Goal: Answer question/provide support: Share knowledge or assist other users

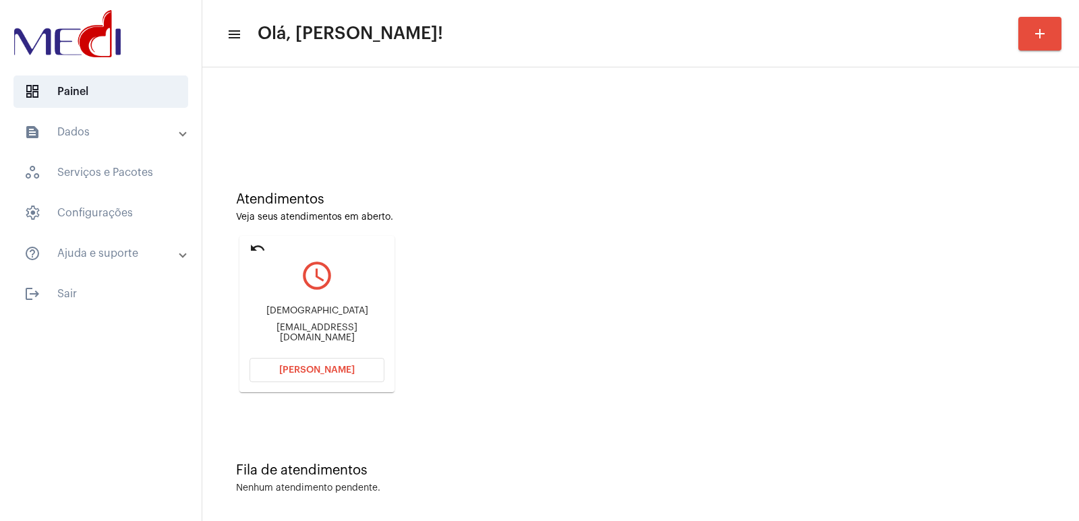
click at [281, 334] on div "[EMAIL_ADDRESS][DOMAIN_NAME]" at bounding box center [317, 333] width 135 height 20
click at [281, 334] on div "Cristianopaesbarreto@gmail.com" at bounding box center [317, 333] width 135 height 20
click at [281, 334] on div "[EMAIL_ADDRESS][DOMAIN_NAME]" at bounding box center [317, 333] width 135 height 20
copy mat-card-content "Cristianopaesbarreto@gmail.com Abrir Chamada"
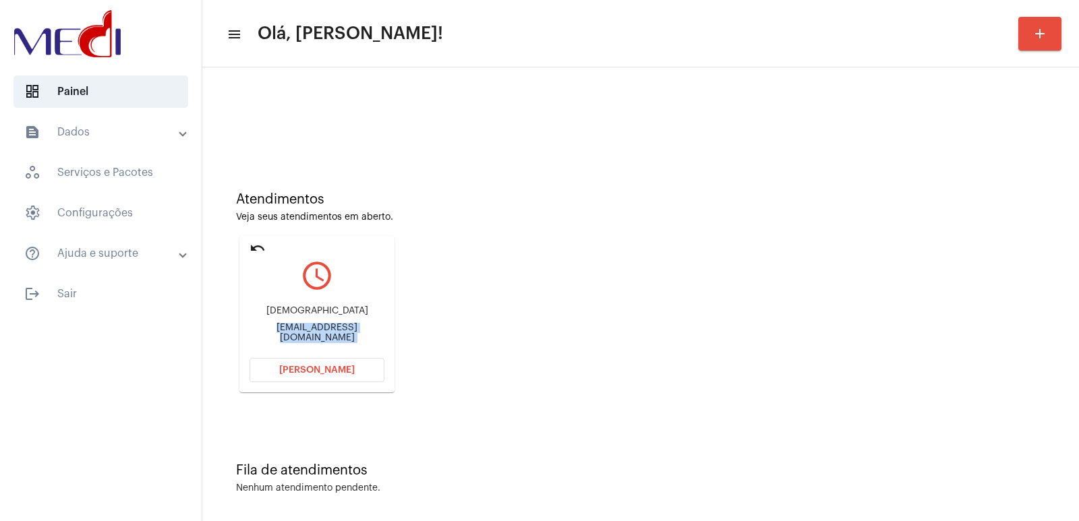
click at [315, 376] on button "[PERSON_NAME]" at bounding box center [317, 370] width 135 height 24
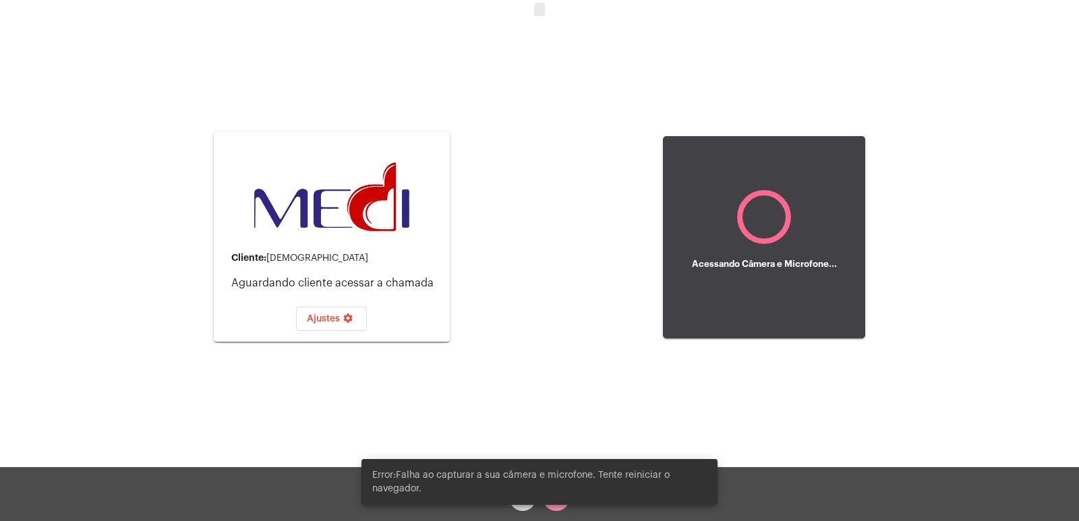
click at [763, 420] on div "Acessando Câmera e Microfone..." at bounding box center [764, 237] width 202 height 464
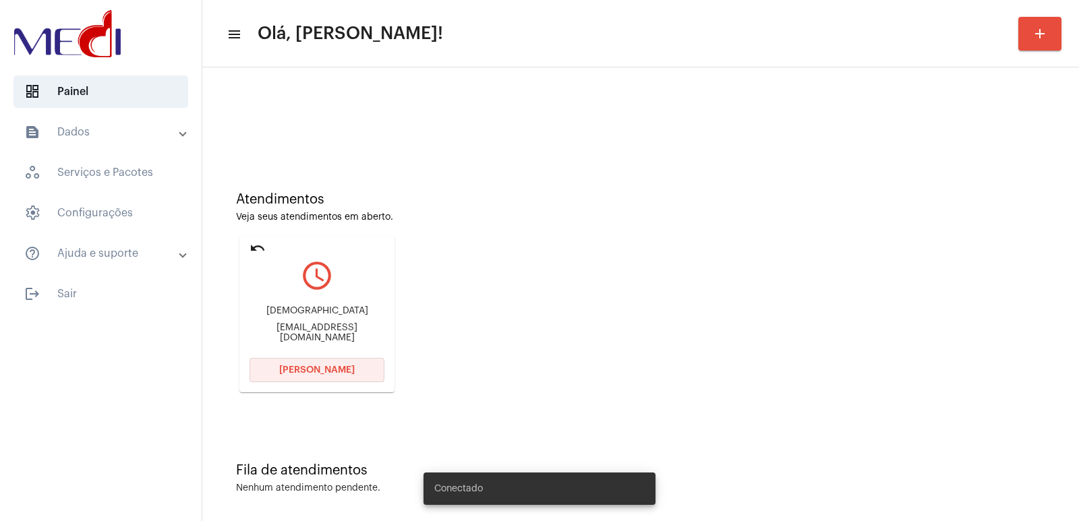
click at [297, 373] on span "Abrir Chamada" at bounding box center [317, 370] width 76 height 9
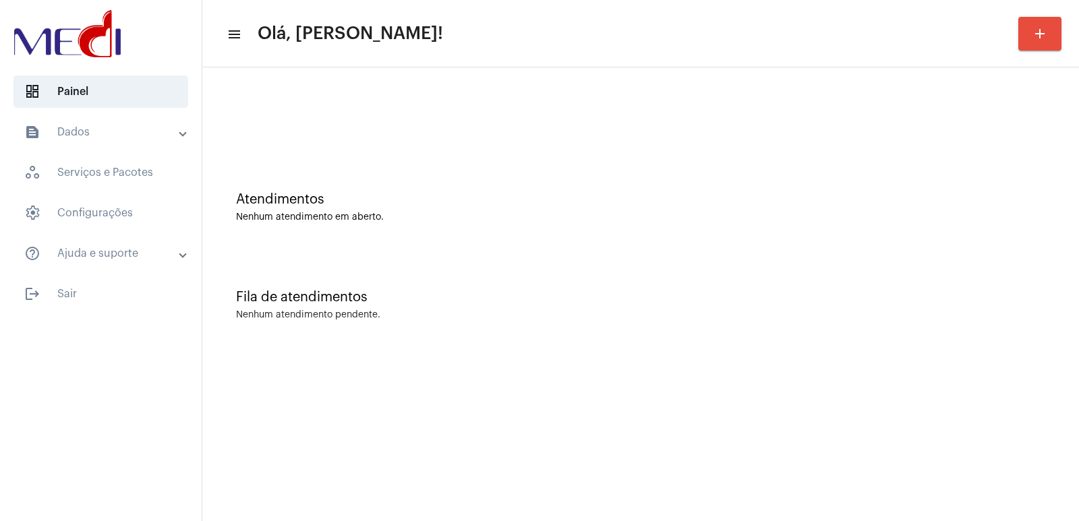
click at [122, 122] on mat-expansion-panel-header "text_snippet_outlined Dados" at bounding box center [105, 132] width 194 height 32
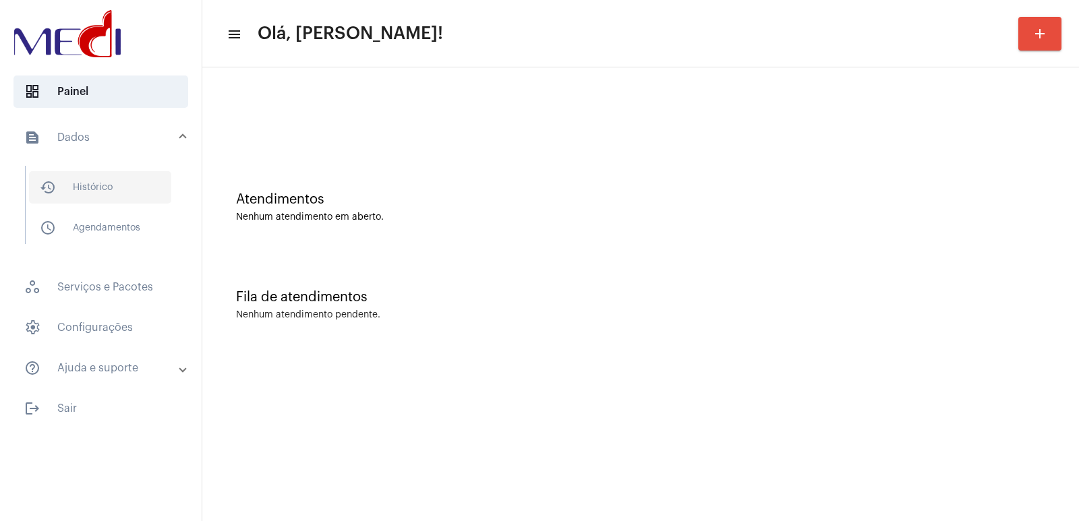
click at [114, 185] on span "history_outlined Histórico" at bounding box center [100, 187] width 142 height 32
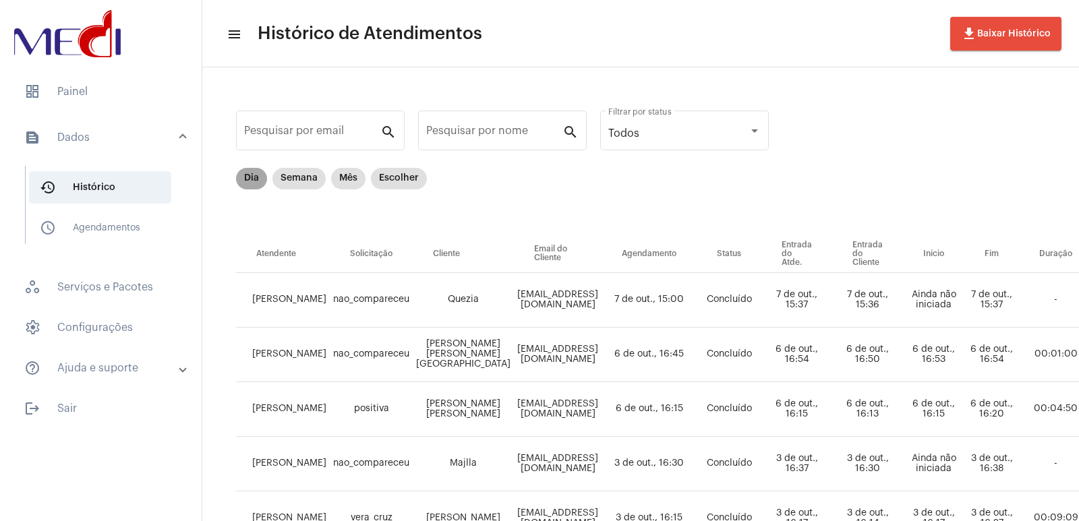
click at [252, 189] on mat-chip "Dia" at bounding box center [251, 179] width 31 height 22
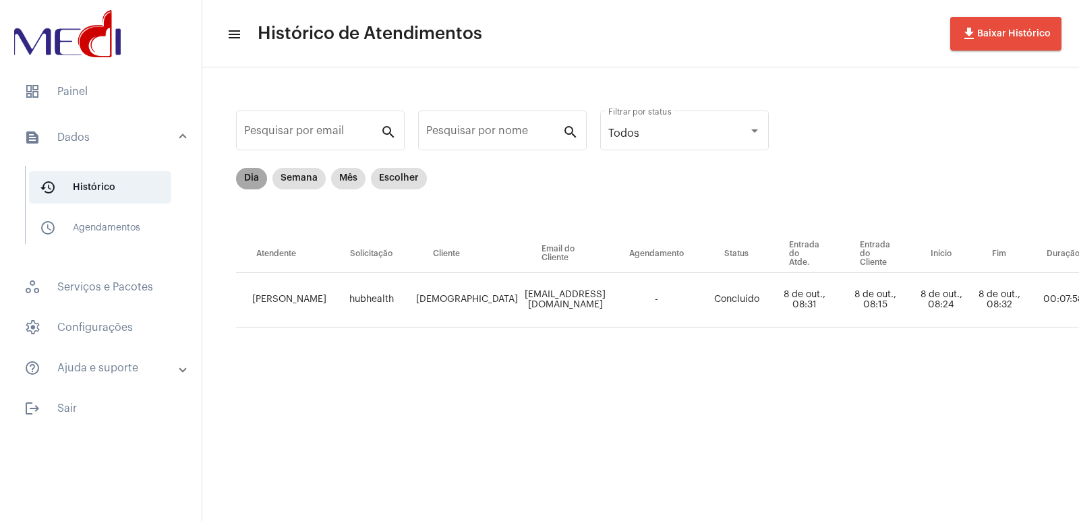
click at [252, 177] on mat-chip "Dia" at bounding box center [251, 179] width 31 height 22
click at [461, 294] on td "Cristiano" at bounding box center [467, 300] width 109 height 55
click at [521, 291] on td "Cristianopaesbarreto@gmail.com" at bounding box center [565, 300] width 88 height 55
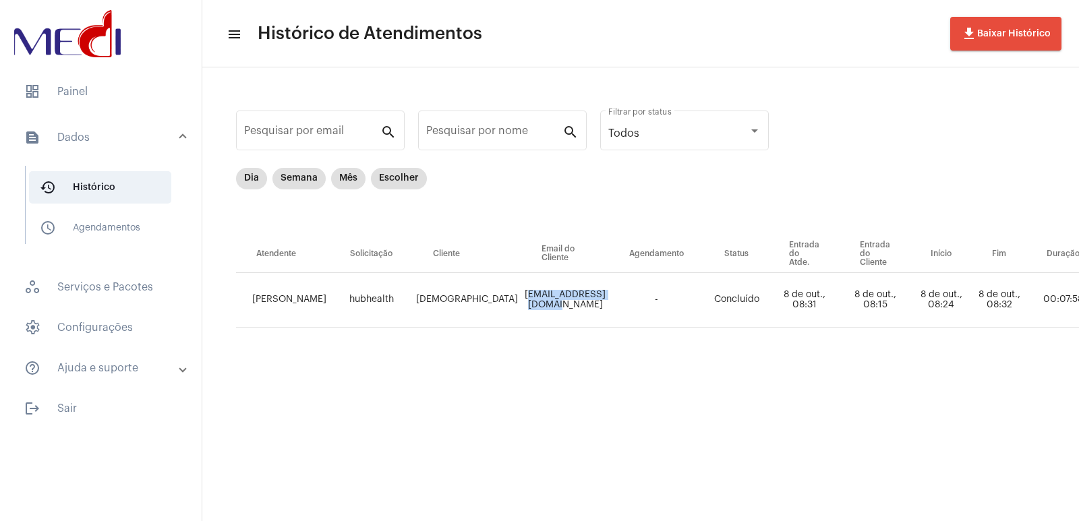
click at [521, 291] on td "Cristianopaesbarreto@gmail.com" at bounding box center [565, 300] width 88 height 55
copy td "Cristianopaesbarreto@gmail.com"
click at [84, 82] on span "dashboard Painel" at bounding box center [100, 92] width 175 height 32
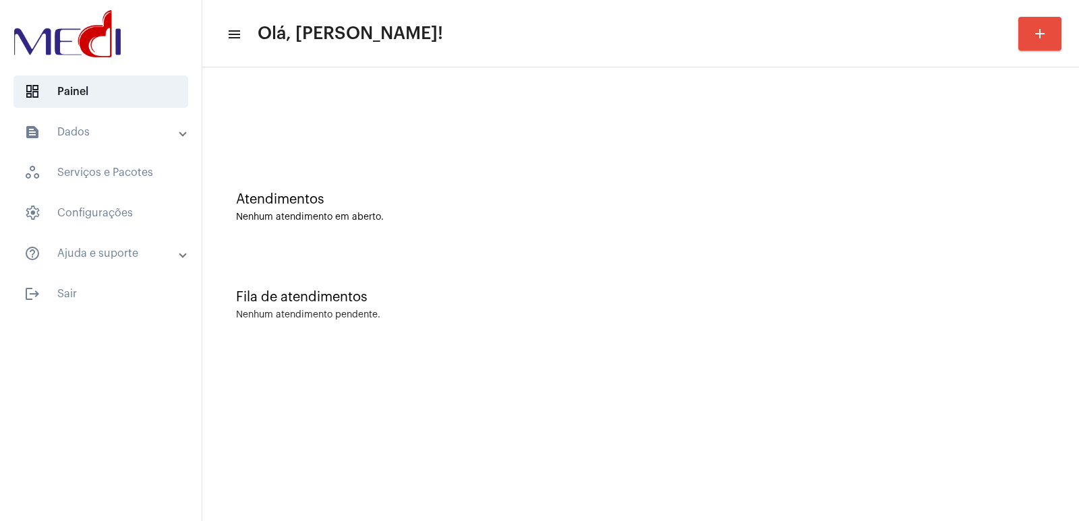
drag, startPoint x: 282, startPoint y: 159, endPoint x: 306, endPoint y: 164, distance: 24.1
click at [282, 159] on div "Atendimentos Nenhum atendimento em aberto." at bounding box center [640, 201] width 863 height 98
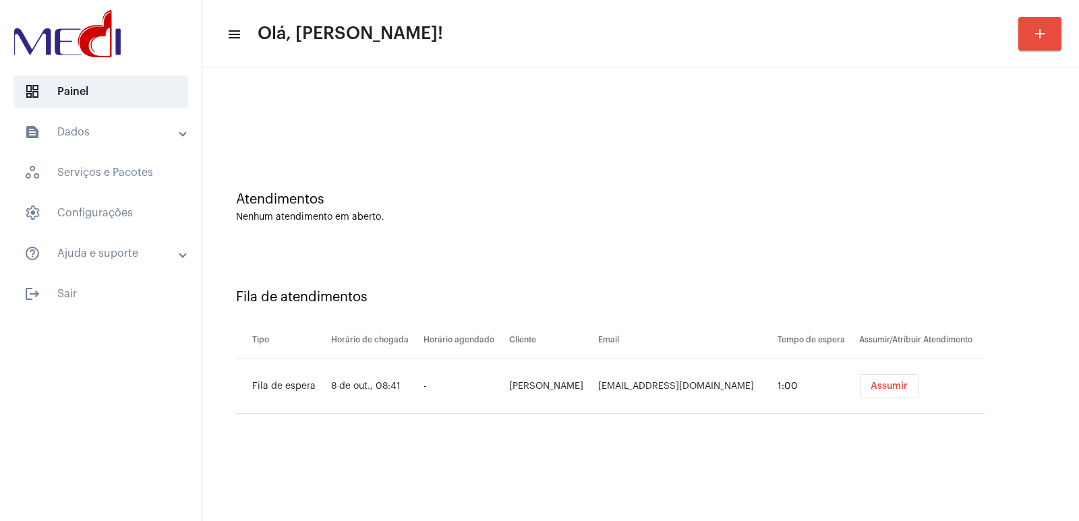
click at [889, 390] on span "Assumir" at bounding box center [889, 386] width 37 height 9
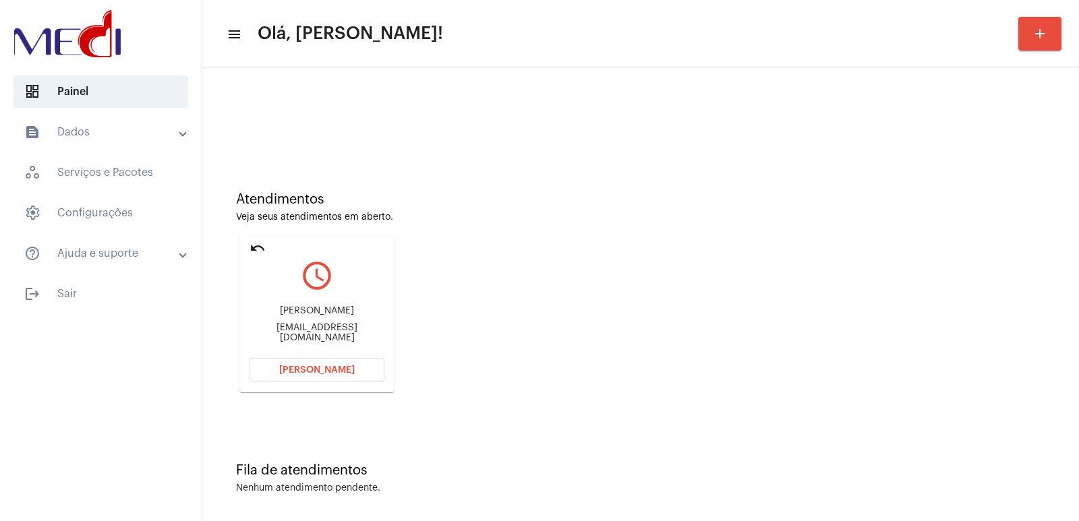
drag, startPoint x: 306, startPoint y: 303, endPoint x: 298, endPoint y: 313, distance: 12.0
click at [304, 306] on div "Isabela Horta Isabelacaroline61@gmail.com" at bounding box center [317, 324] width 135 height 61
click at [298, 313] on div "Isabela Horta" at bounding box center [317, 311] width 135 height 10
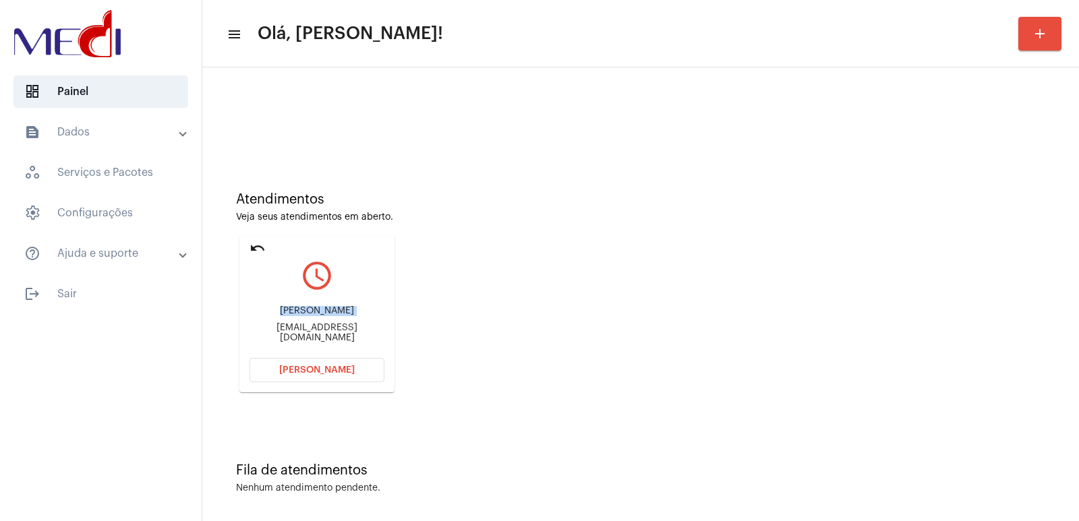
click at [298, 313] on div "Isabela Horta" at bounding box center [317, 311] width 135 height 10
copy div "Isabela Horta"
click at [312, 367] on span "Abrir Chamada" at bounding box center [317, 370] width 76 height 9
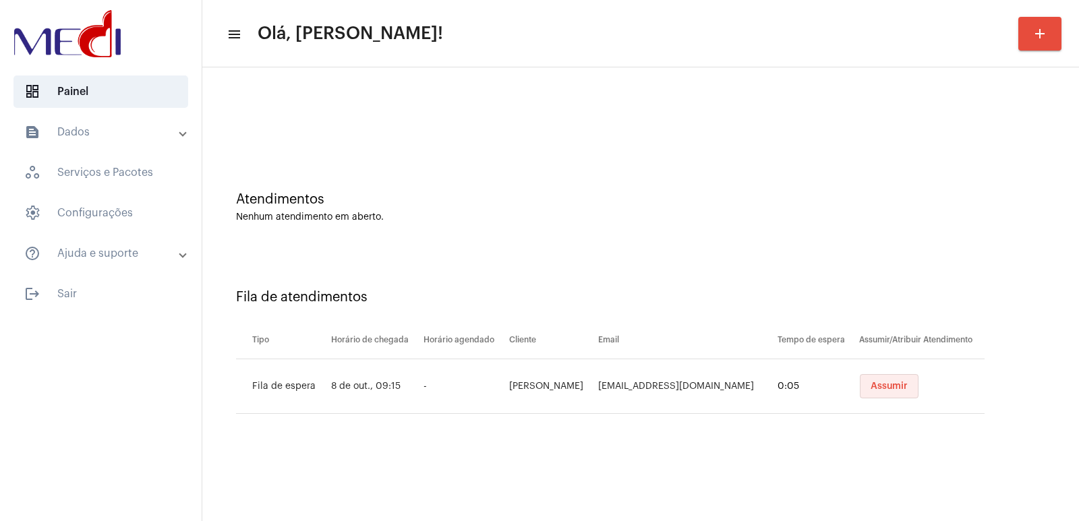
click at [860, 379] on button "Assumir" at bounding box center [889, 386] width 59 height 24
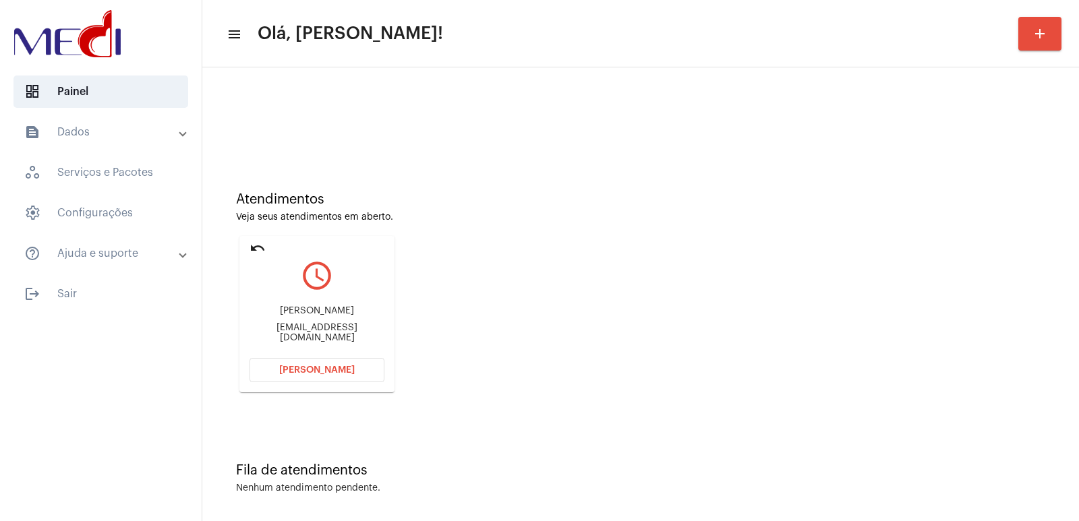
click at [326, 306] on div "[PERSON_NAME] Job [EMAIL_ADDRESS][DOMAIN_NAME]" at bounding box center [317, 324] width 135 height 61
copy div "[PERSON_NAME]"
click at [316, 368] on span "[PERSON_NAME]" at bounding box center [317, 370] width 76 height 9
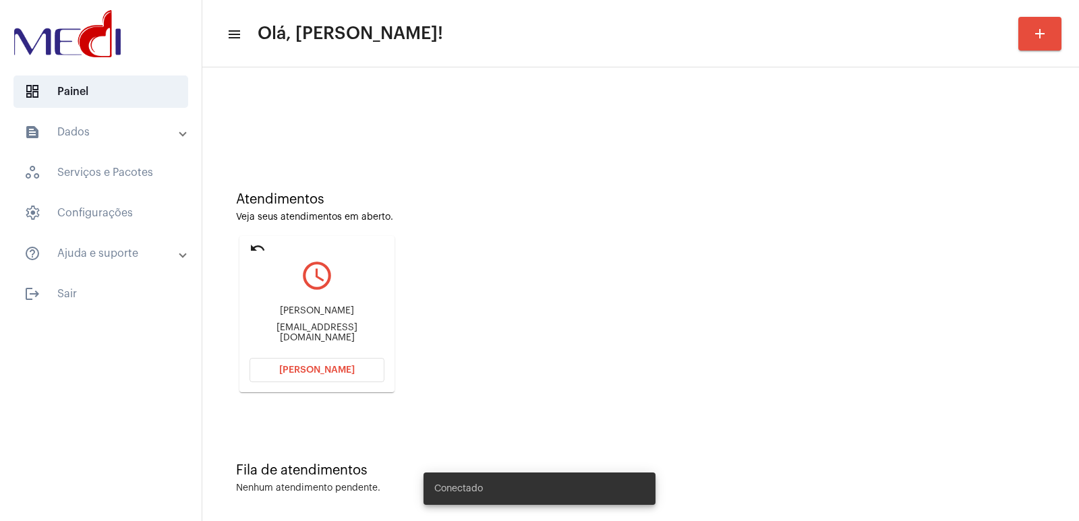
click at [320, 364] on button "Abrir Chamada" at bounding box center [317, 370] width 135 height 24
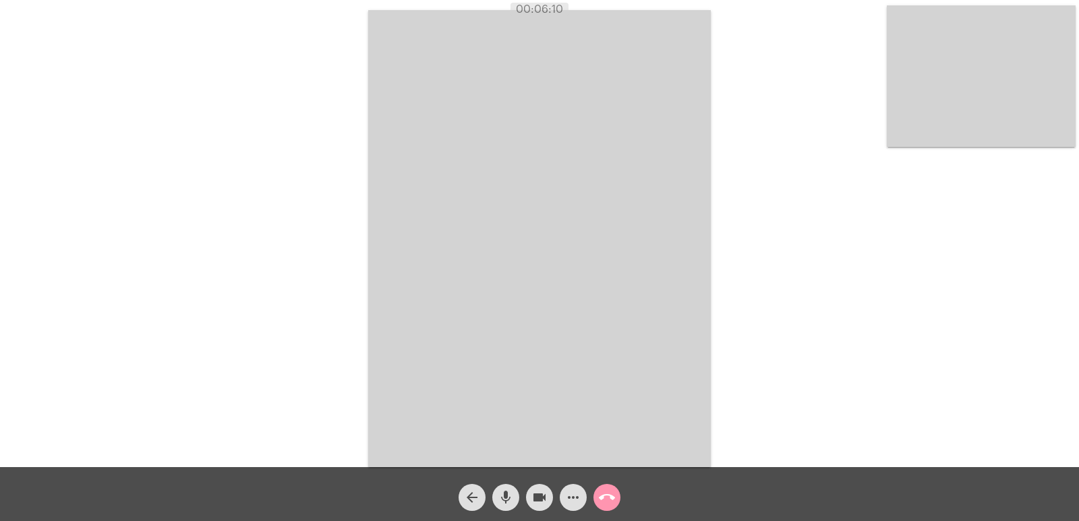
click at [512, 289] on video at bounding box center [539, 238] width 343 height 457
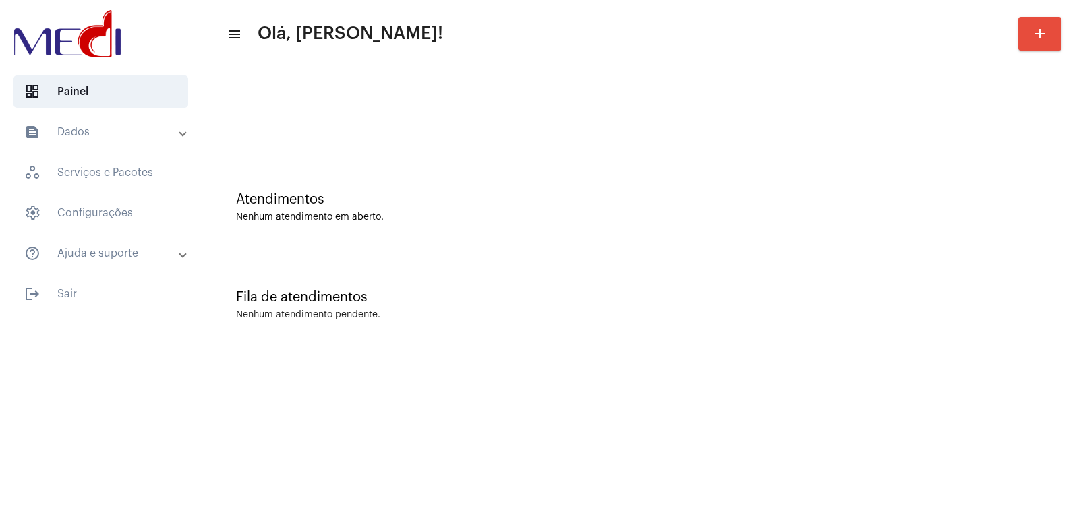
click at [233, 145] on div at bounding box center [640, 113] width 863 height 78
click at [822, 382] on mat-sidenav-content "menu Olá, [PERSON_NAME]! add Atendimentos Nenhum atendimento em aberto. Fila de…" at bounding box center [640, 260] width 877 height 521
click at [823, 383] on mat-sidenav-content "menu Olá, [PERSON_NAME]! add Atendimentos Nenhum atendimento em aberto. Fila de…" at bounding box center [640, 260] width 877 height 521
click at [827, 401] on mat-sidenav-content "menu Olá, Vivian! add Atendimentos Nenhum atendimento em aberto. Fila de atendi…" at bounding box center [640, 260] width 877 height 521
click at [834, 407] on mat-sidenav-content "menu Olá, Vivian! add Atendimentos Nenhum atendimento em aberto. Fila de atendi…" at bounding box center [640, 260] width 877 height 521
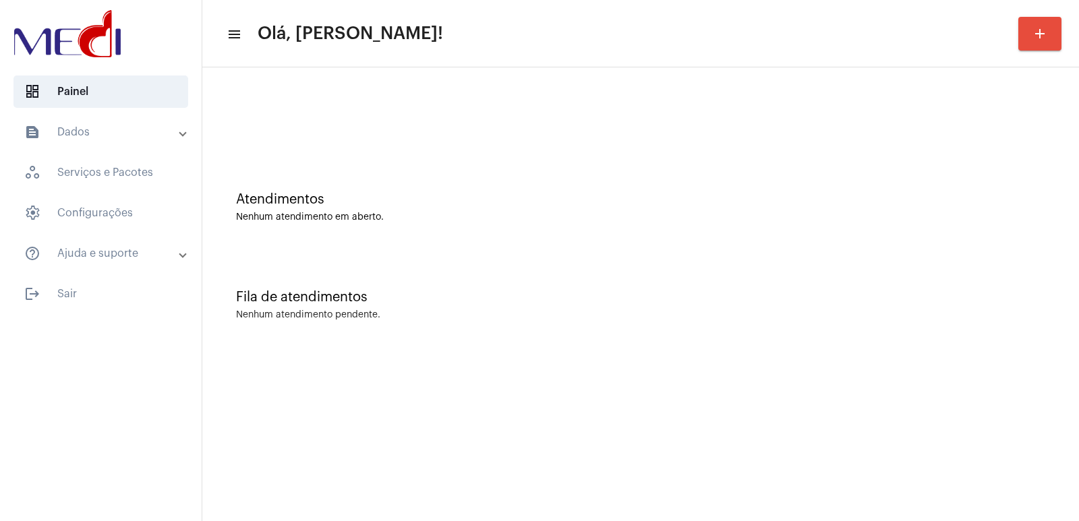
click at [834, 407] on mat-sidenav-content "menu Olá, Vivian! add Atendimentos Nenhum atendimento em aberto. Fila de atendi…" at bounding box center [640, 260] width 877 height 521
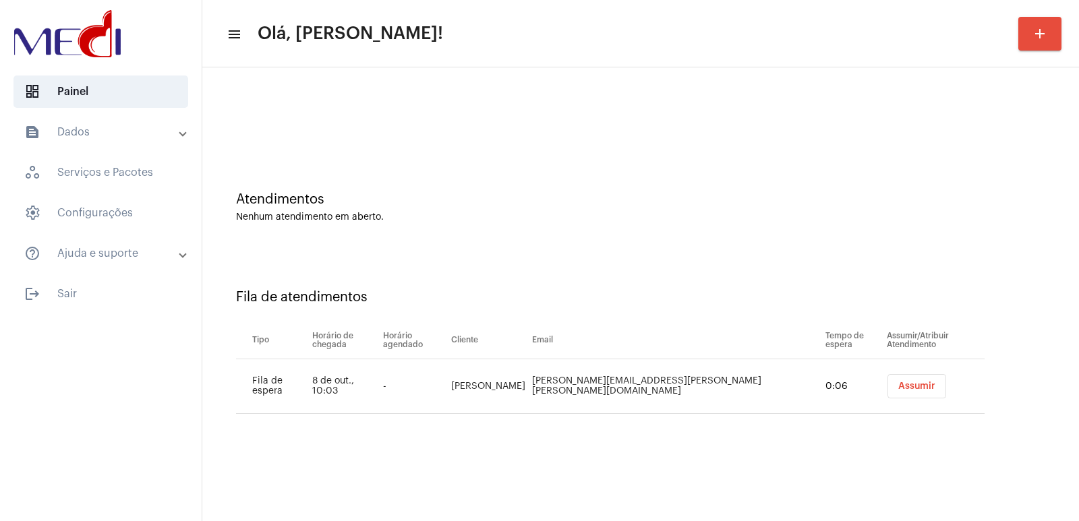
click at [898, 389] on span "Assumir" at bounding box center [916, 386] width 37 height 9
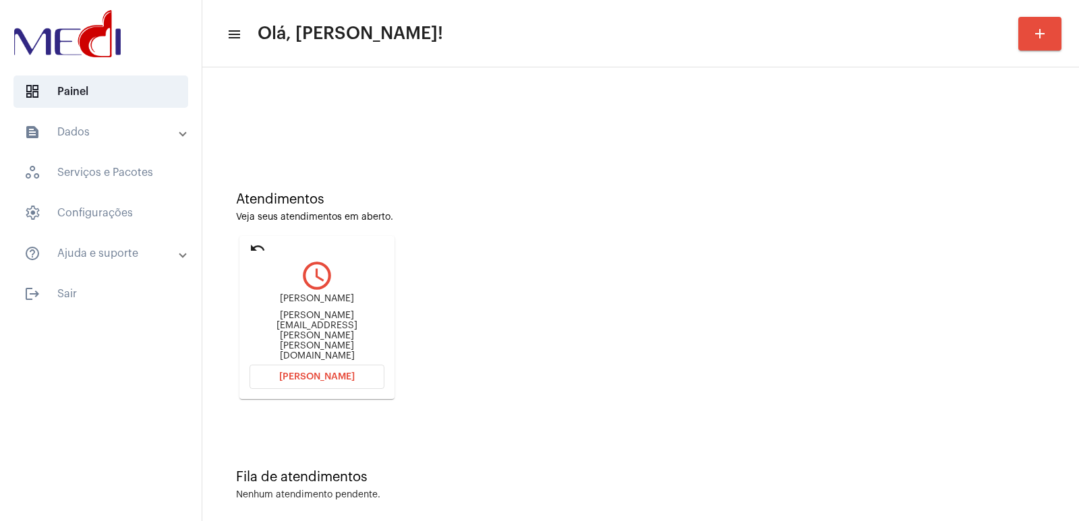
drag, startPoint x: 854, startPoint y: 413, endPoint x: 299, endPoint y: 318, distance: 562.6
click at [299, 304] on div "[PERSON_NAME]" at bounding box center [317, 299] width 135 height 10
click at [299, 304] on div "Maíra Ferreira" at bounding box center [317, 299] width 135 height 10
copy div "Maíra Ferreira"
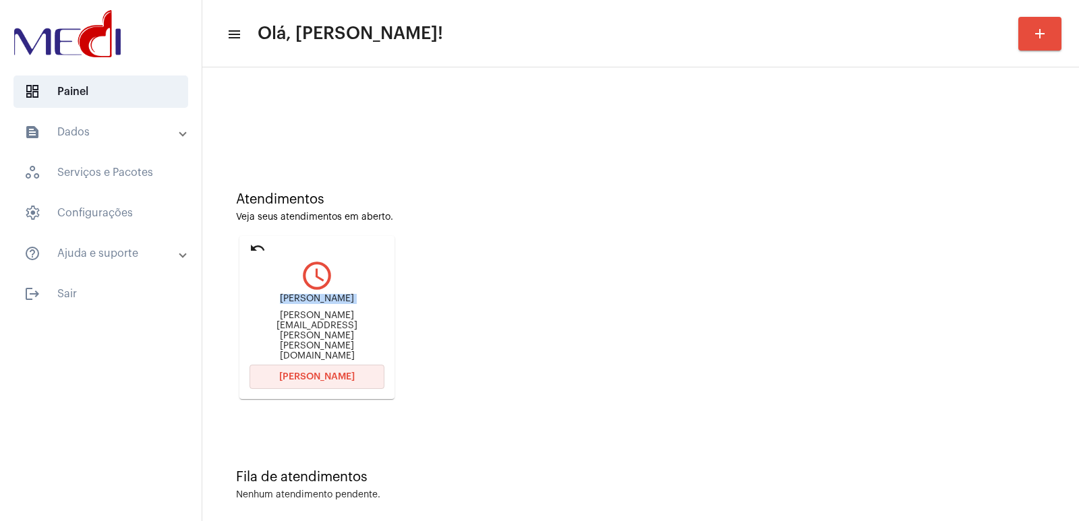
click at [307, 377] on button "Abrir Chamada" at bounding box center [317, 377] width 135 height 24
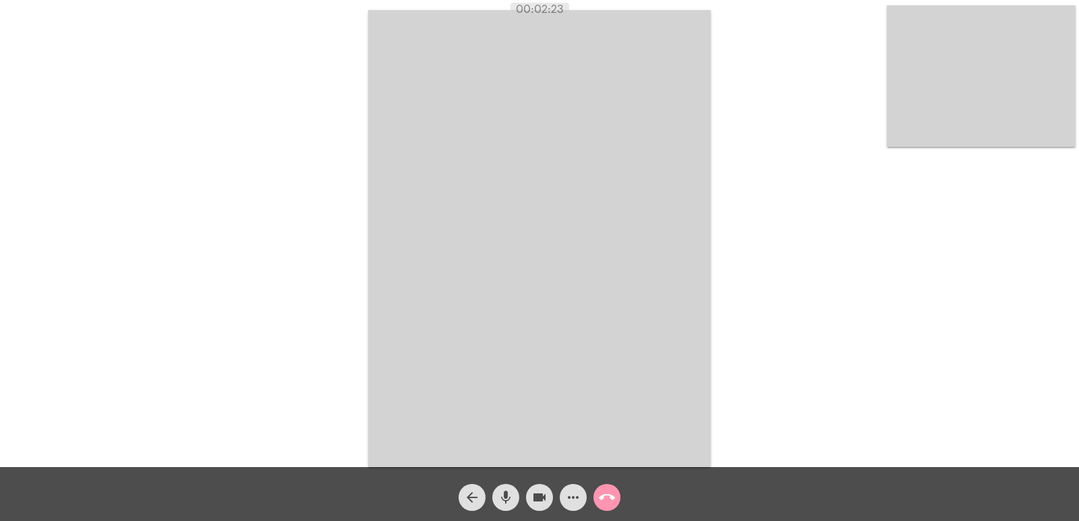
click at [595, 494] on button "call_end" at bounding box center [606, 497] width 27 height 27
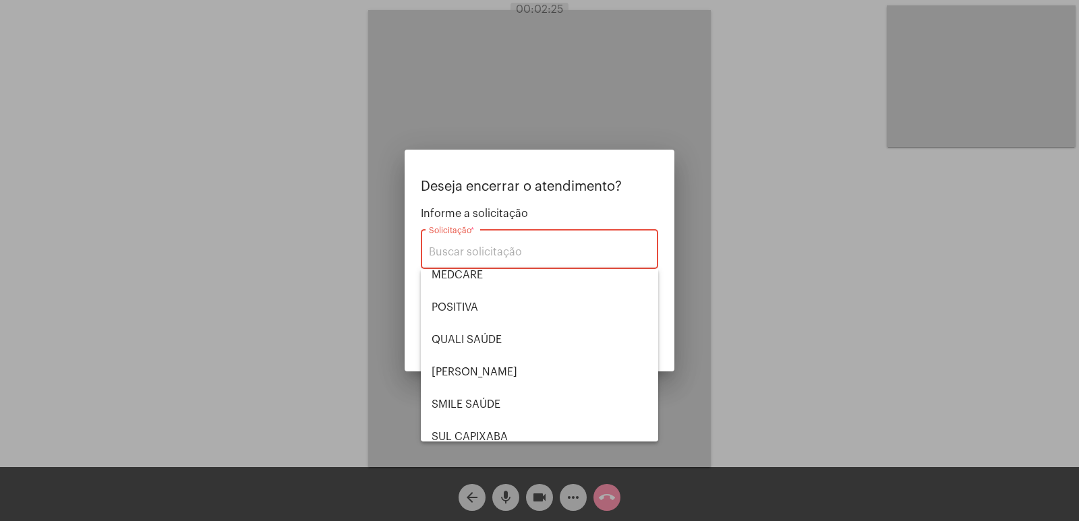
scroll to position [281, 0]
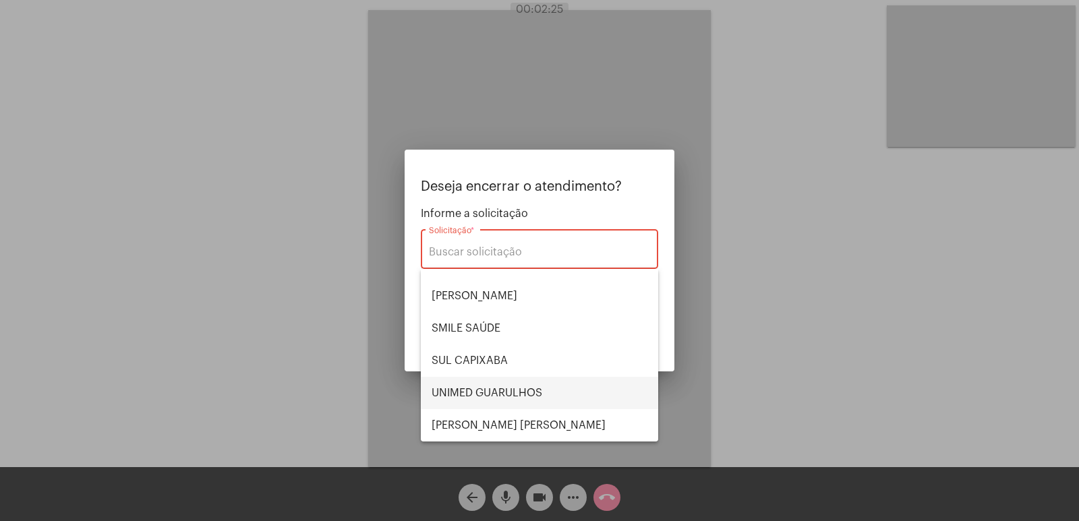
click at [457, 394] on span "UNIMED GUARULHOS" at bounding box center [540, 393] width 216 height 32
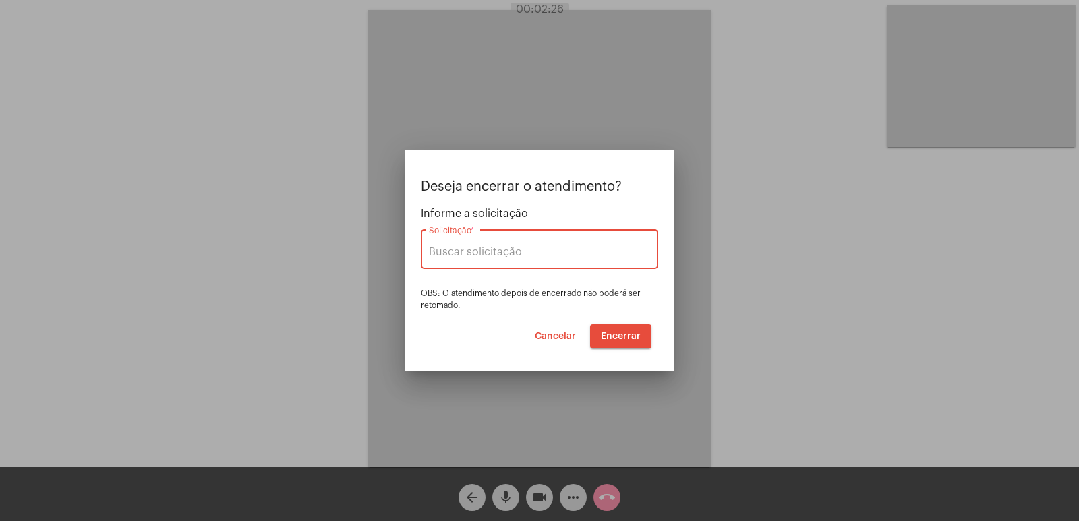
type input "UNIMED GUARULHOS"
click at [602, 329] on button "Encerrar" at bounding box center [620, 336] width 61 height 24
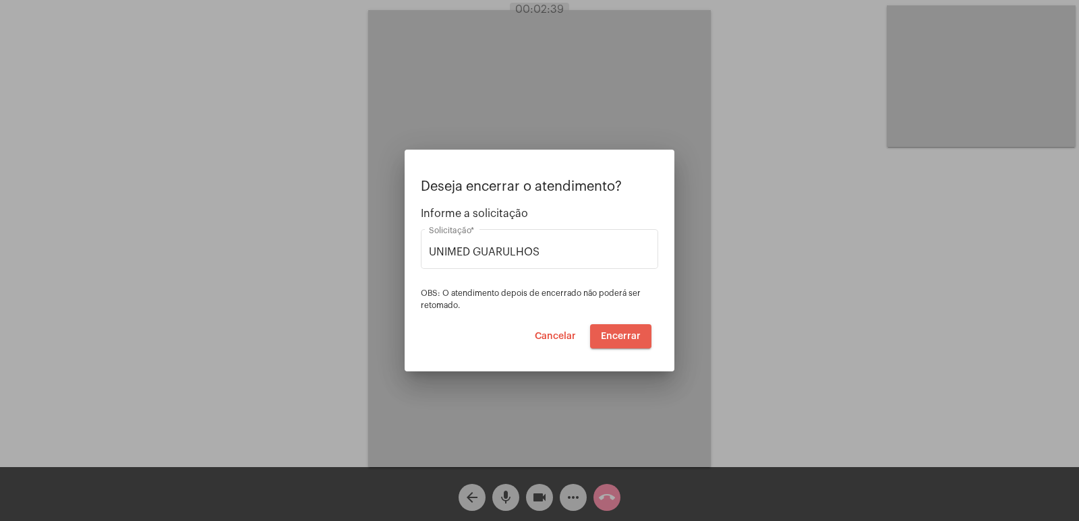
click at [602, 329] on button "Encerrar" at bounding box center [620, 336] width 61 height 24
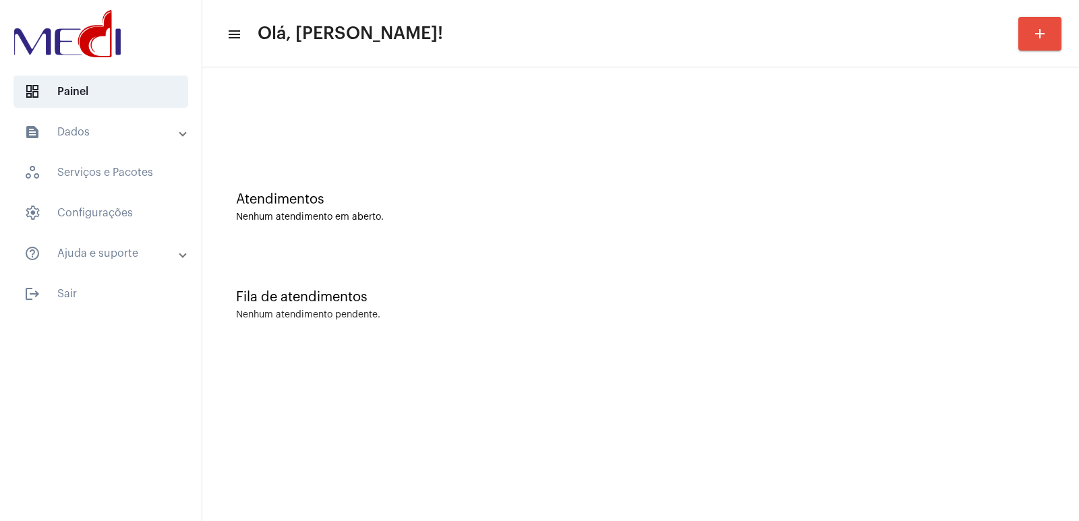
drag, startPoint x: 784, startPoint y: 354, endPoint x: 765, endPoint y: 331, distance: 29.7
click at [776, 344] on mat-sidenav-content "menu Olá, Vivian! add Atendimentos Nenhum atendimento em aberto. Fila de atendi…" at bounding box center [640, 260] width 877 height 521
click at [875, 327] on div "Fila de atendimentos Nenhum atendimento pendente." at bounding box center [640, 299] width 863 height 98
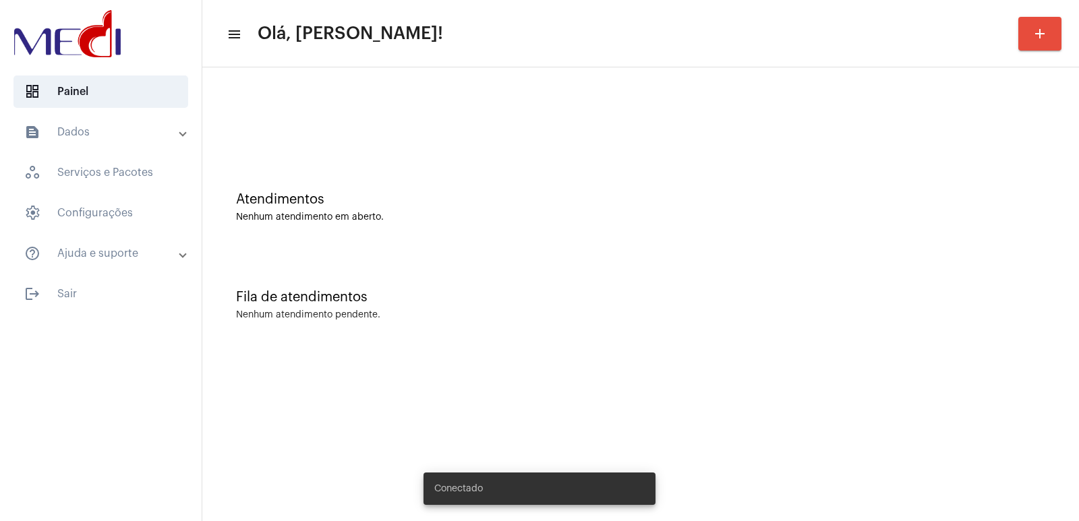
click at [862, 179] on div "Atendimentos Nenhum atendimento em aberto." at bounding box center [640, 201] width 863 height 98
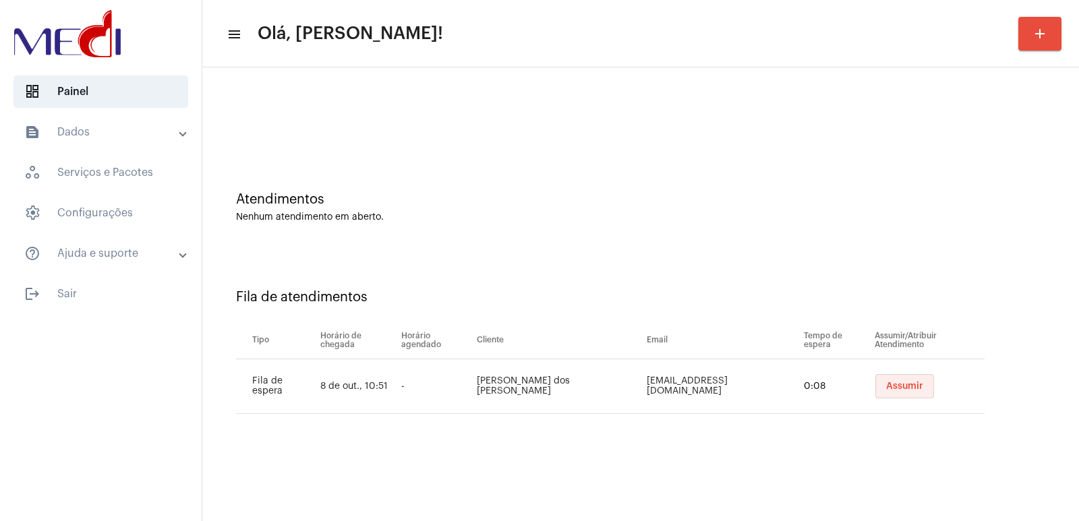
click at [875, 386] on button "Assumir" at bounding box center [904, 386] width 59 height 24
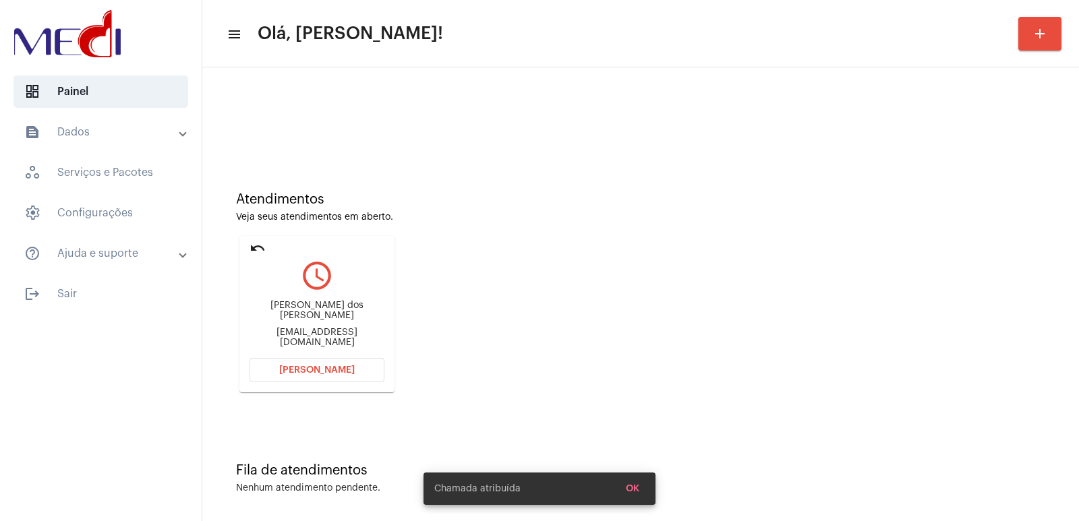
click at [284, 308] on div "Daiane Alves dos santos daianealmeida552@gmail.com" at bounding box center [317, 324] width 135 height 61
copy div "Daiane Alves dos santos"
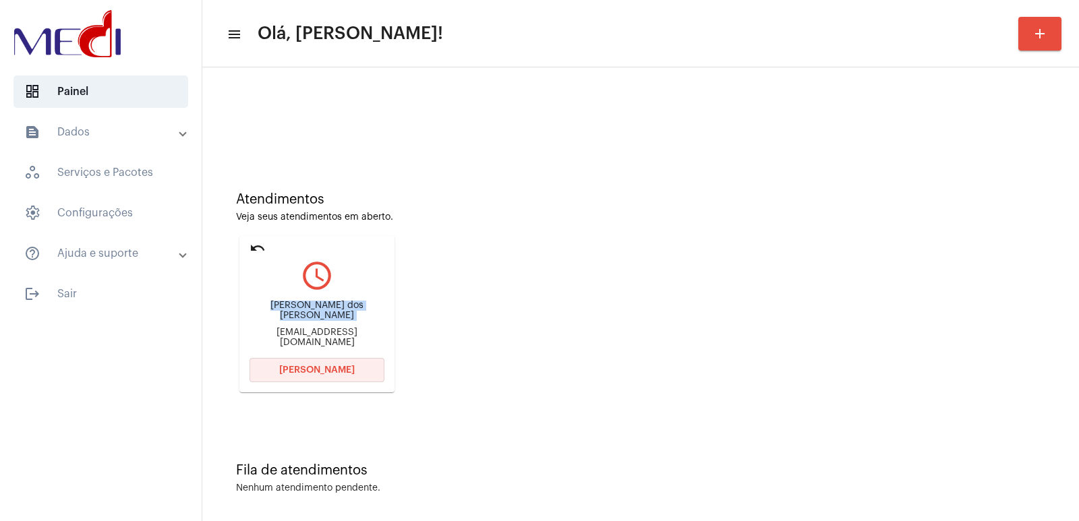
drag, startPoint x: 343, startPoint y: 368, endPoint x: 355, endPoint y: 361, distance: 13.3
click at [355, 361] on button "Abrir Chamada" at bounding box center [317, 370] width 135 height 24
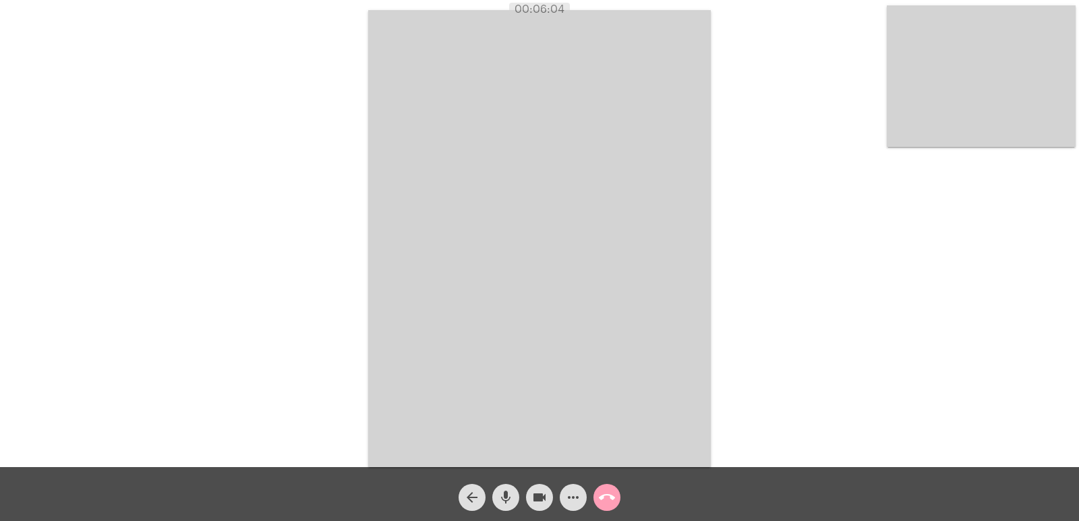
click at [602, 495] on mat-icon "call_end" at bounding box center [607, 498] width 16 height 16
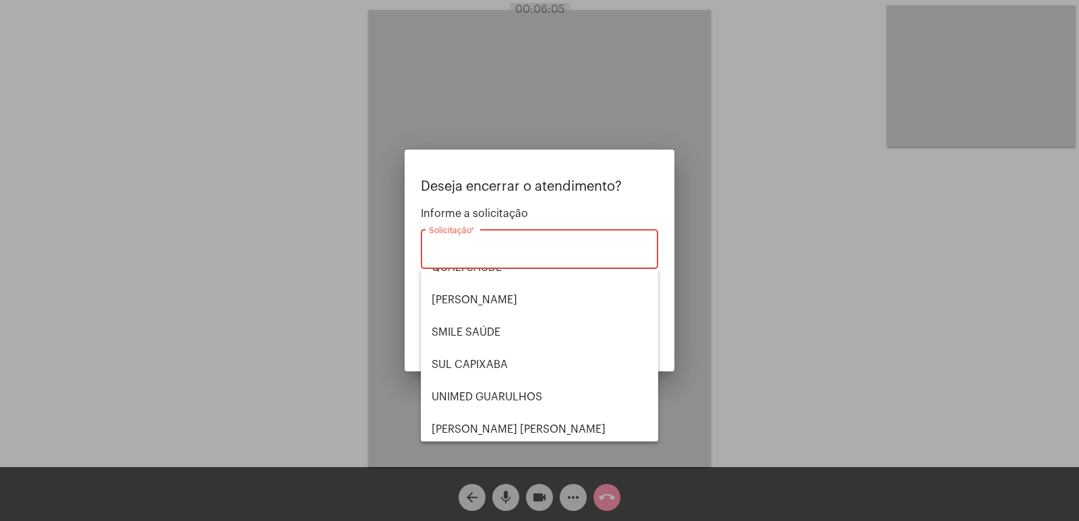
scroll to position [281, 0]
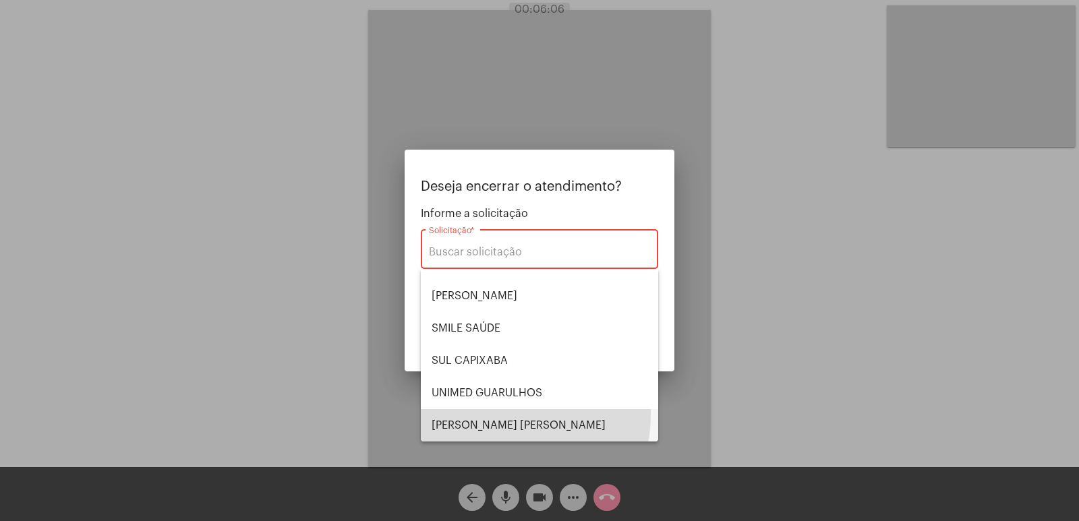
click at [499, 415] on span "VERA CRUZ" at bounding box center [540, 425] width 216 height 32
type input "VERA CRUZ"
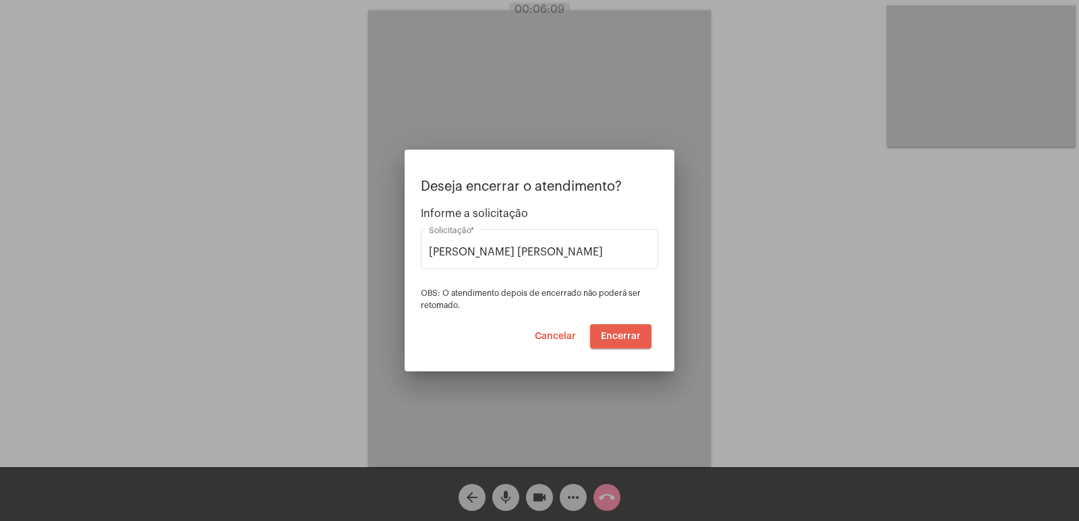
click at [627, 335] on span "Encerrar" at bounding box center [621, 336] width 40 height 9
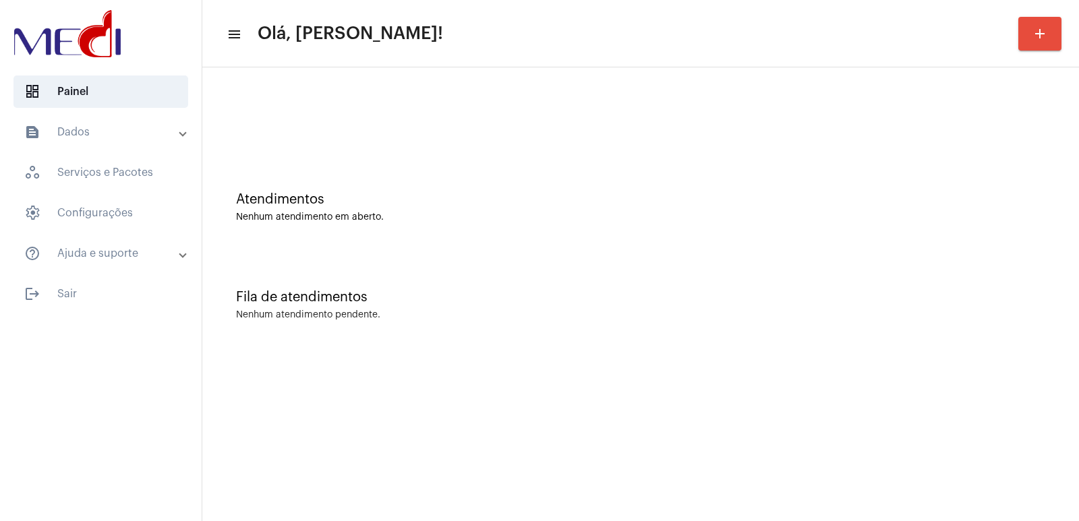
click at [832, 261] on div "Fila de atendimentos Nenhum atendimento pendente." at bounding box center [640, 299] width 863 height 98
click at [95, 119] on mat-expansion-panel-header "text_snippet_outlined Dados" at bounding box center [105, 132] width 194 height 32
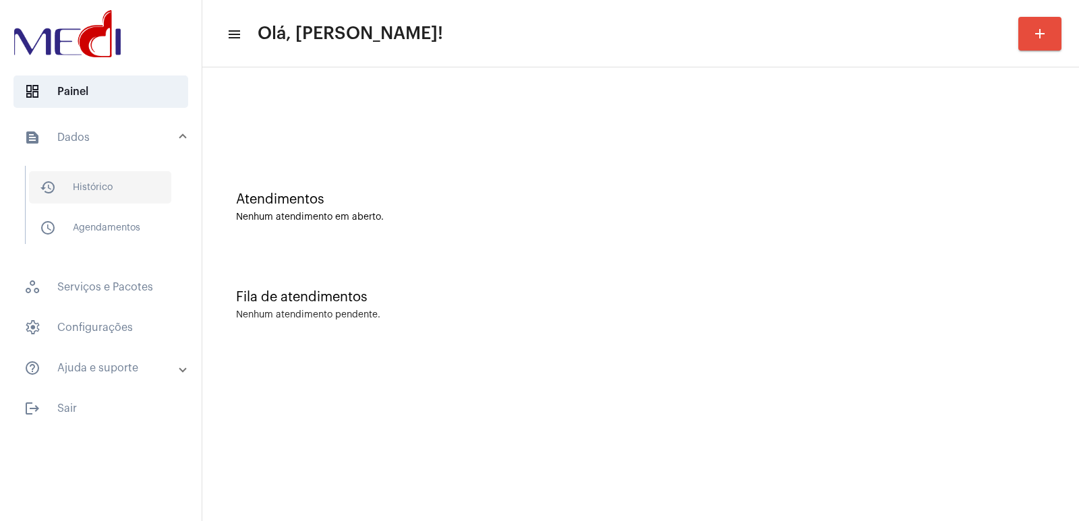
click at [107, 194] on span "history_outlined Histórico" at bounding box center [100, 187] width 142 height 32
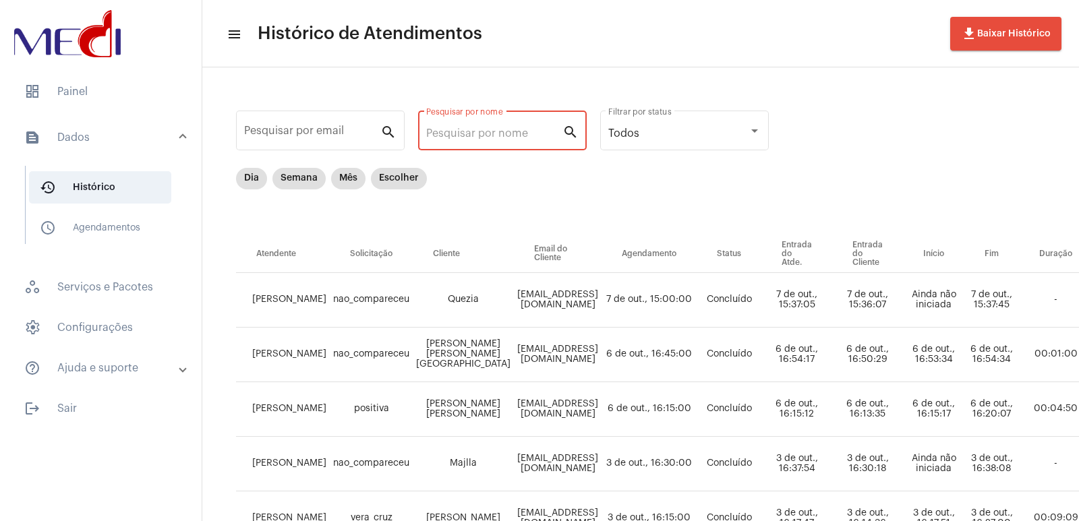
click at [488, 134] on input "Pesquisar por nome" at bounding box center [494, 133] width 136 height 12
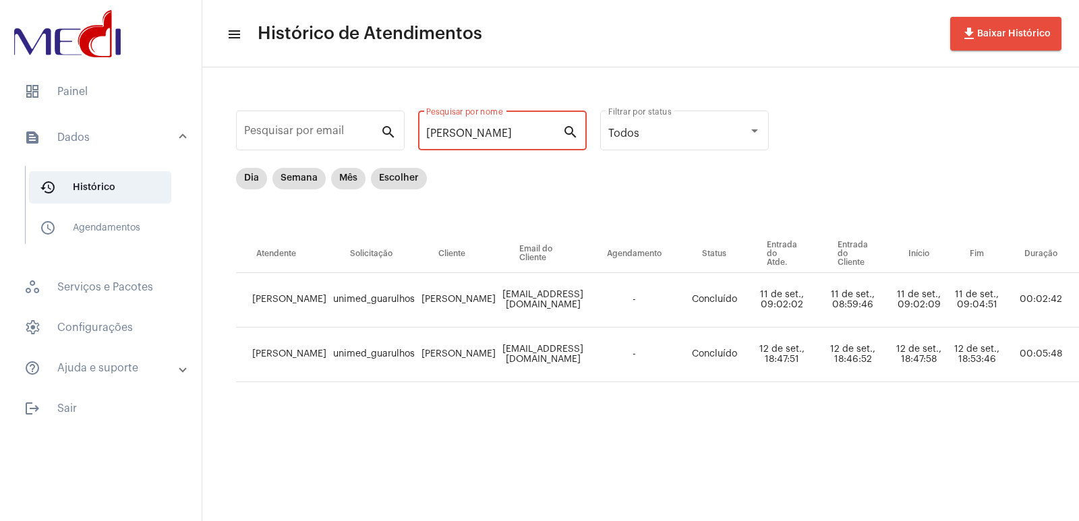
type input "ISABELLA"
click at [106, 92] on span "dashboard Painel" at bounding box center [100, 92] width 175 height 32
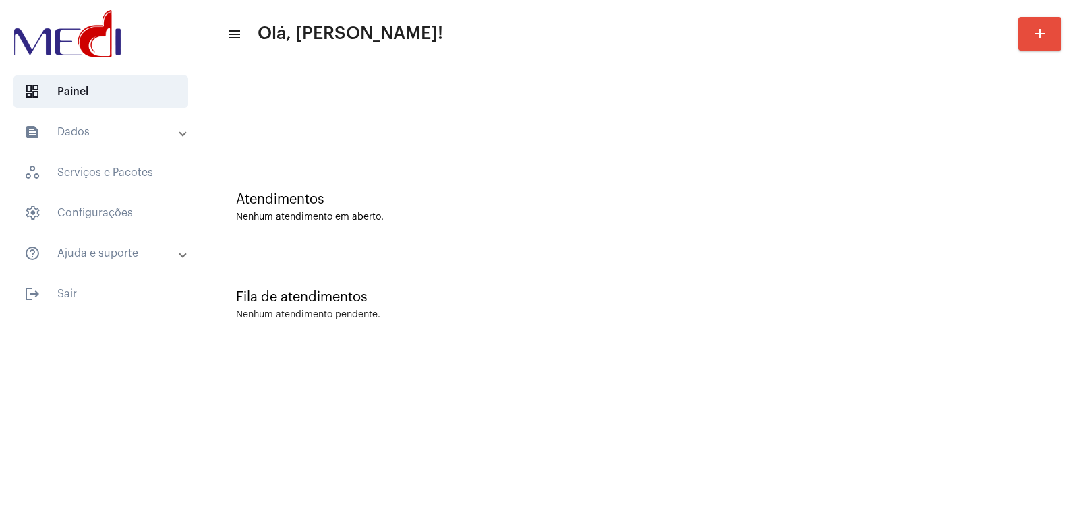
click at [832, 320] on div "Nenhum atendimento pendente." at bounding box center [640, 315] width 809 height 10
click at [972, 152] on div "Atendimentos Nenhum atendimento em aberto." at bounding box center [640, 201] width 863 height 98
click at [743, 291] on div "Fila de atendimentos" at bounding box center [640, 297] width 809 height 15
click at [875, 233] on div "Atendimentos Nenhum atendimento em aberto." at bounding box center [640, 201] width 863 height 98
click at [754, 328] on div "Fila de atendimentos Nenhum atendimento pendente." at bounding box center [640, 299] width 863 height 98
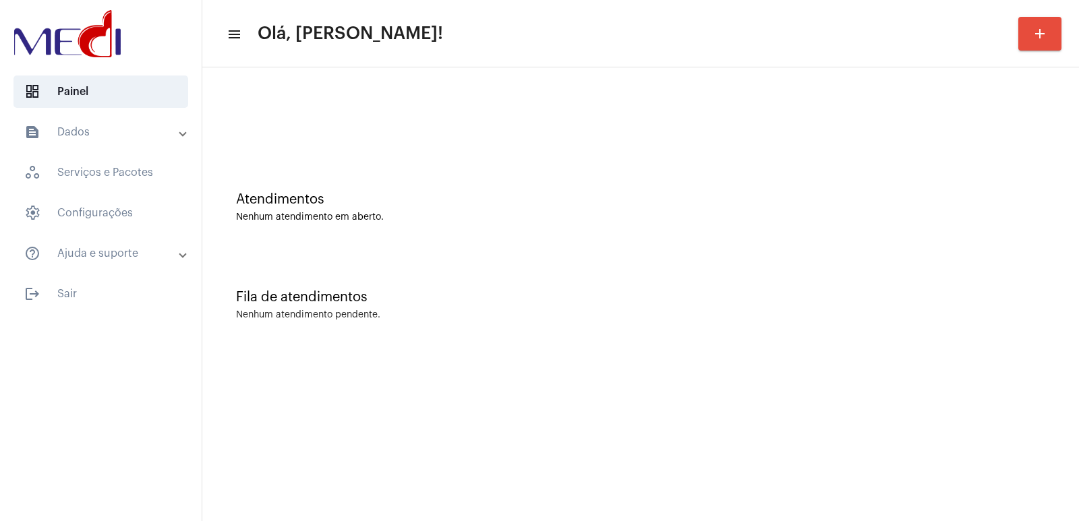
click at [690, 387] on mat-sidenav-content "menu Olá, Vivian! add Atendimentos Nenhum atendimento em aberto. Fila de atendi…" at bounding box center [640, 260] width 877 height 521
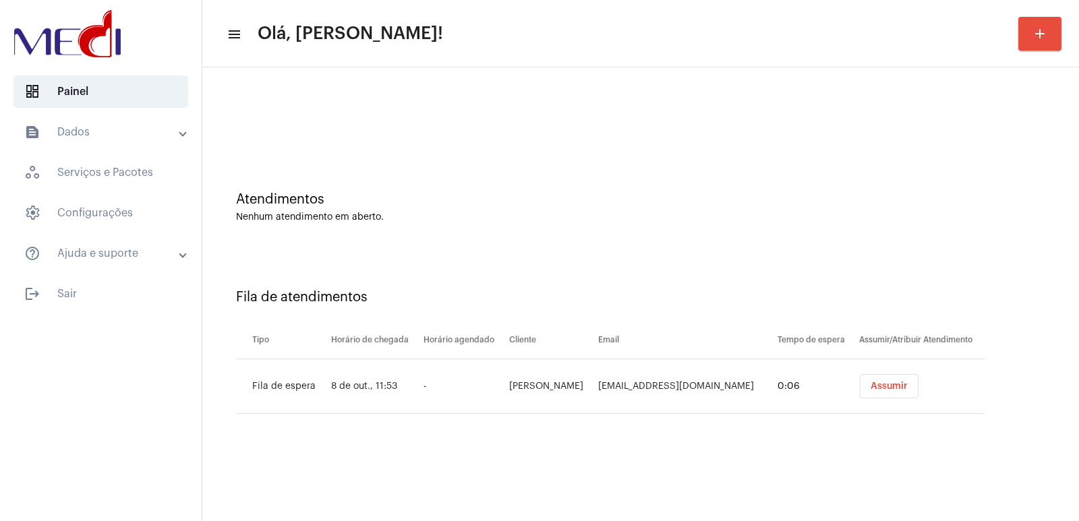
click at [888, 386] on span "Assumir" at bounding box center [889, 386] width 37 height 9
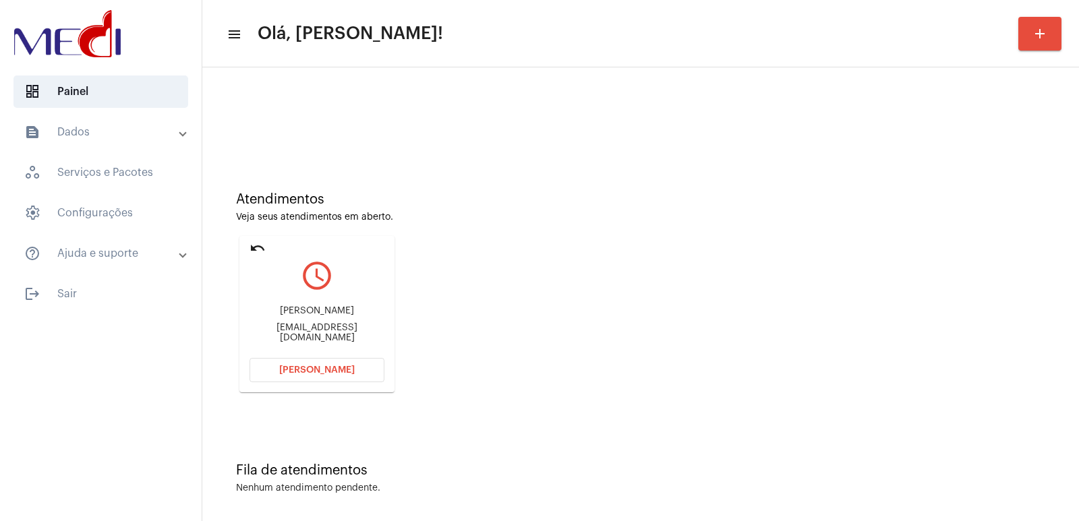
click at [317, 312] on div "Alex Carvalho Moreira" at bounding box center [317, 311] width 135 height 10
copy div "Alex Carvalho Moreira"
click at [300, 335] on div "Alex.financeiro@gmail.com" at bounding box center [317, 333] width 135 height 20
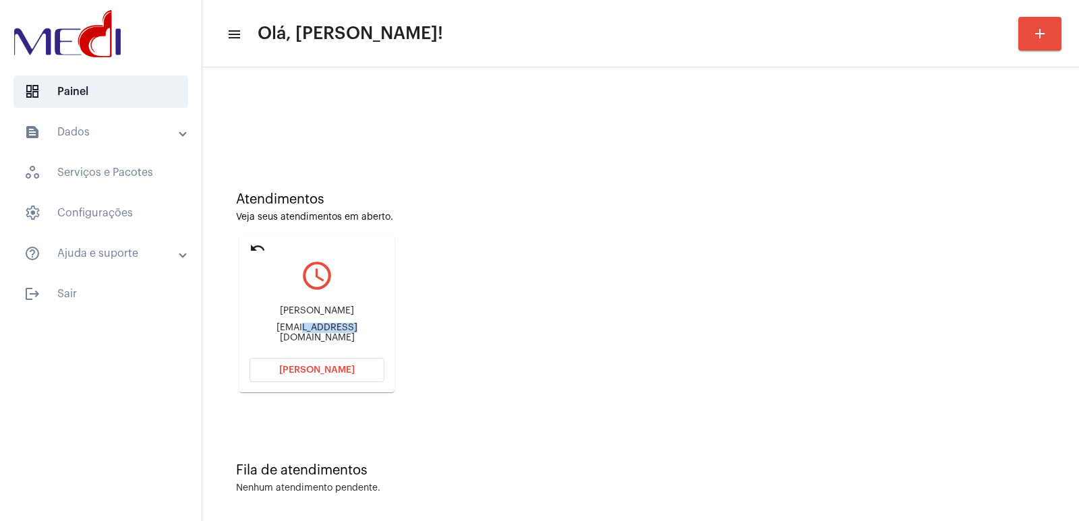
click at [300, 335] on div "Alex.financeiro@gmail.com" at bounding box center [317, 333] width 135 height 20
copy mat-card-content "Alex.financeiro@gmail.com Abrir Chamada"
click at [300, 372] on span "Abrir Chamada" at bounding box center [317, 370] width 76 height 9
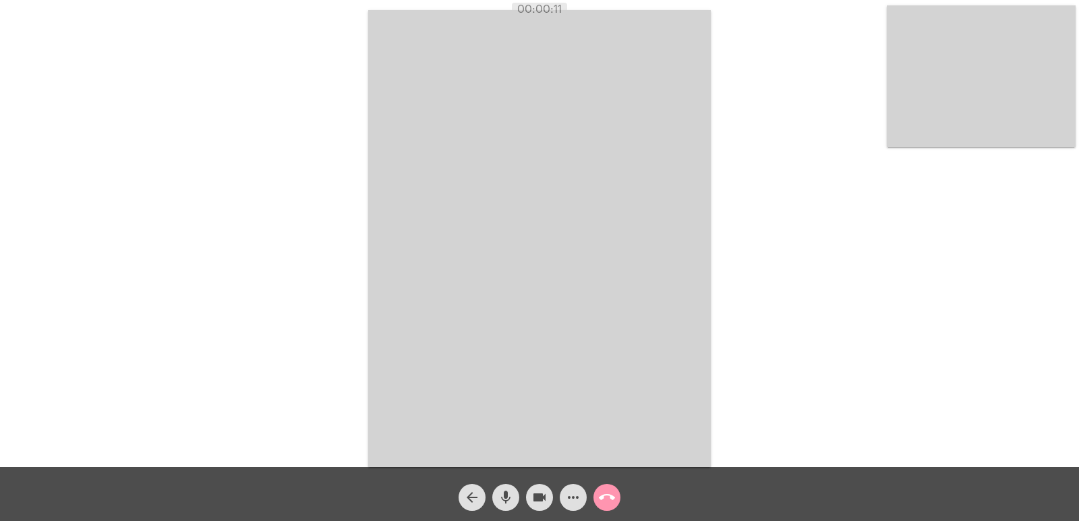
click at [399, 299] on video at bounding box center [539, 238] width 343 height 457
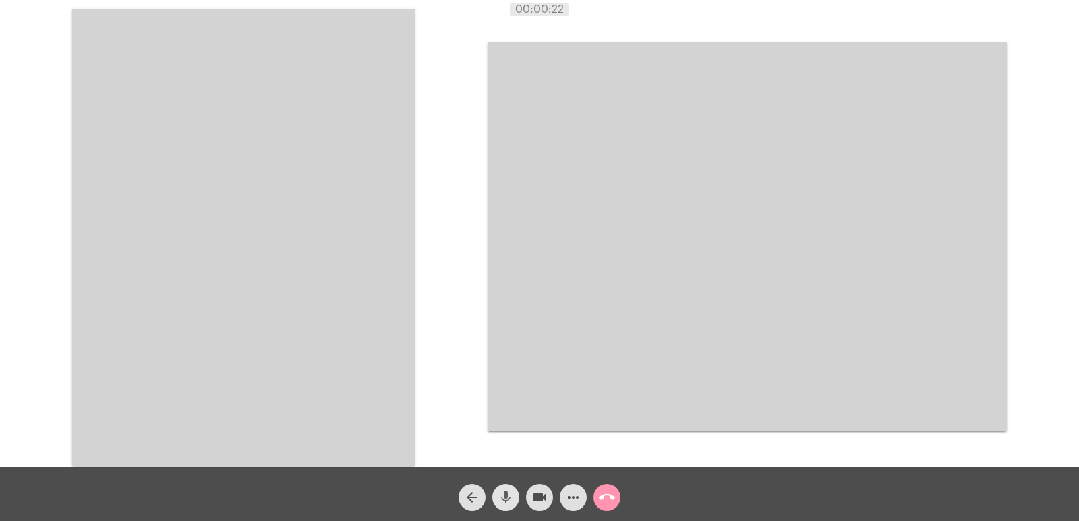
click at [502, 498] on mat-icon "mic" at bounding box center [506, 498] width 16 height 16
click at [539, 500] on mat-icon "videocam" at bounding box center [539, 498] width 16 height 16
drag, startPoint x: 513, startPoint y: 490, endPoint x: 532, endPoint y: 490, distance: 18.9
click at [515, 490] on button "mic_off" at bounding box center [505, 497] width 27 height 27
click at [532, 490] on mat-icon "videocam_off" at bounding box center [539, 498] width 16 height 16
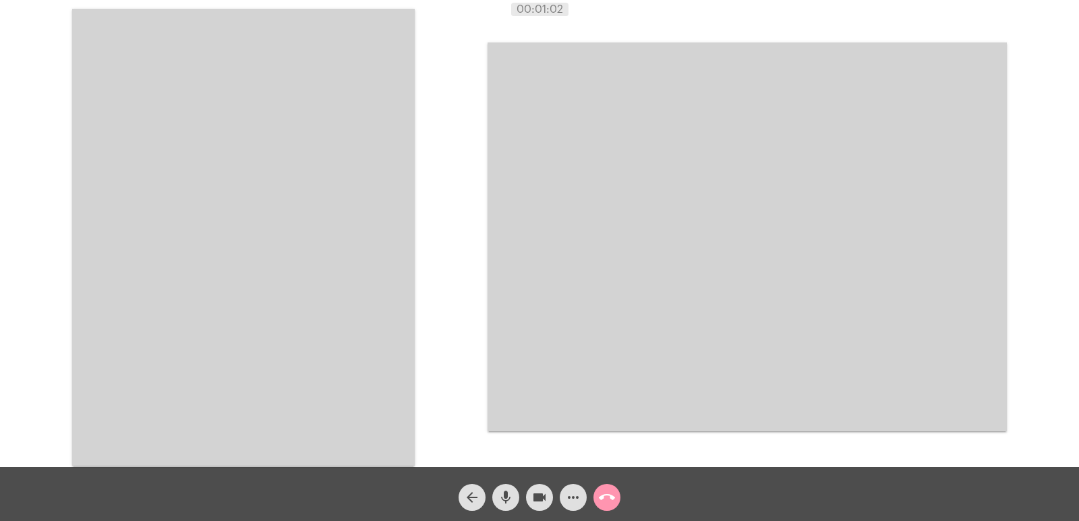
click at [613, 496] on mat-icon "call_end" at bounding box center [607, 498] width 16 height 16
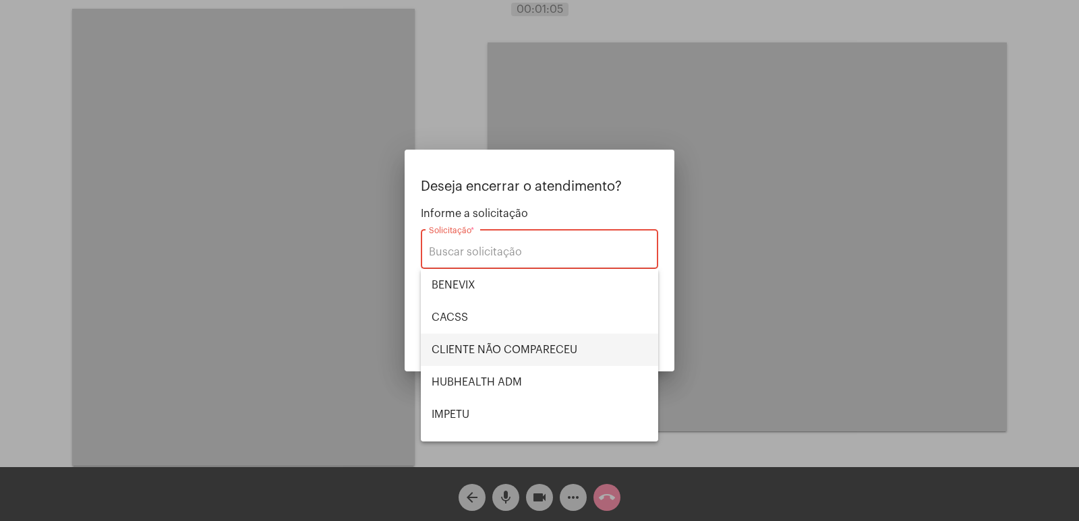
click at [490, 353] on span "CLIENTE NÃO COMPARECEU" at bounding box center [540, 350] width 216 height 32
type input "CLIENTE NÃO COMPARECEU"
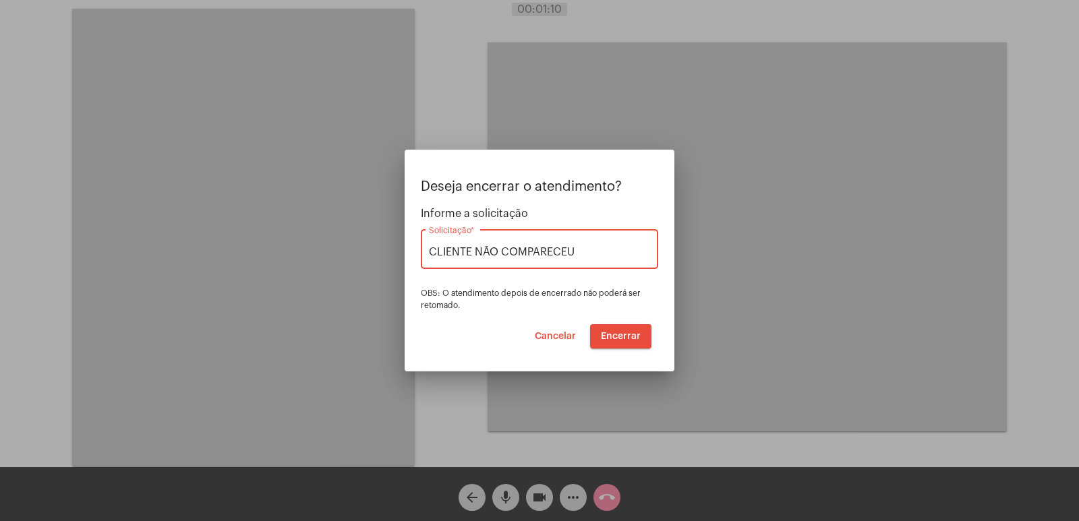
click at [617, 340] on span "Encerrar" at bounding box center [621, 336] width 40 height 9
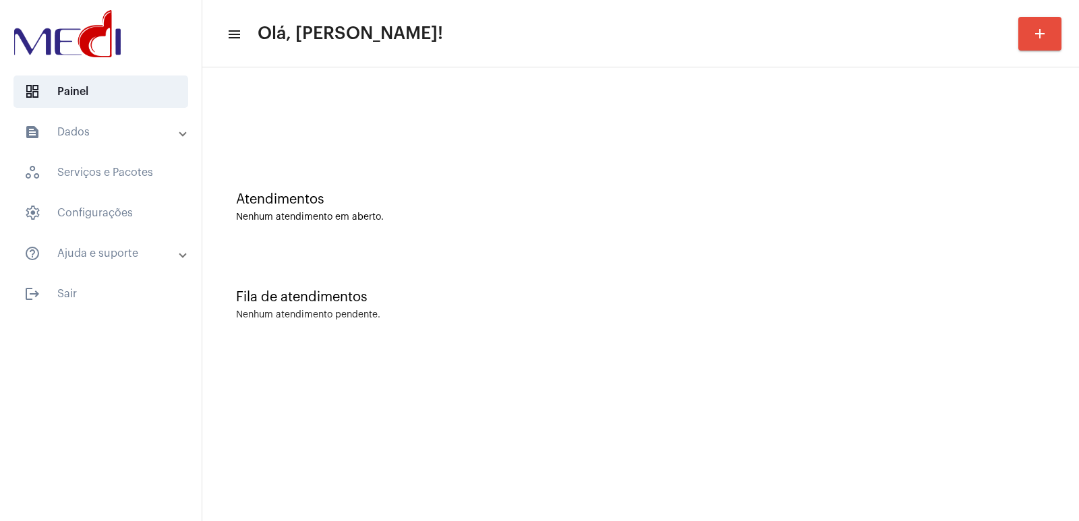
click at [861, 408] on mat-sidenav-content "menu Olá, Vivian! add Atendimentos Nenhum atendimento em aberto. Fila de atendi…" at bounding box center [640, 260] width 877 height 521
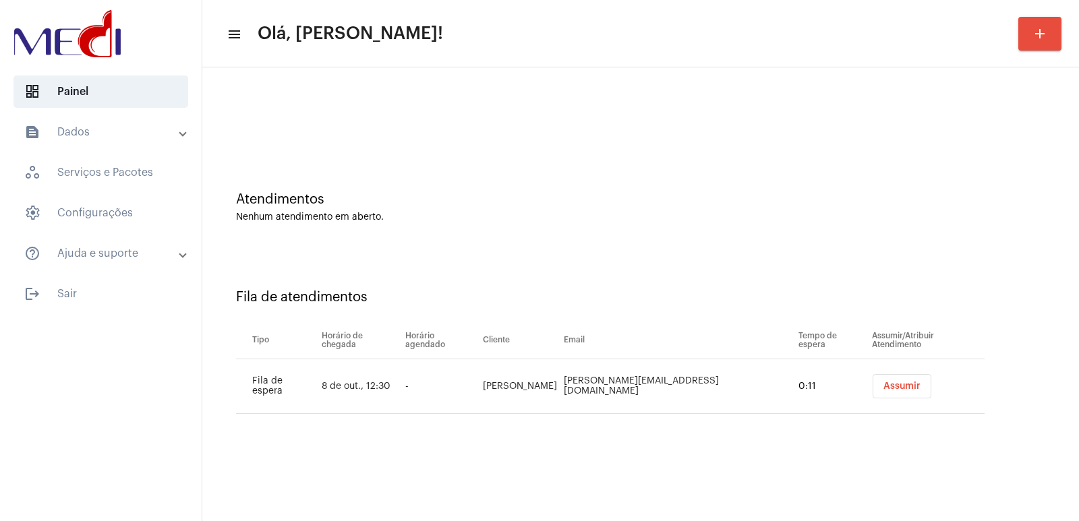
click at [873, 397] on button "Assumir" at bounding box center [902, 386] width 59 height 24
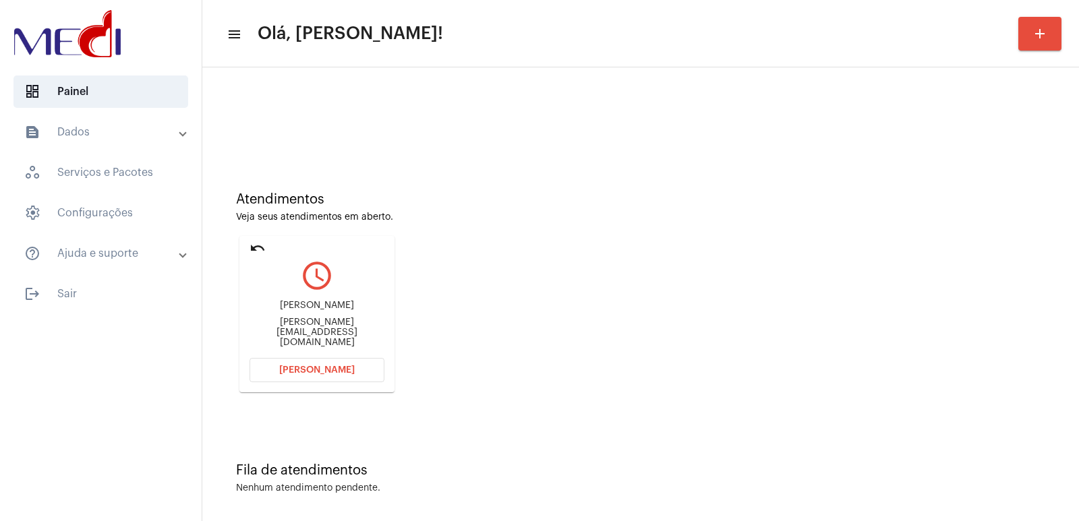
scroll to position [6, 0]
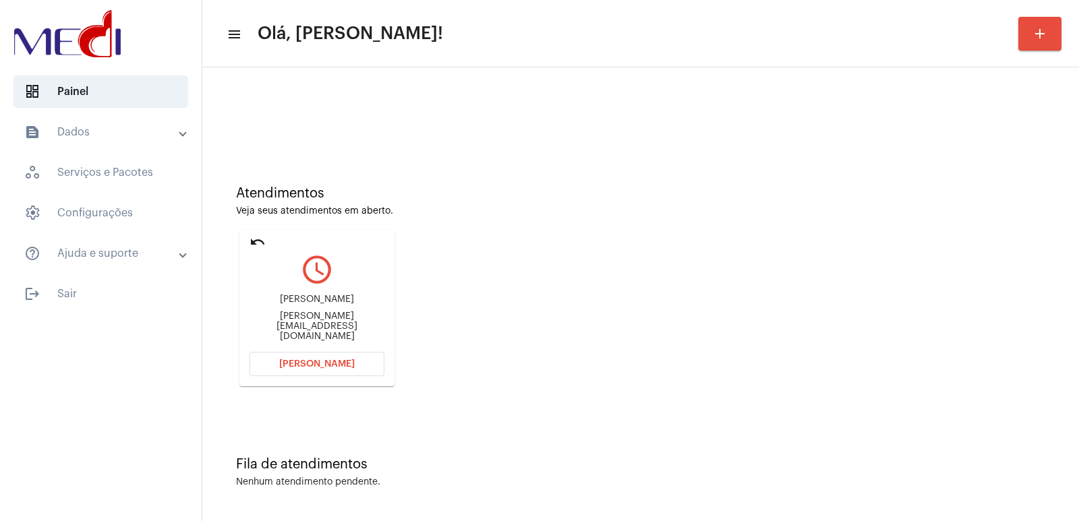
click at [301, 327] on div "[PERSON_NAME][EMAIL_ADDRESS][DOMAIN_NAME]" at bounding box center [317, 327] width 135 height 30
copy mat-card-content "[PERSON_NAME][EMAIL_ADDRESS][DOMAIN_NAME] [PERSON_NAME]"
click at [314, 369] on button "[PERSON_NAME]" at bounding box center [317, 364] width 135 height 24
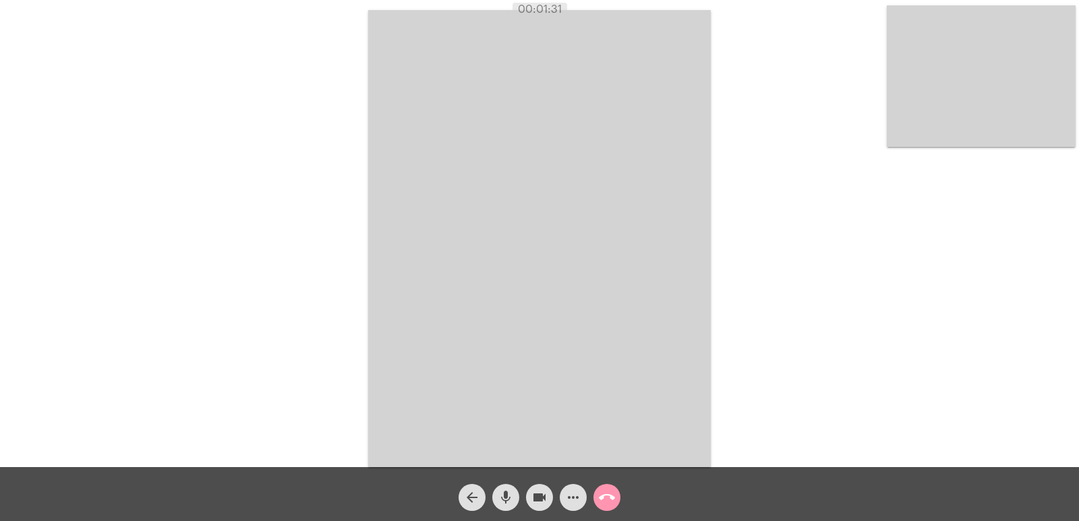
click at [613, 505] on mat-icon "call_end" at bounding box center [607, 498] width 16 height 16
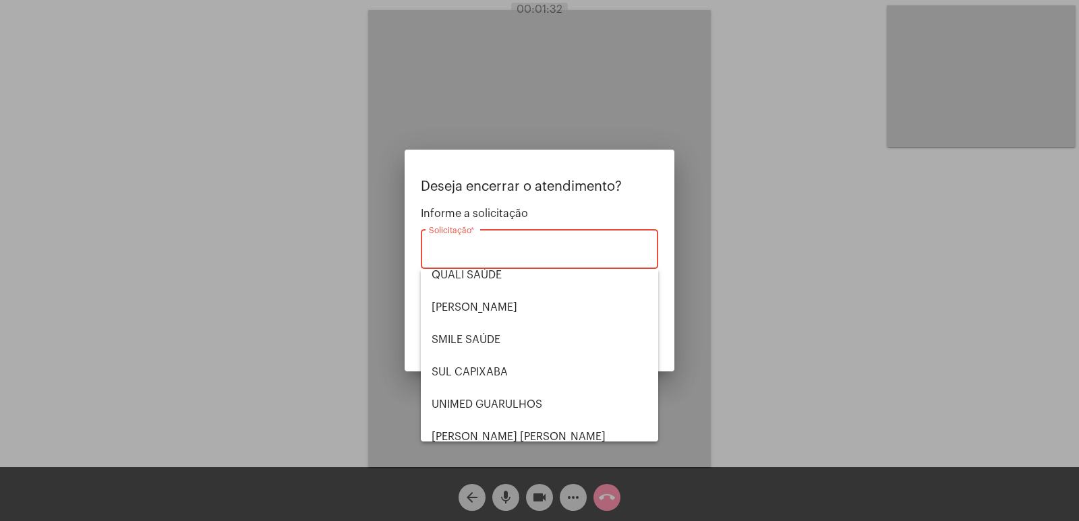
scroll to position [281, 0]
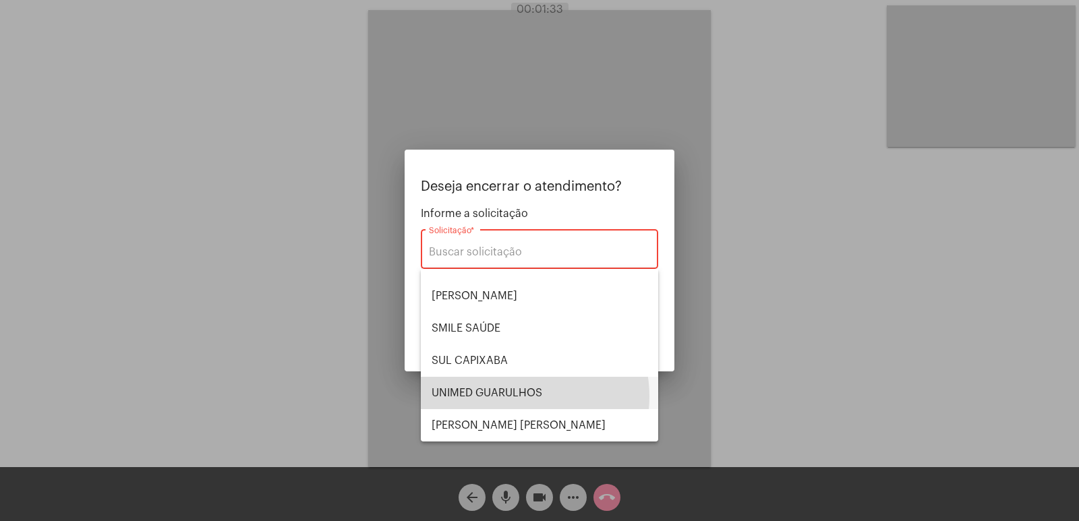
click at [515, 397] on span "UNIMED GUARULHOS" at bounding box center [540, 393] width 216 height 32
type input "UNIMED GUARULHOS"
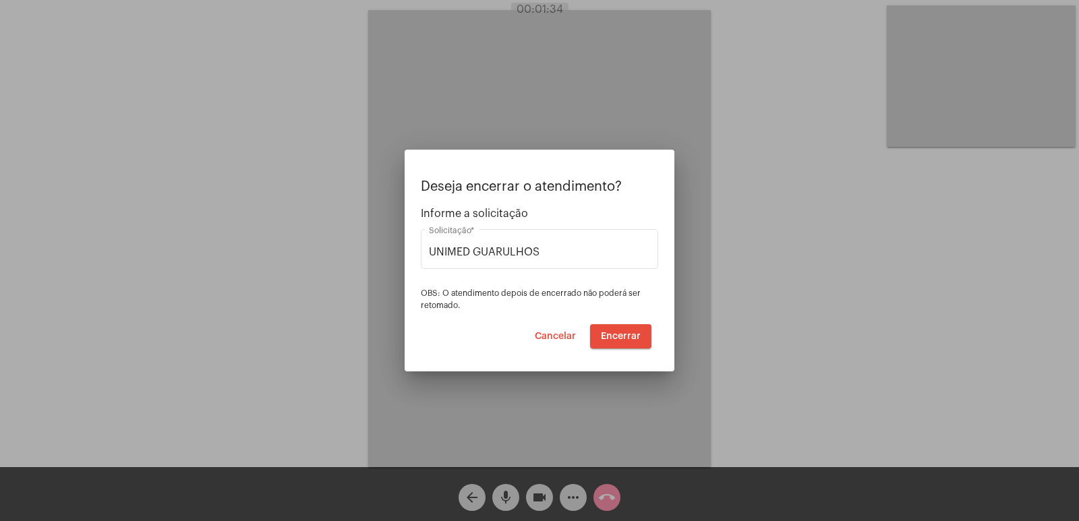
drag, startPoint x: 612, startPoint y: 412, endPoint x: 679, endPoint y: 402, distance: 67.5
click at [678, 401] on div at bounding box center [539, 260] width 1079 height 521
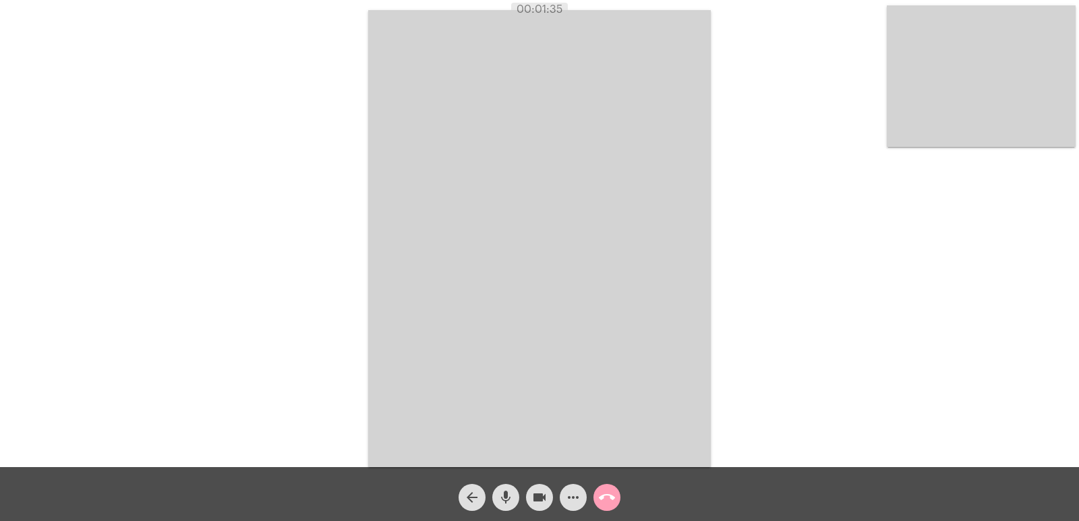
click at [615, 500] on button "call_end" at bounding box center [606, 497] width 27 height 27
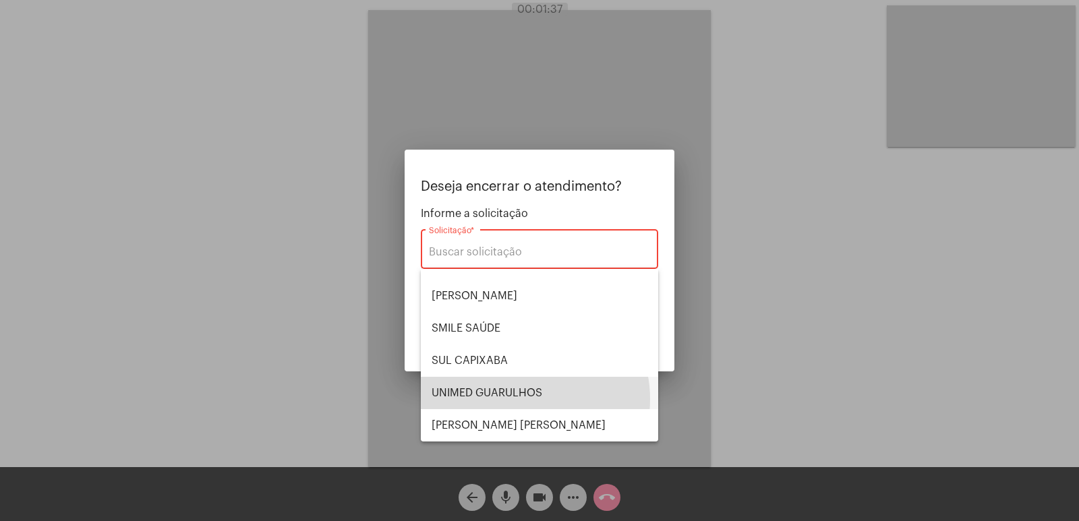
click at [523, 399] on span "UNIMED GUARULHOS" at bounding box center [540, 393] width 216 height 32
type input "UNIMED GUARULHOS"
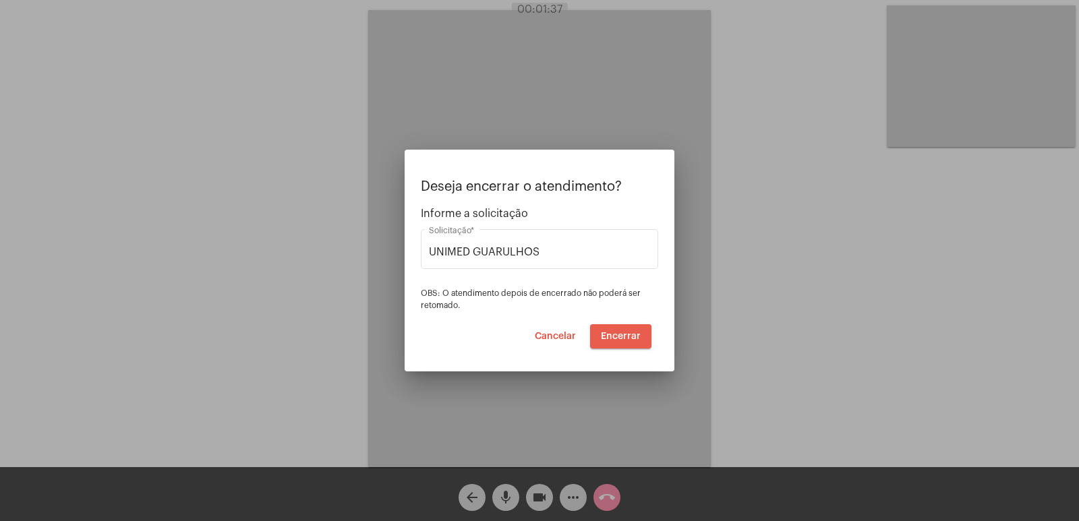
click at [612, 337] on span "Encerrar" at bounding box center [621, 336] width 40 height 9
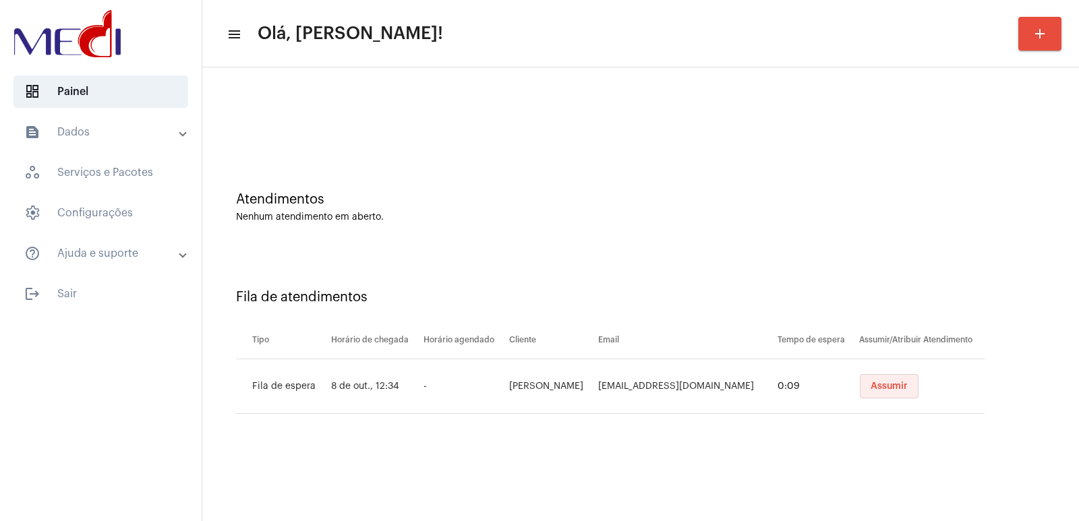
click at [871, 387] on span "Assumir" at bounding box center [889, 386] width 37 height 9
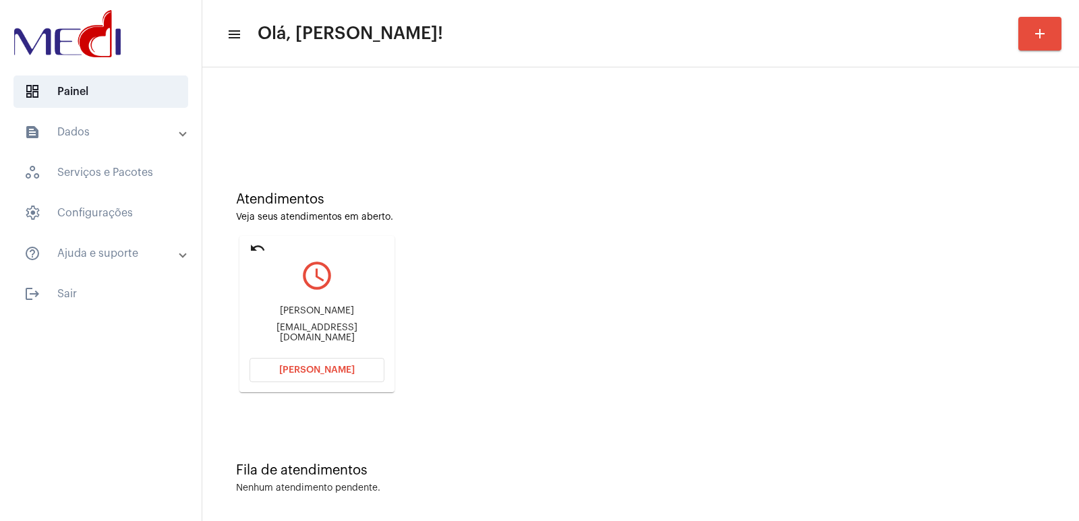
click at [299, 335] on div "Junior.wrn@gmail.com" at bounding box center [317, 333] width 135 height 20
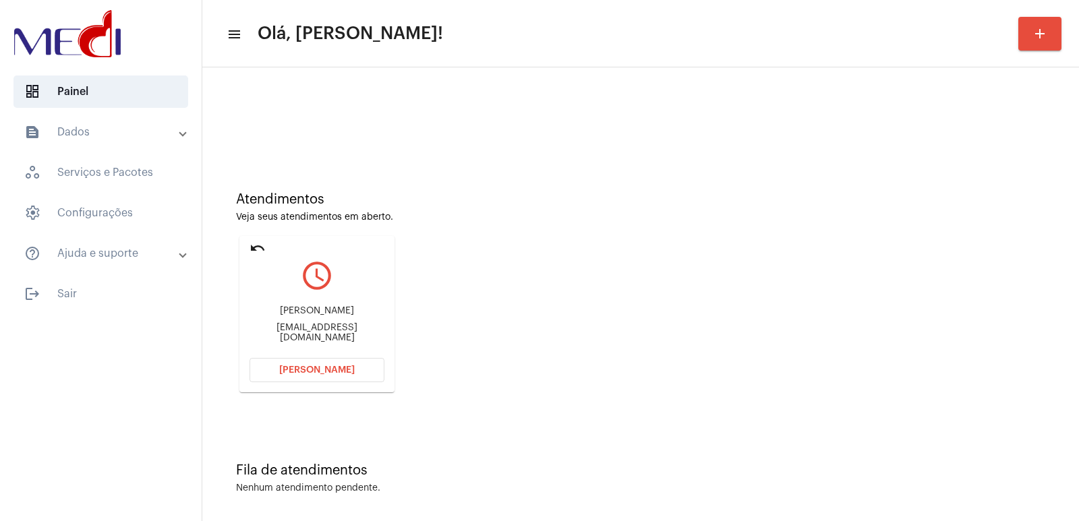
click at [299, 335] on div "Junior.wrn@gmail.com" at bounding box center [317, 333] width 135 height 20
copy mat-card-content "Junior.wrn@gmail.com Abrir Chamada"
click at [340, 372] on span "Abrir Chamada" at bounding box center [317, 370] width 76 height 9
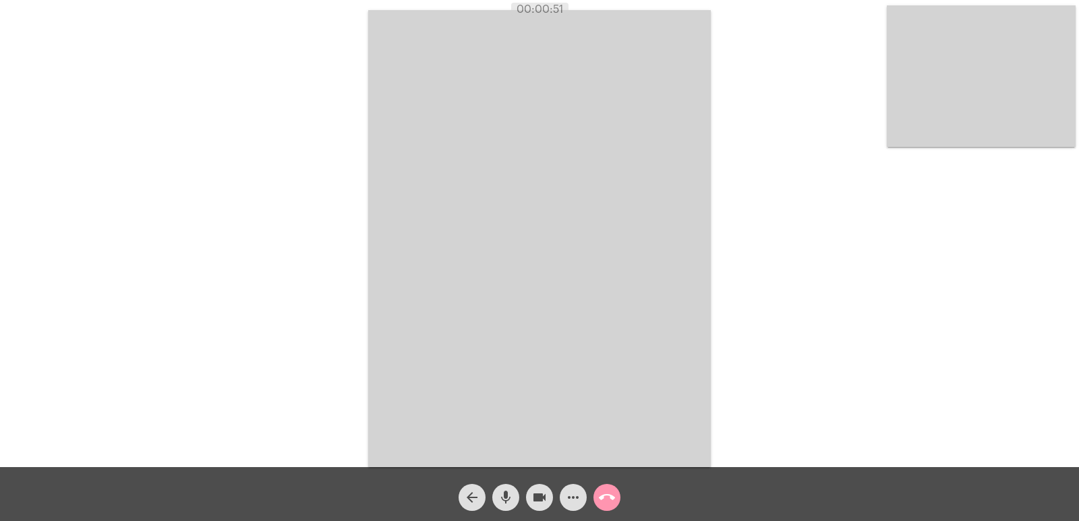
click at [991, 89] on video at bounding box center [981, 76] width 189 height 142
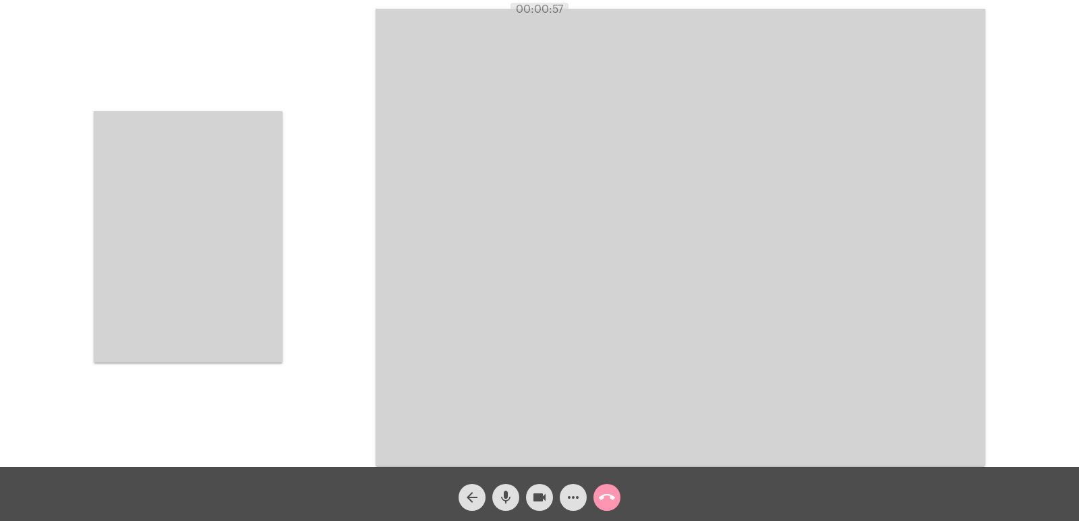
click at [230, 206] on video at bounding box center [188, 237] width 189 height 252
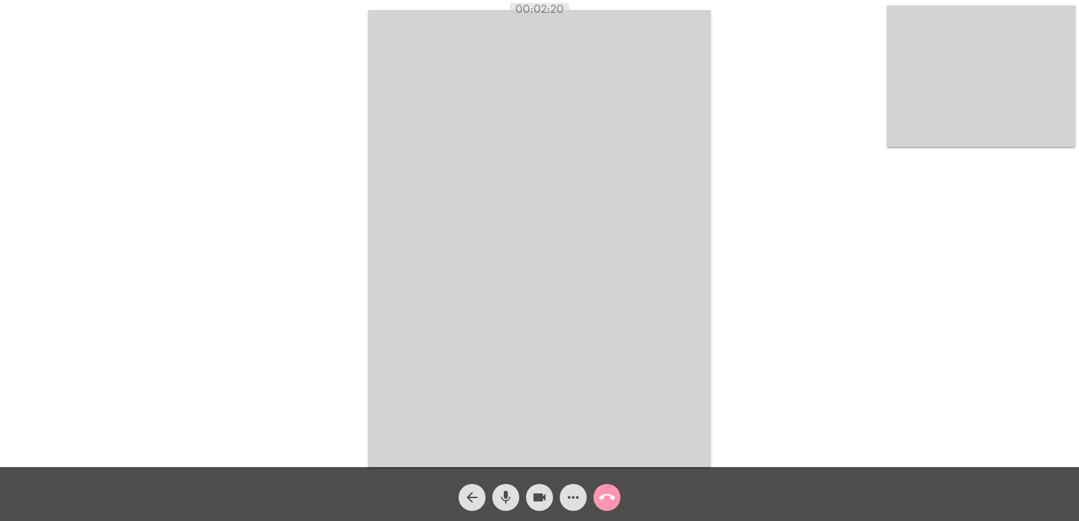
click at [415, 306] on video at bounding box center [539, 238] width 343 height 457
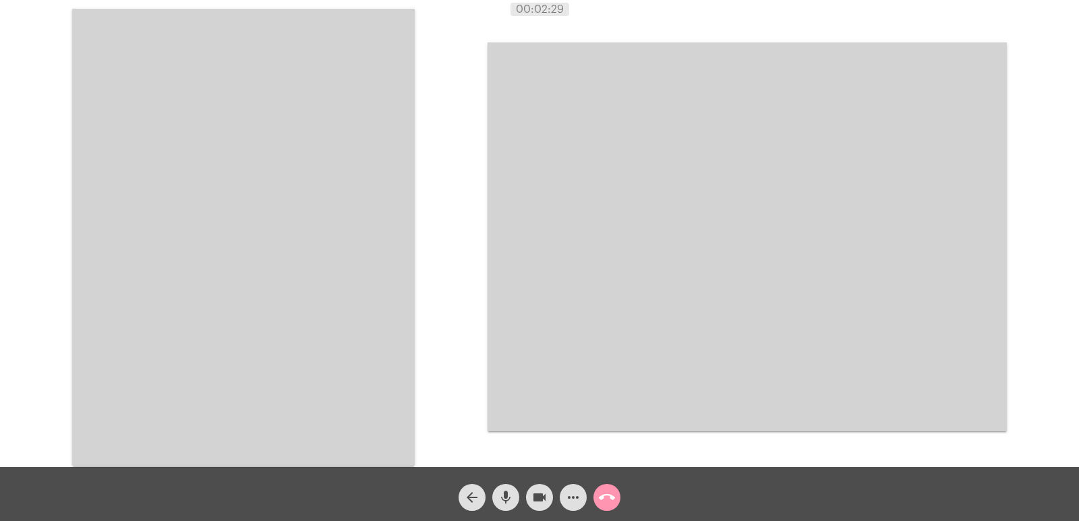
click at [300, 225] on video at bounding box center [243, 237] width 343 height 457
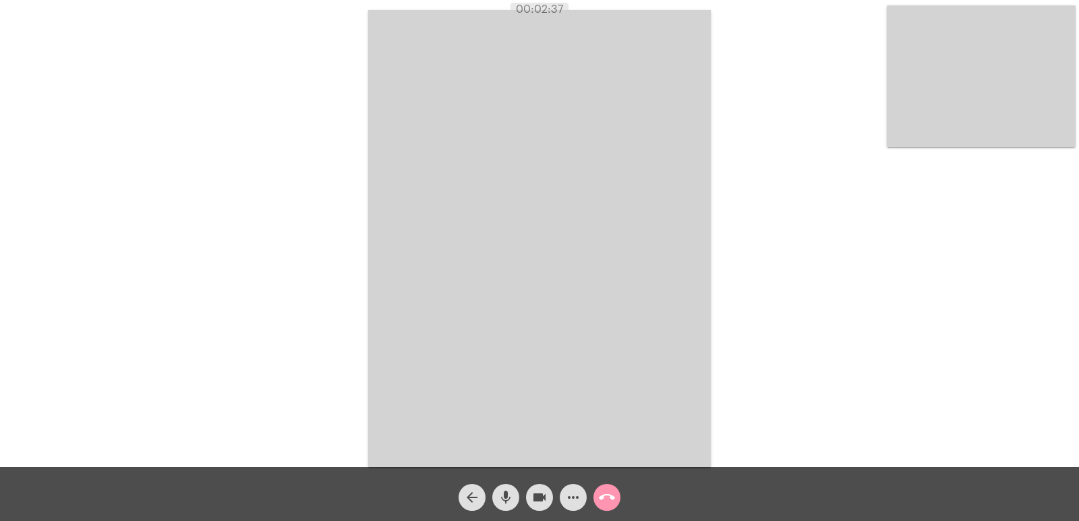
click at [611, 506] on span "call_end" at bounding box center [607, 497] width 16 height 27
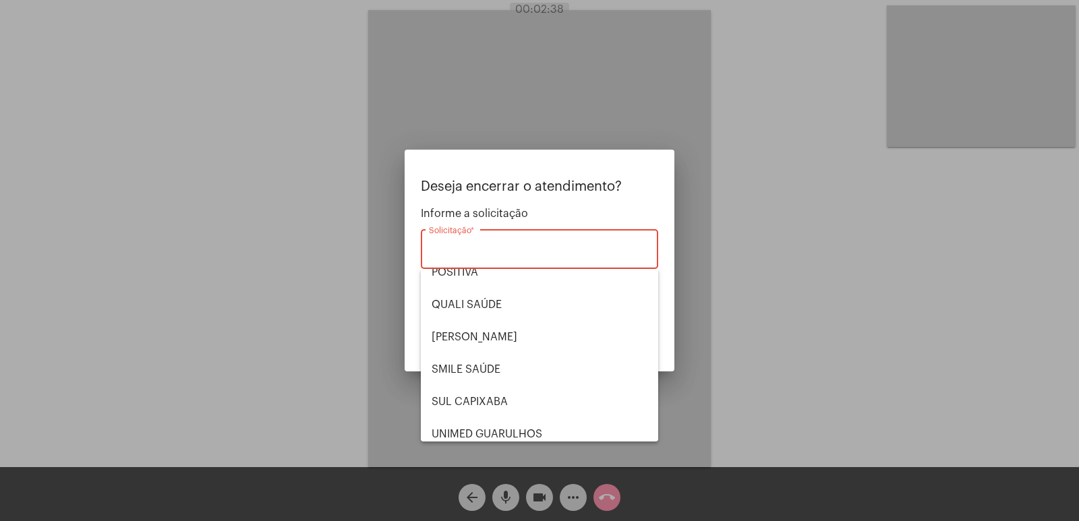
scroll to position [281, 0]
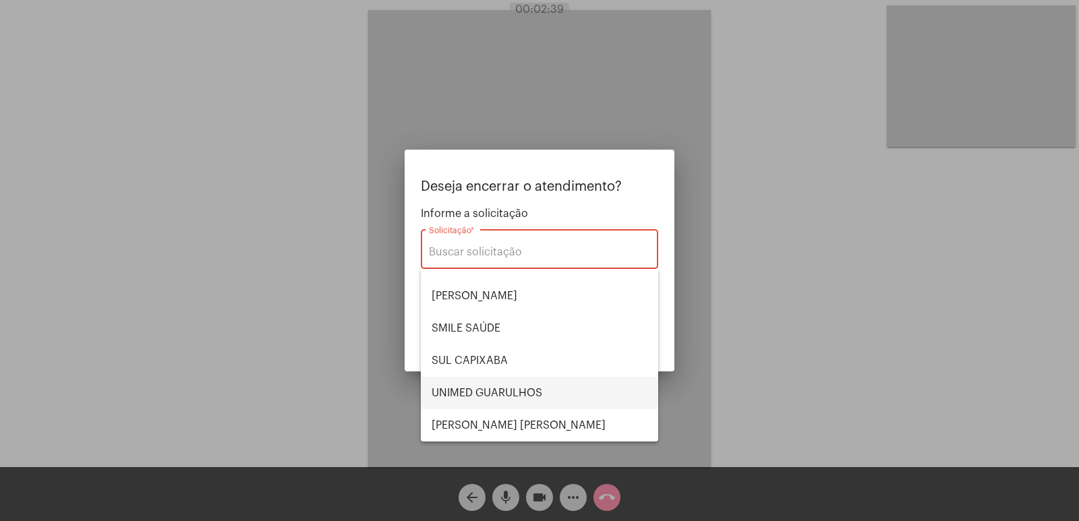
click at [513, 388] on span "UNIMED GUARULHOS" at bounding box center [540, 393] width 216 height 32
type input "UNIMED GUARULHOS"
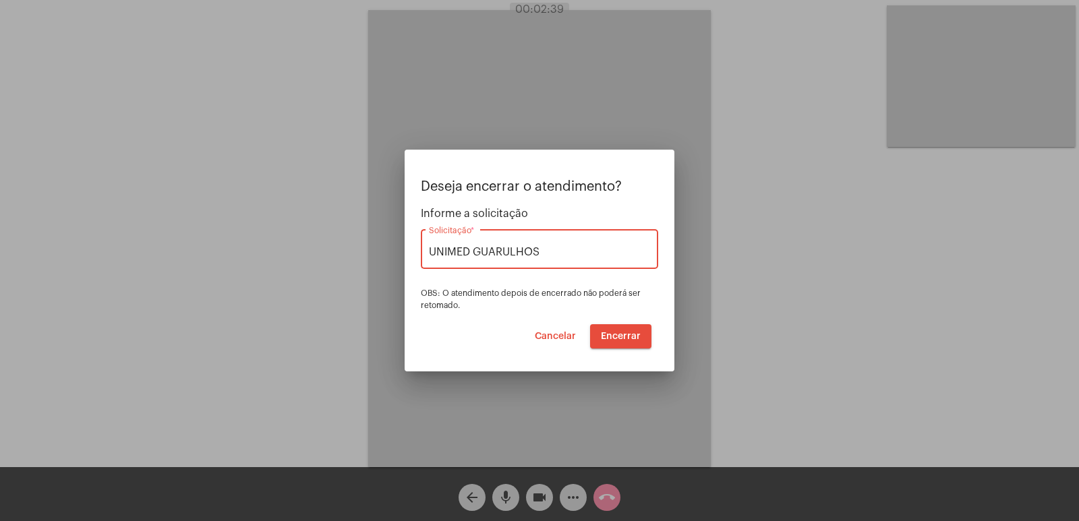
click at [644, 328] on button "Encerrar" at bounding box center [620, 336] width 61 height 24
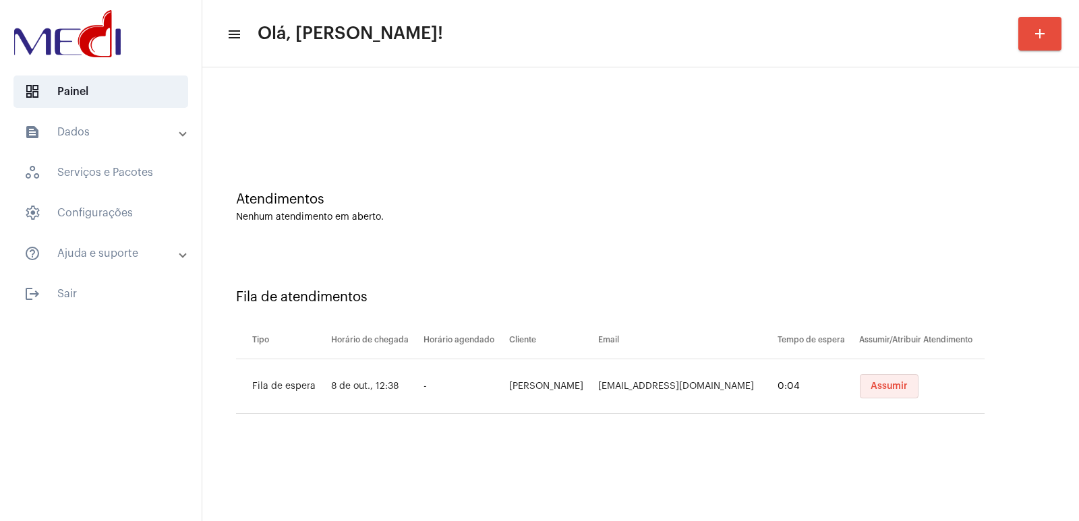
click at [899, 383] on span "Assumir" at bounding box center [889, 386] width 37 height 9
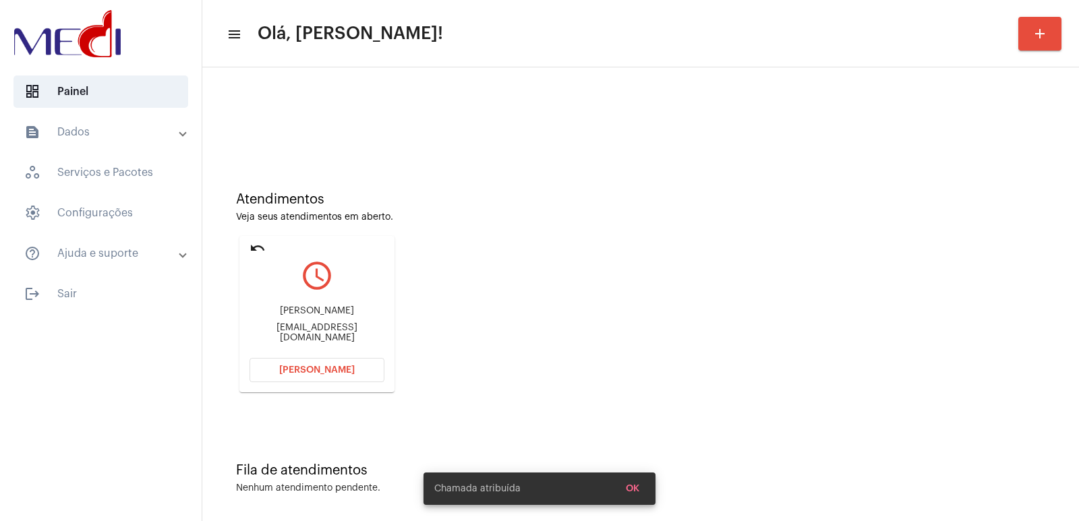
click at [287, 316] on div "Albertino Guedes Henrique" at bounding box center [317, 311] width 135 height 10
copy div "Albertino Guedes Henrique"
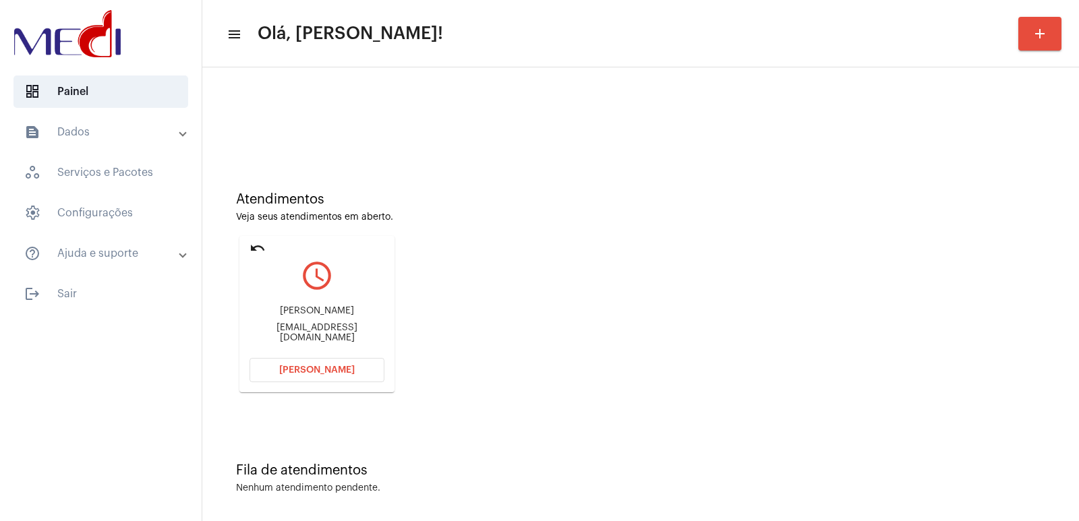
click at [279, 365] on button "Abrir Chamada" at bounding box center [317, 370] width 135 height 24
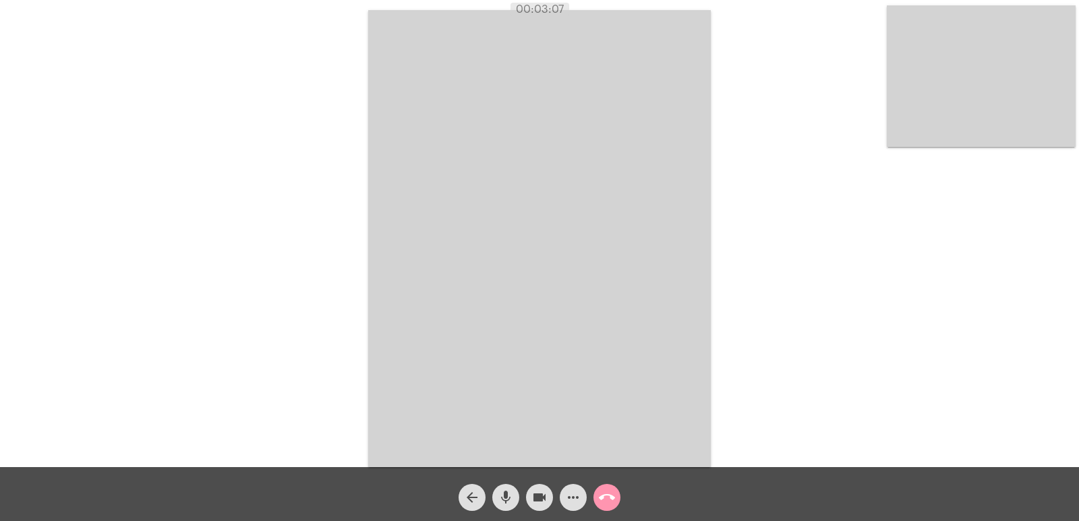
click at [404, 220] on video at bounding box center [539, 238] width 343 height 457
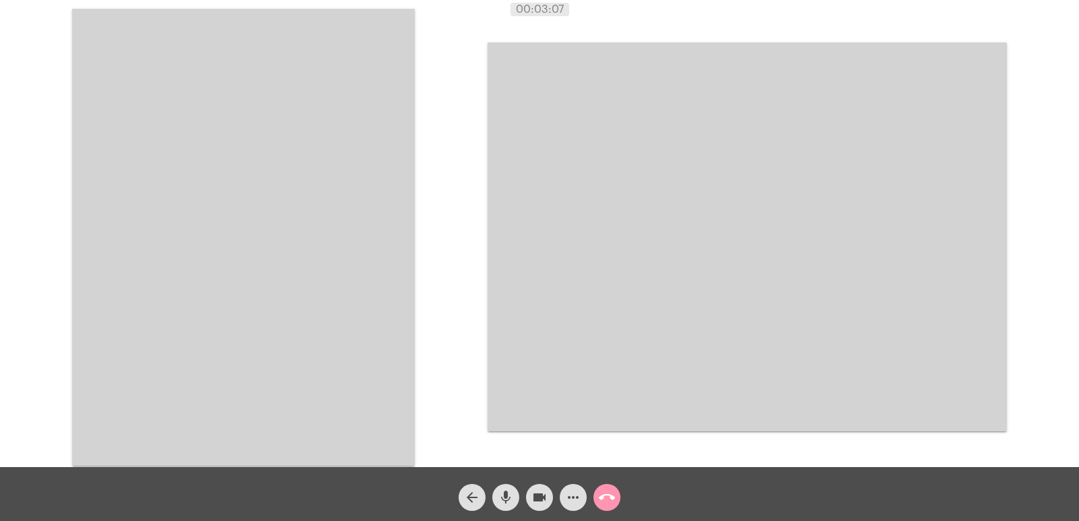
click at [384, 233] on video at bounding box center [243, 237] width 343 height 457
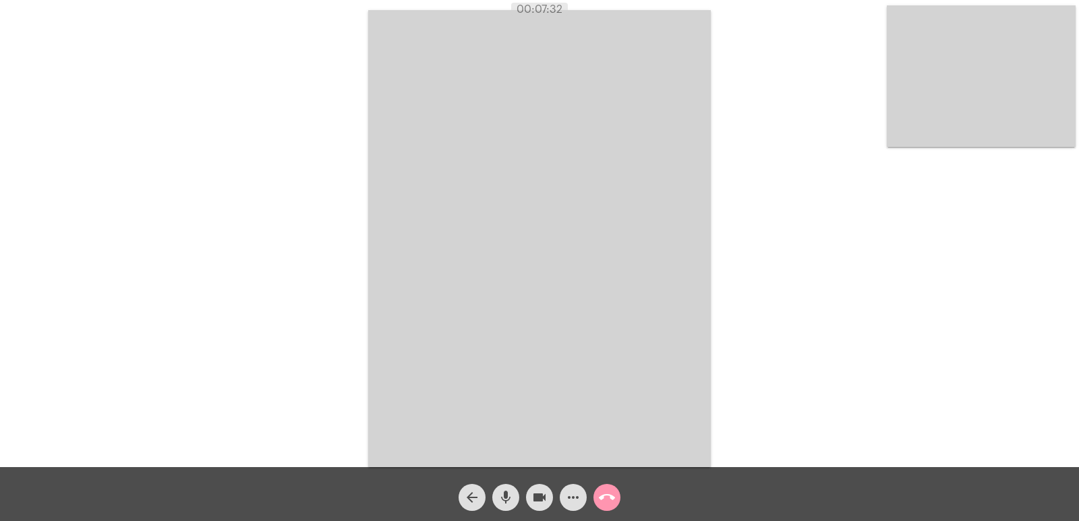
click at [604, 491] on mat-icon "call_end" at bounding box center [607, 498] width 16 height 16
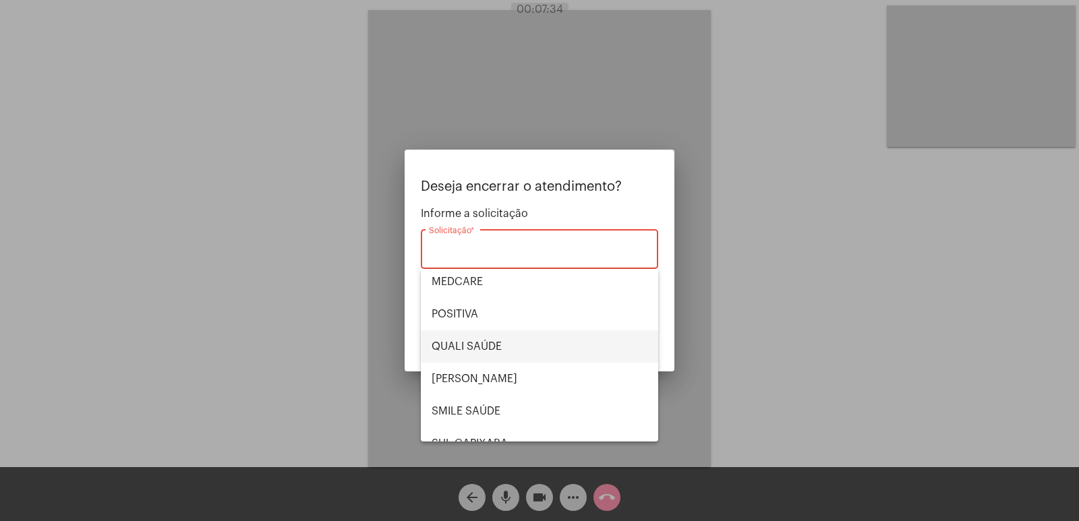
scroll to position [202, 0]
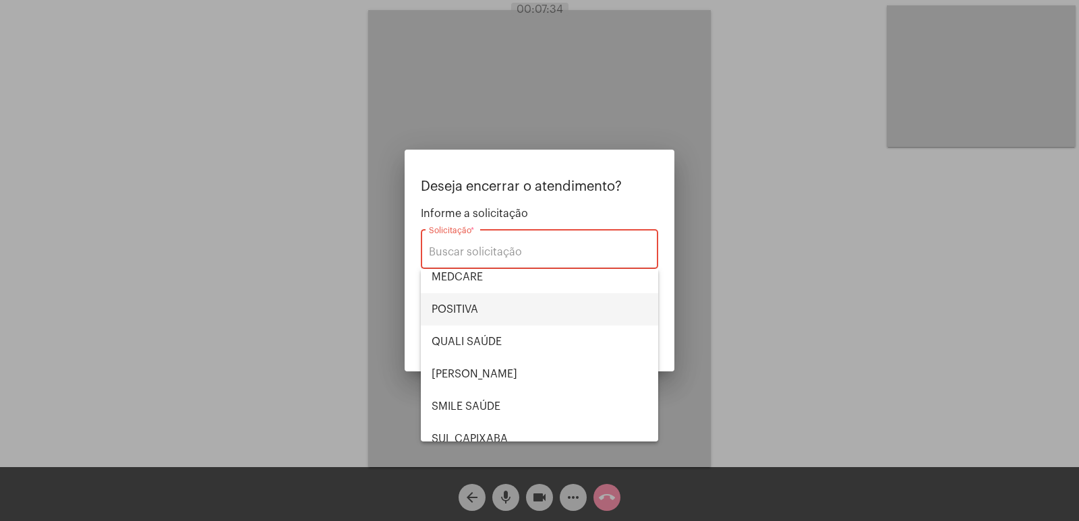
click at [464, 309] on span "POSITIVA" at bounding box center [540, 309] width 216 height 32
type input "POSITIVA"
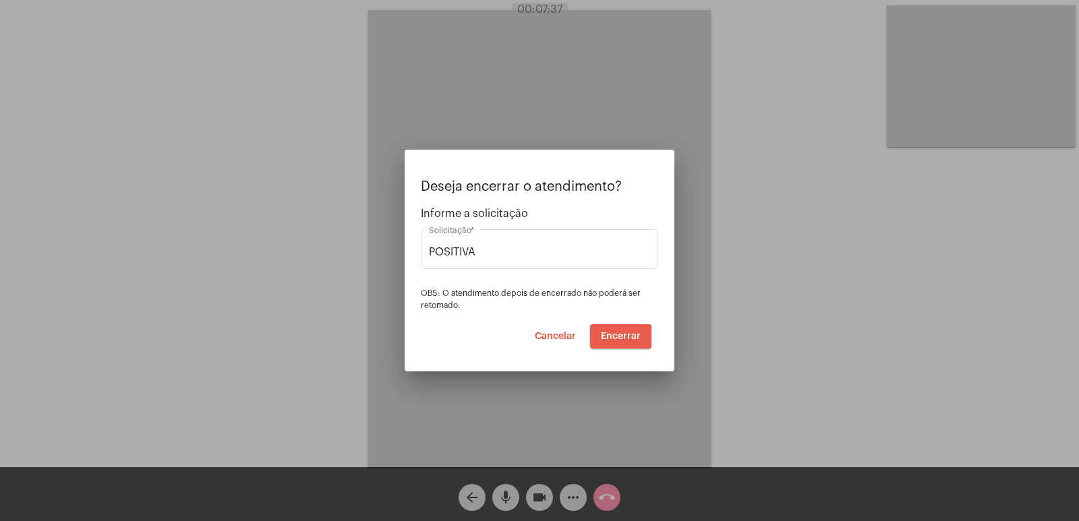
click at [612, 337] on span "Encerrar" at bounding box center [621, 336] width 40 height 9
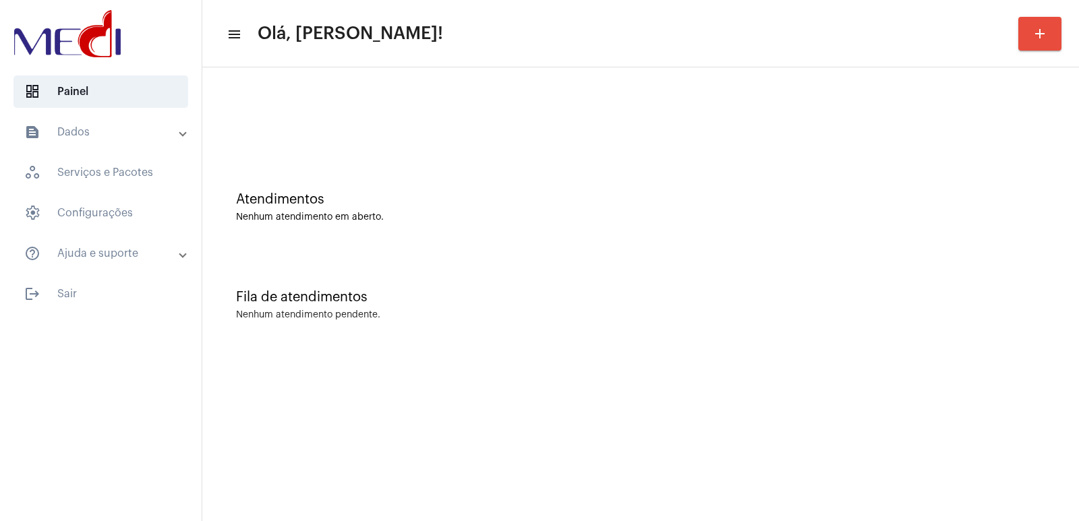
click at [745, 318] on div "Nenhum atendimento pendente." at bounding box center [640, 315] width 809 height 10
click at [741, 232] on div "Atendimentos Nenhum atendimento em aberto." at bounding box center [640, 201] width 863 height 98
click at [743, 210] on div "Atendimentos Nenhum atendimento em aberto." at bounding box center [640, 207] width 809 height 30
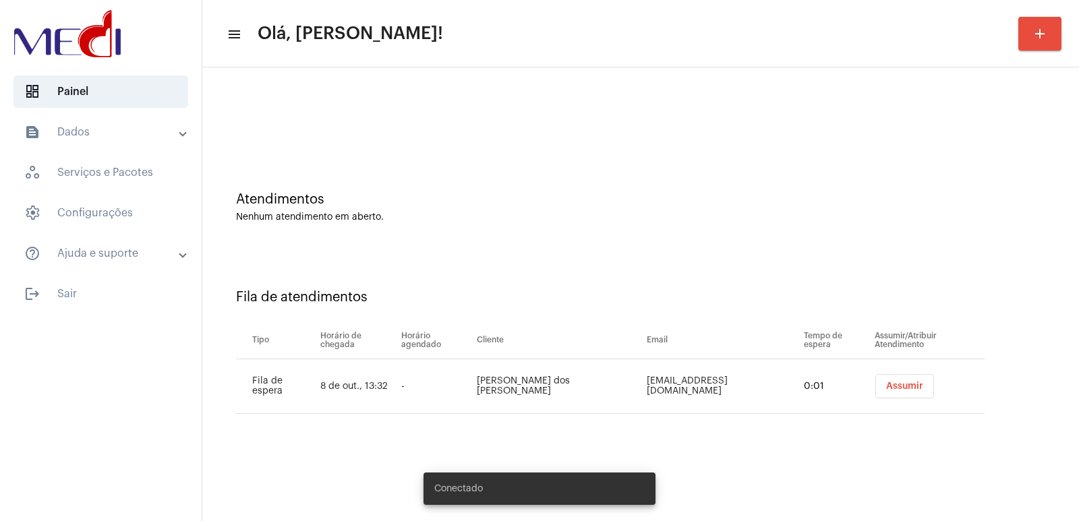
click at [898, 384] on span "Assumir" at bounding box center [904, 386] width 37 height 9
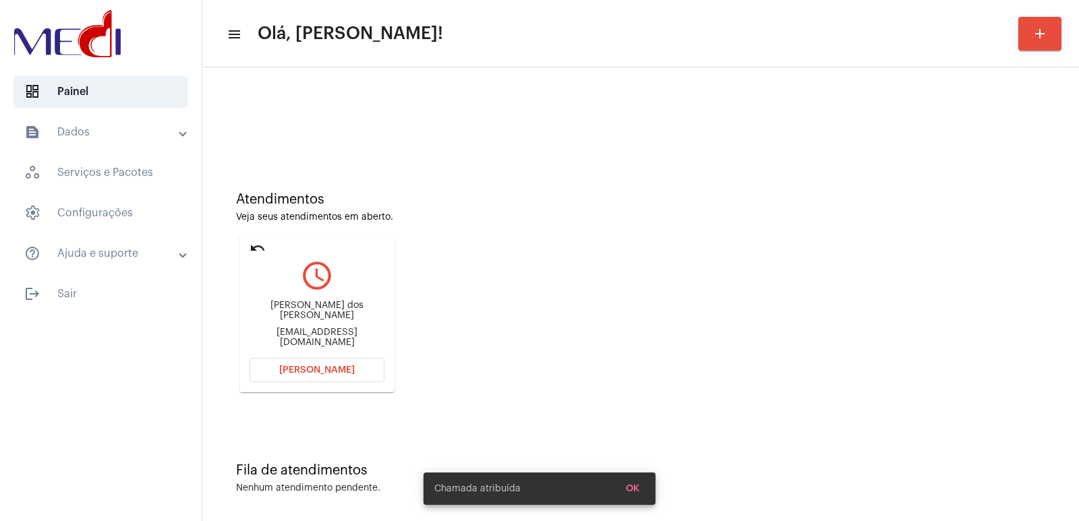
click at [303, 318] on div "Bruna Borges dos Santos" at bounding box center [317, 311] width 135 height 20
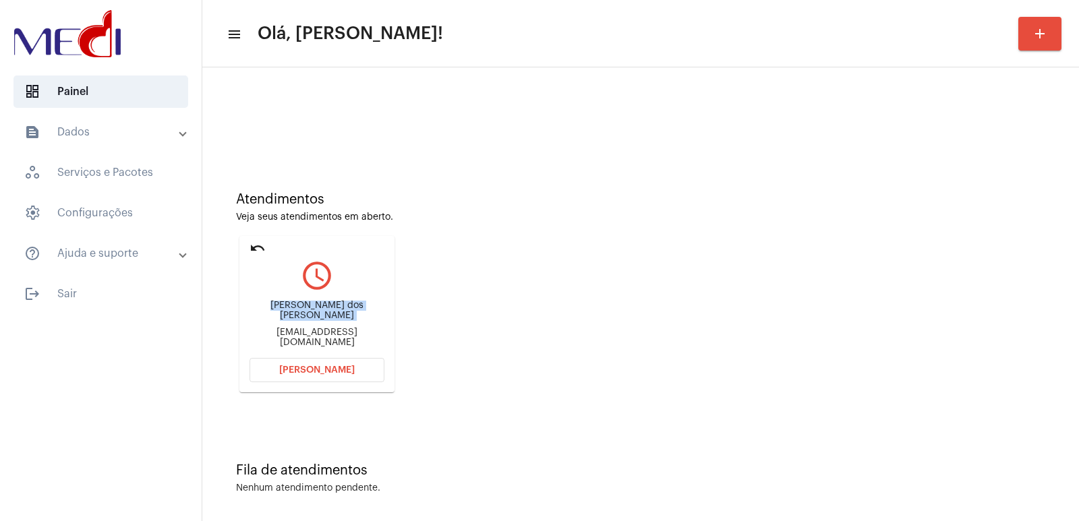
copy div "Bruna Borges dos Santos"
click at [315, 358] on button "Abrir Chamada" at bounding box center [317, 370] width 135 height 24
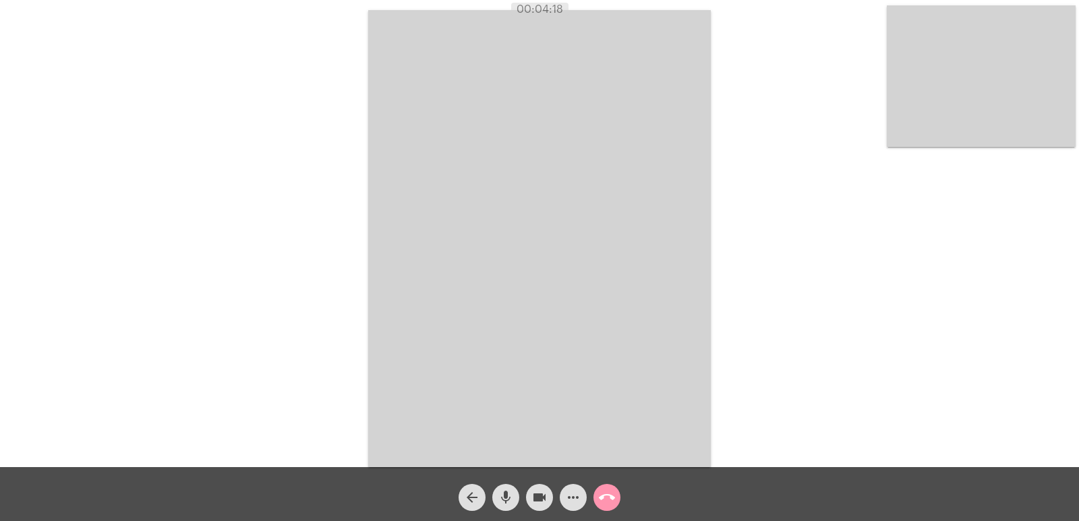
click at [616, 496] on button "call_end" at bounding box center [606, 497] width 27 height 27
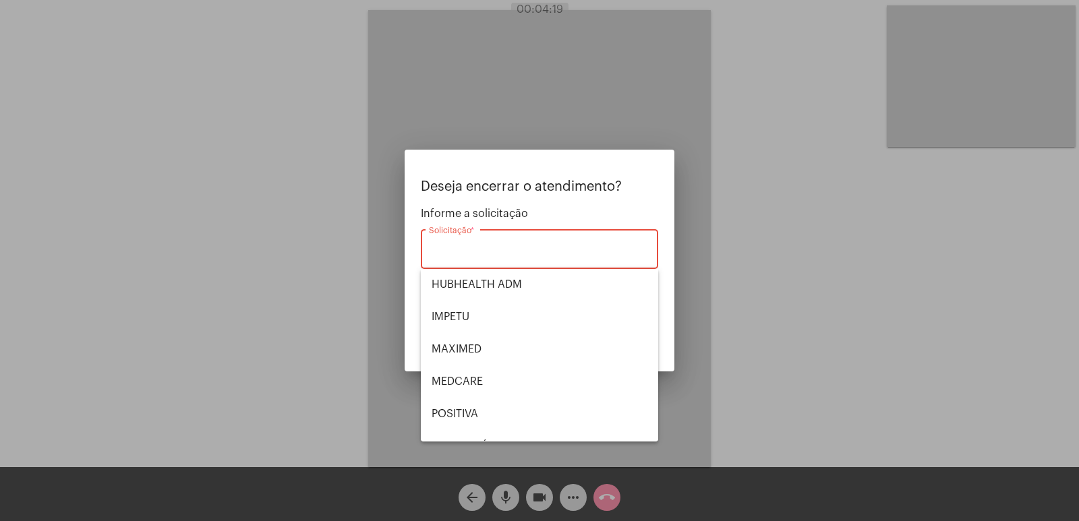
scroll to position [281, 0]
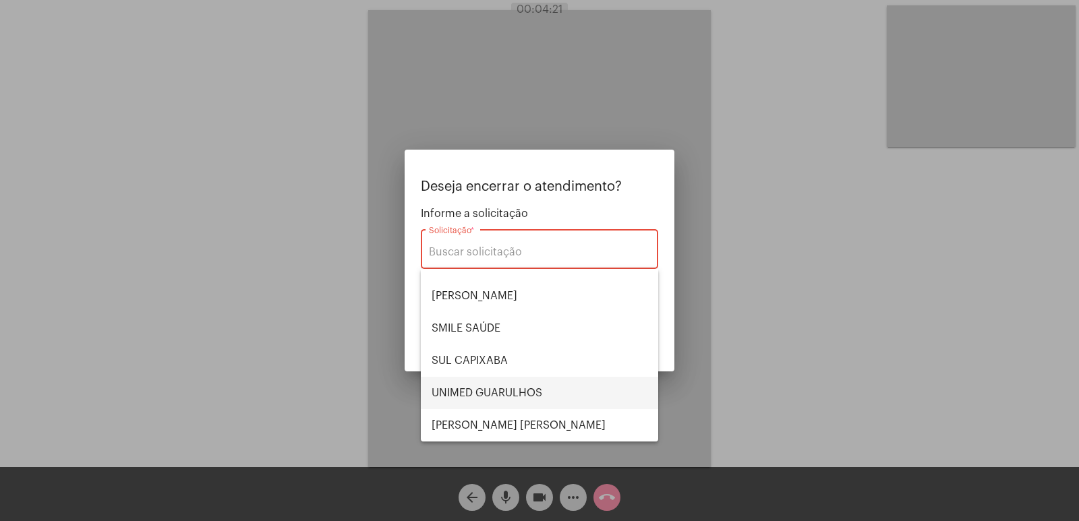
click at [521, 386] on span "UNIMED GUARULHOS" at bounding box center [540, 393] width 216 height 32
type input "UNIMED GUARULHOS"
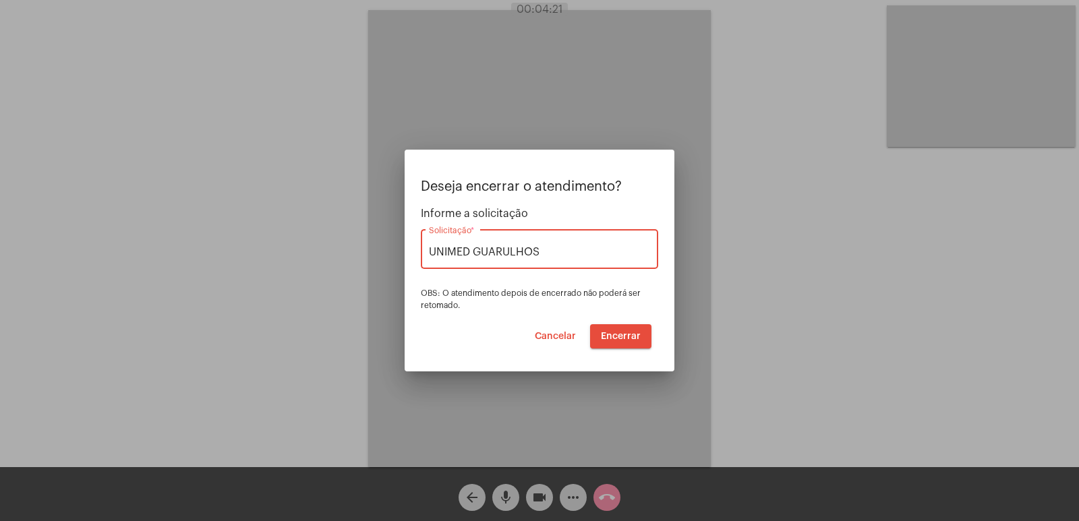
click at [635, 334] on span "Encerrar" at bounding box center [621, 336] width 40 height 9
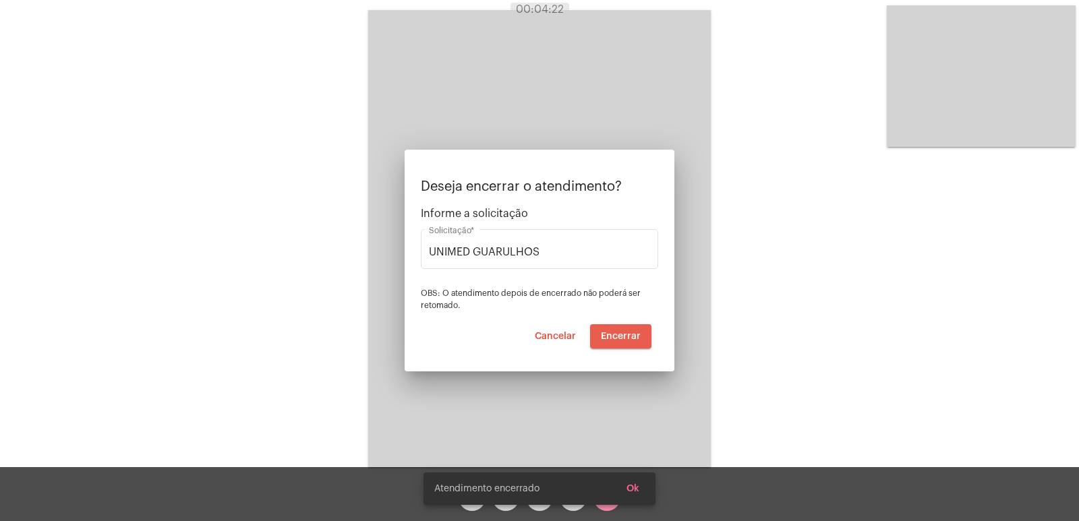
click at [635, 334] on span "Encerrar" at bounding box center [621, 336] width 40 height 9
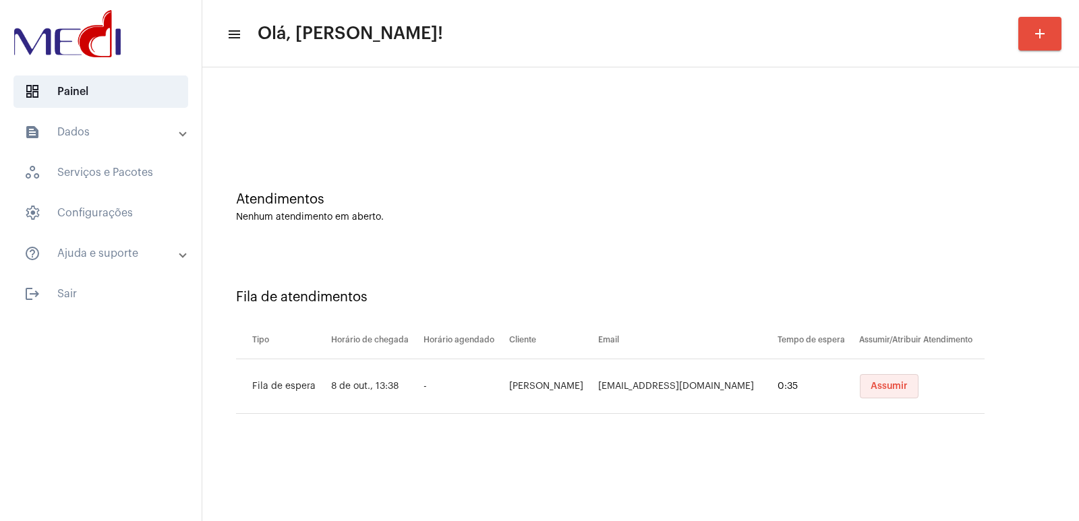
click at [913, 389] on button "Assumir" at bounding box center [889, 386] width 59 height 24
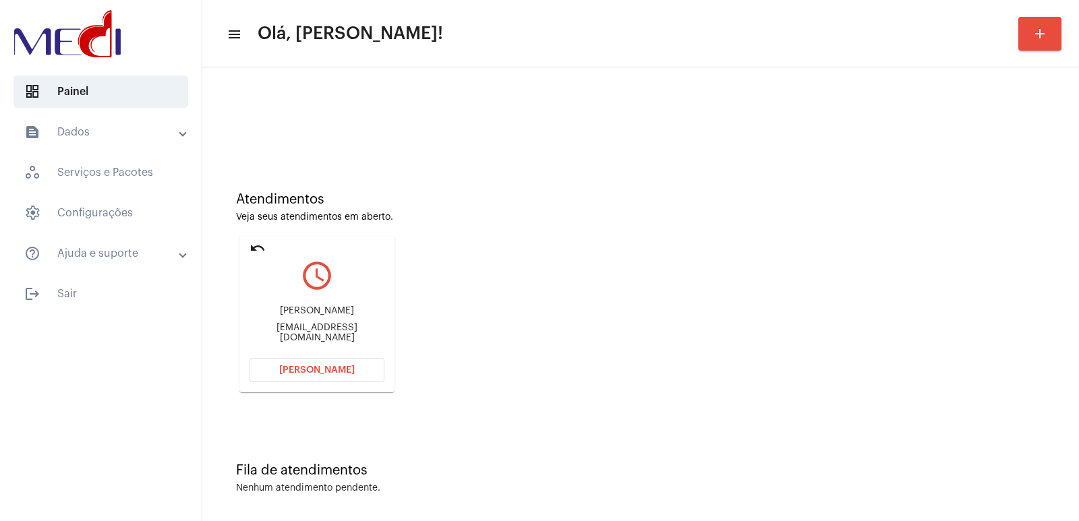
click at [310, 314] on div "Mayara Cristina de Melo" at bounding box center [317, 311] width 135 height 10
copy div "Mayara Cristina de Melo"
click at [326, 376] on button "Abrir Chamada" at bounding box center [317, 370] width 135 height 24
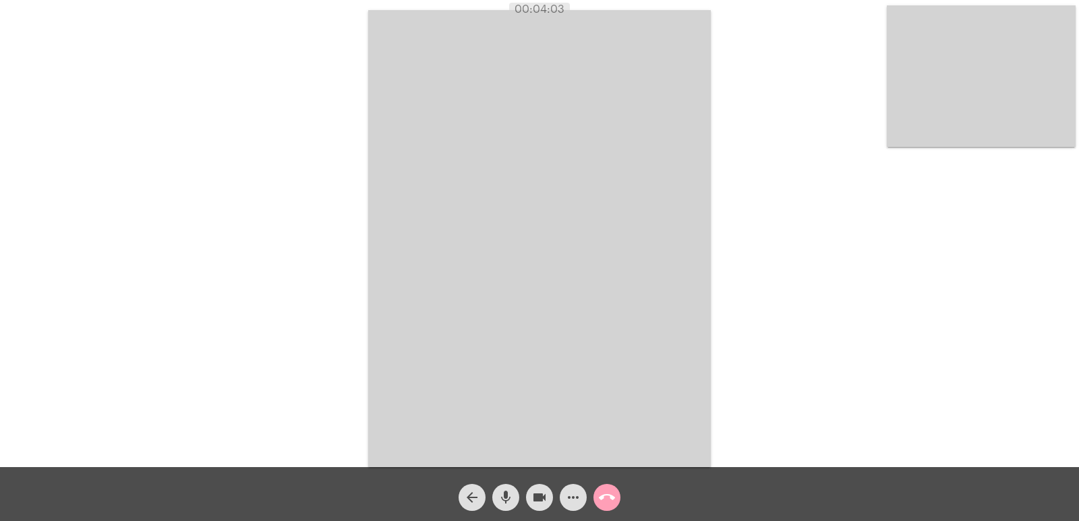
click at [618, 494] on button "call_end" at bounding box center [606, 497] width 27 height 27
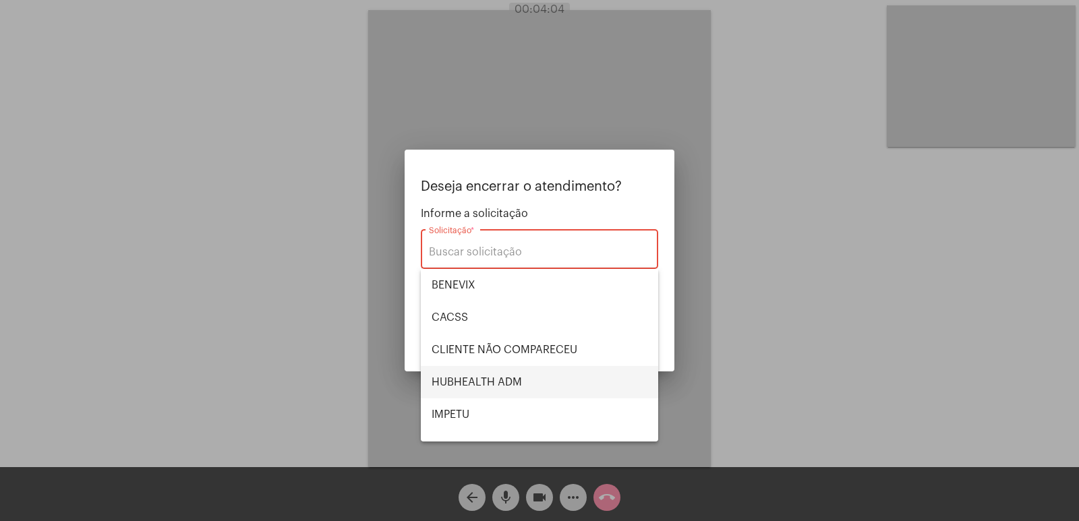
scroll to position [281, 0]
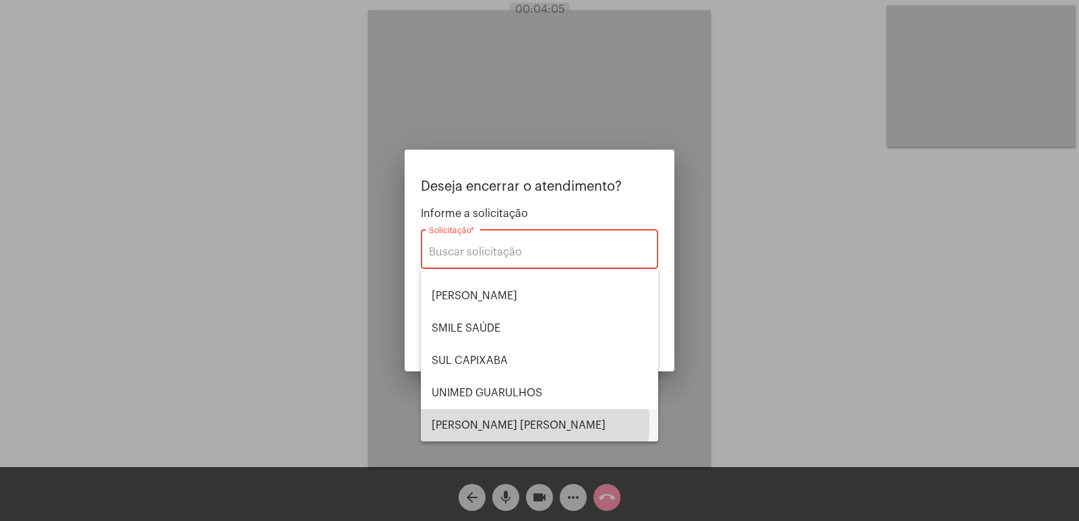
click at [487, 422] on span "VERA CRUZ" at bounding box center [540, 425] width 216 height 32
type input "VERA CRUZ"
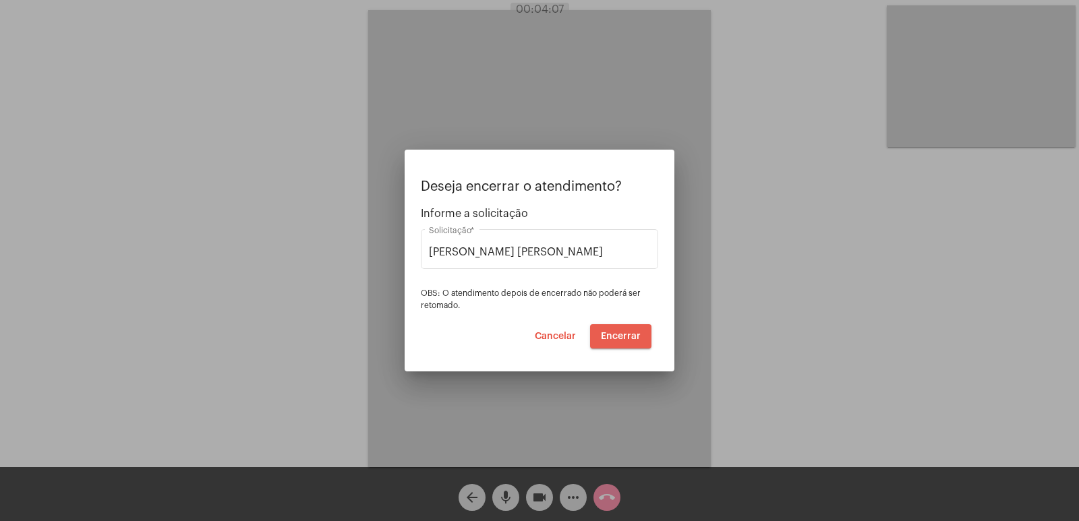
click at [629, 343] on button "Encerrar" at bounding box center [620, 336] width 61 height 24
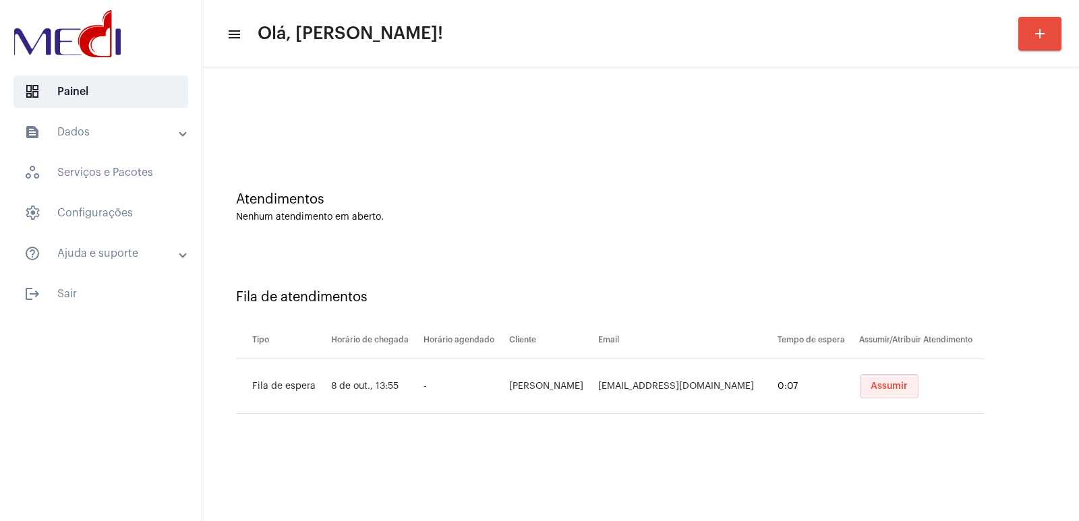
click at [876, 375] on button "Assumir" at bounding box center [889, 386] width 59 height 24
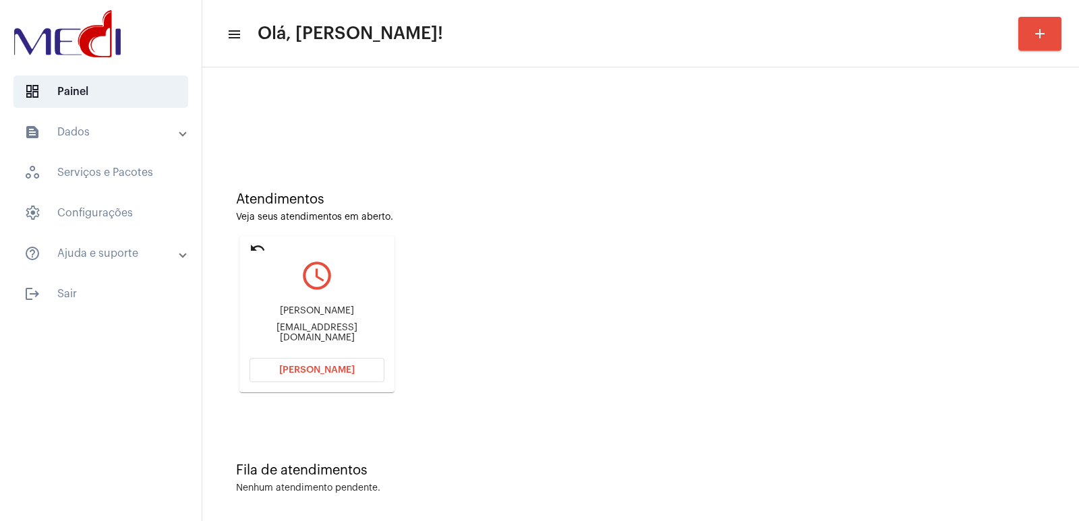
click at [320, 322] on div "José Carlos Seidel jcseidel@bol.com.br" at bounding box center [317, 324] width 135 height 61
click at [325, 316] on div "José Carlos Seidel" at bounding box center [317, 311] width 135 height 10
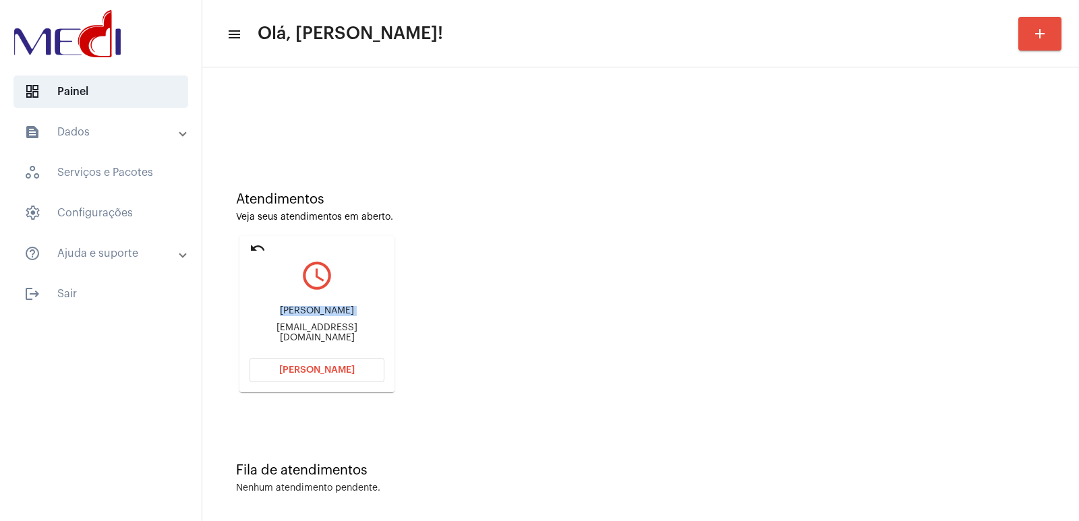
click at [325, 316] on div "José Carlos Seidel" at bounding box center [317, 311] width 135 height 10
copy div "José Carlos Seidel"
drag, startPoint x: 299, startPoint y: 361, endPoint x: 299, endPoint y: 354, distance: 7.4
click at [299, 361] on button "Abrir Chamada" at bounding box center [317, 370] width 135 height 24
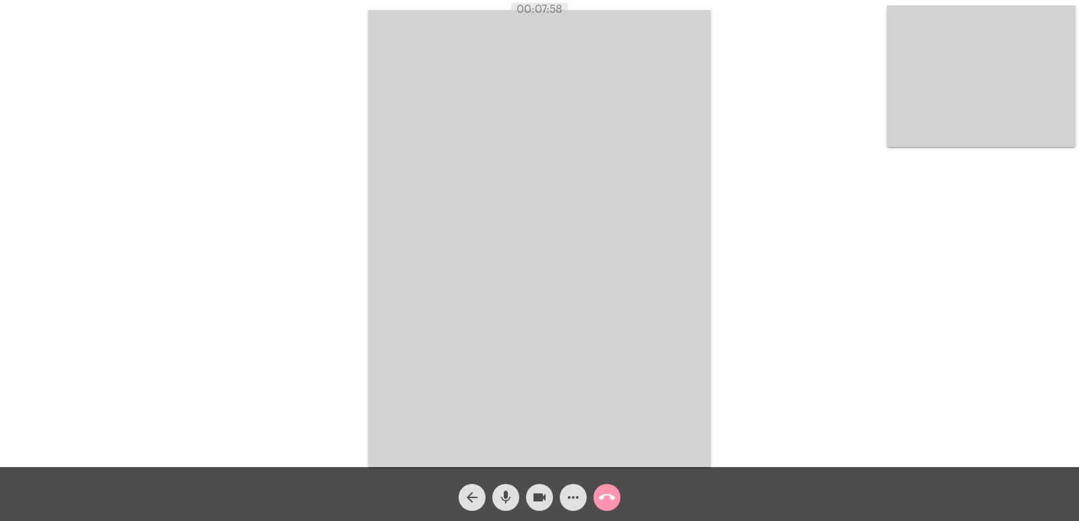
click at [611, 512] on div "arrow_back mic videocam more_horiz call_end" at bounding box center [539, 494] width 1079 height 54
click at [611, 503] on mat-icon "call_end" at bounding box center [607, 498] width 16 height 16
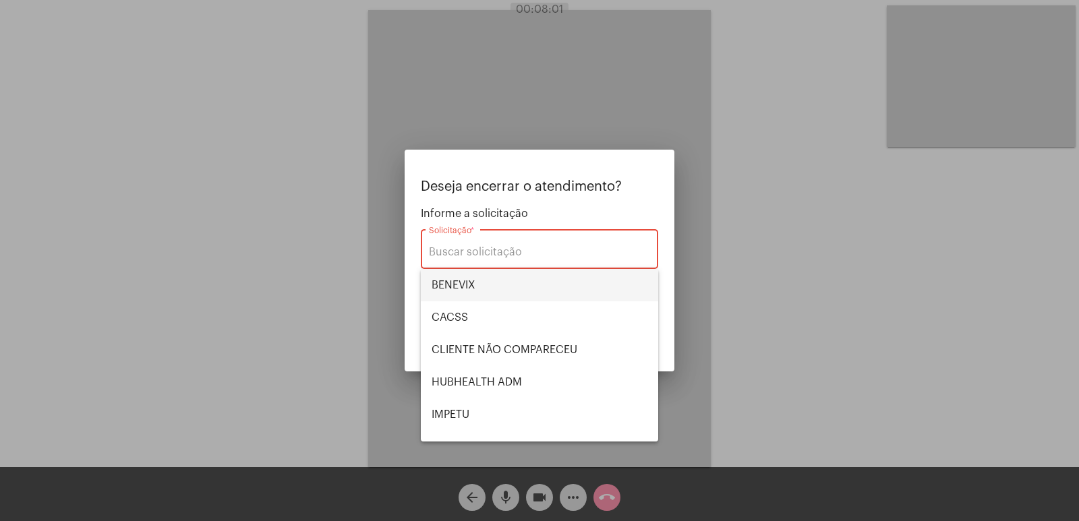
click at [473, 287] on span "BENEVIX" at bounding box center [540, 285] width 216 height 32
type input "BENEVIX"
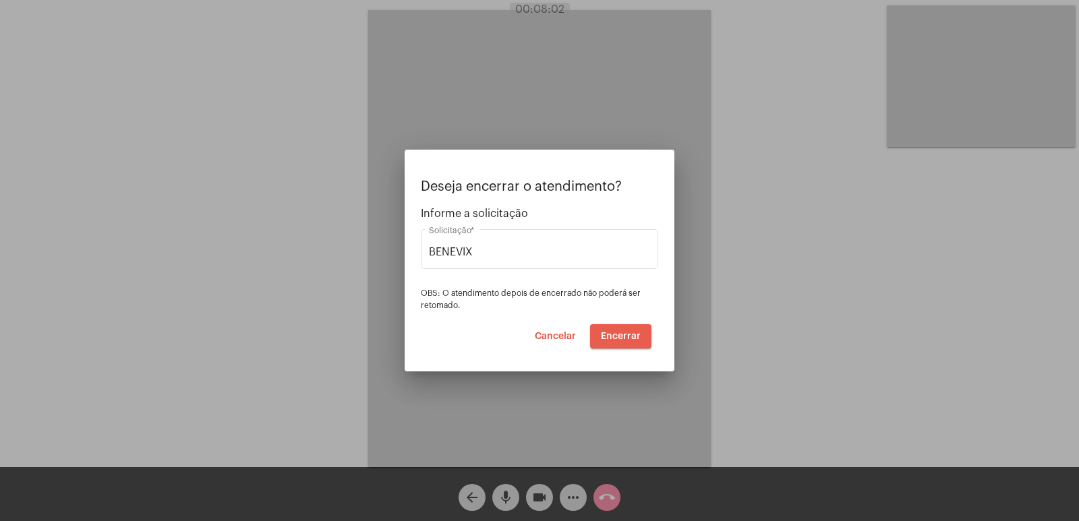
click at [626, 338] on span "Encerrar" at bounding box center [621, 336] width 40 height 9
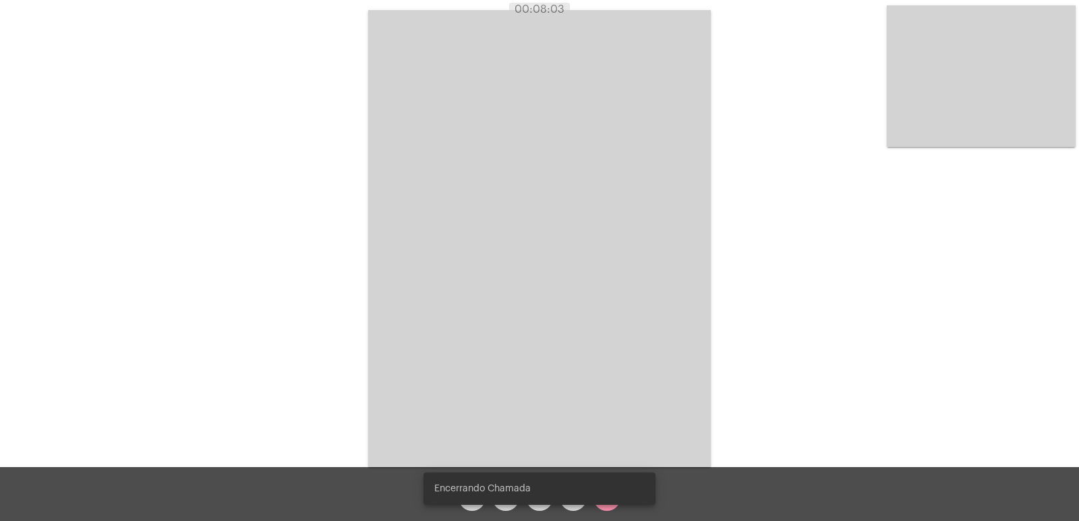
click at [626, 338] on video at bounding box center [539, 238] width 343 height 457
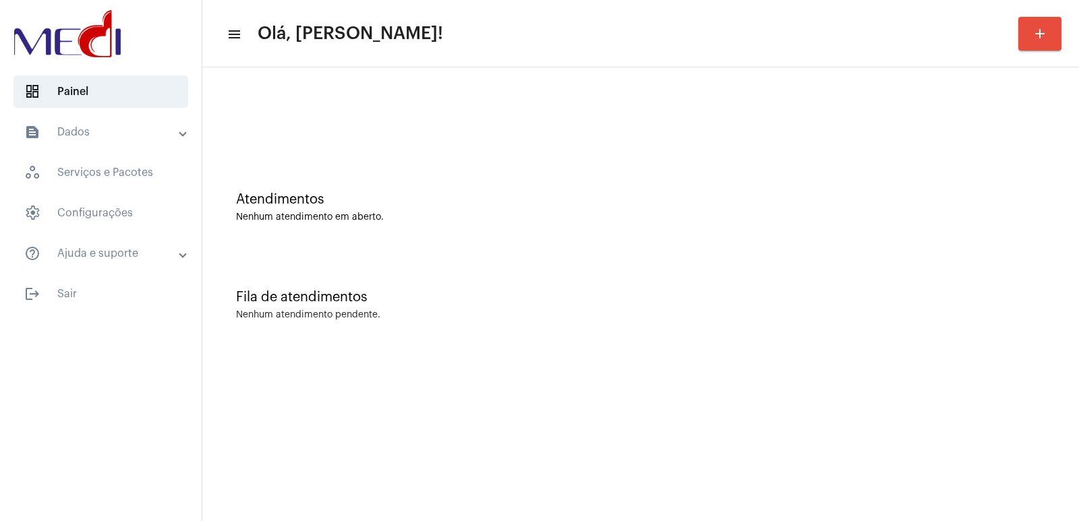
click at [725, 312] on div "Nenhum atendimento pendente." at bounding box center [640, 315] width 809 height 10
click at [725, 313] on div "Nenhum atendimento pendente." at bounding box center [640, 315] width 809 height 10
click at [882, 272] on div "Fila de atendimentos Nenhum atendimento pendente." at bounding box center [640, 299] width 863 height 98
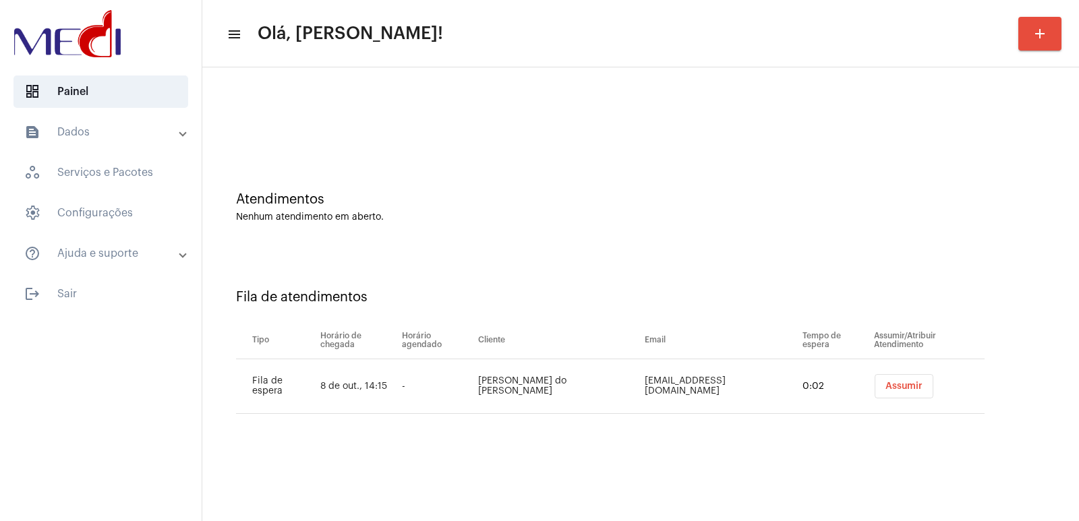
click at [906, 386] on span "Assumir" at bounding box center [903, 386] width 37 height 9
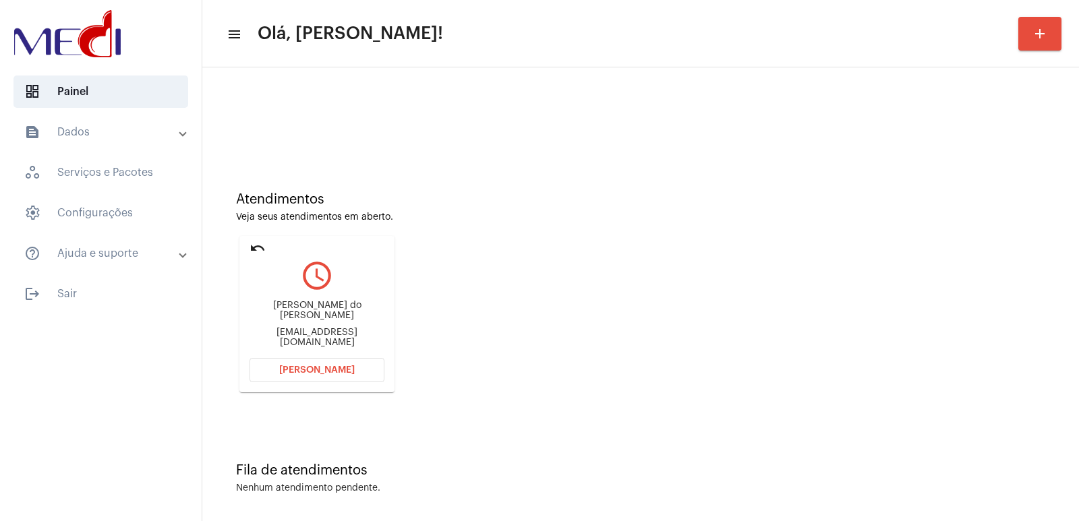
click at [330, 312] on div "Alanna Domingues do Nascimento" at bounding box center [317, 311] width 135 height 20
copy div "Alanna Domingues do Nascimento"
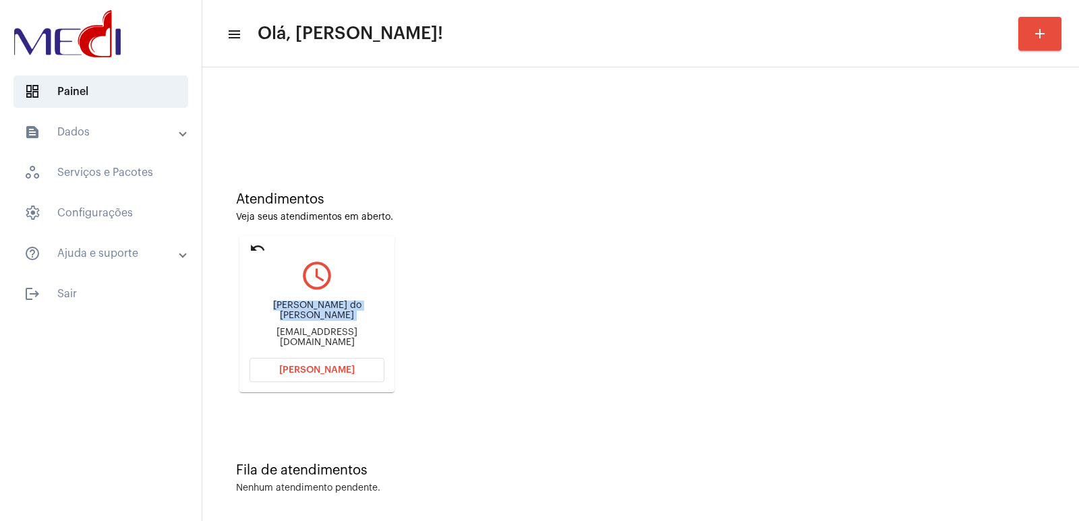
click at [330, 363] on button "[PERSON_NAME]" at bounding box center [317, 370] width 135 height 24
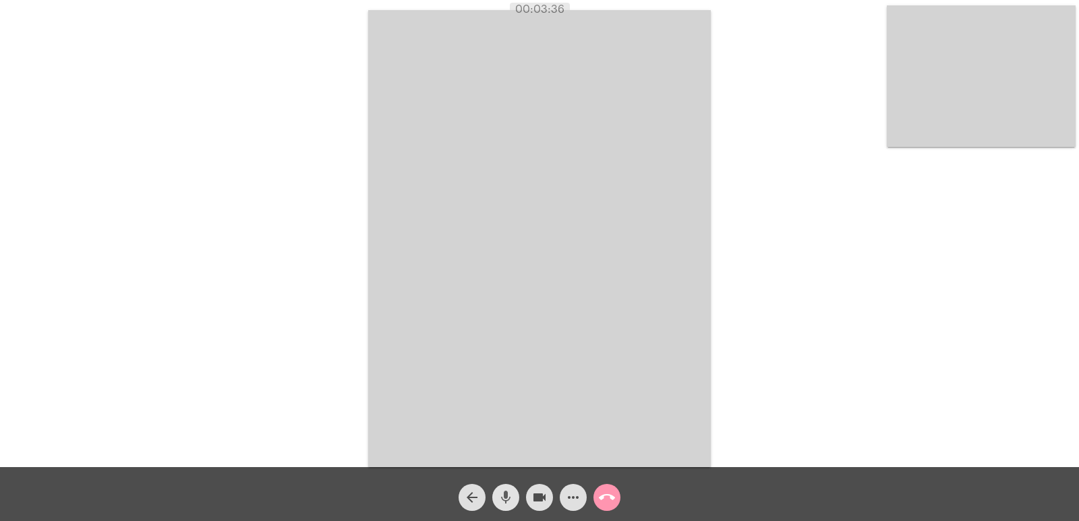
drag, startPoint x: 509, startPoint y: 495, endPoint x: 522, endPoint y: 495, distance: 13.5
click at [509, 494] on mat-icon "mic" at bounding box center [506, 498] width 16 height 16
click at [540, 502] on mat-icon "videocam" at bounding box center [539, 498] width 16 height 16
click at [540, 502] on mat-icon "videocam_off" at bounding box center [539, 498] width 16 height 16
click at [513, 503] on mat-icon "mic_off" at bounding box center [506, 498] width 16 height 16
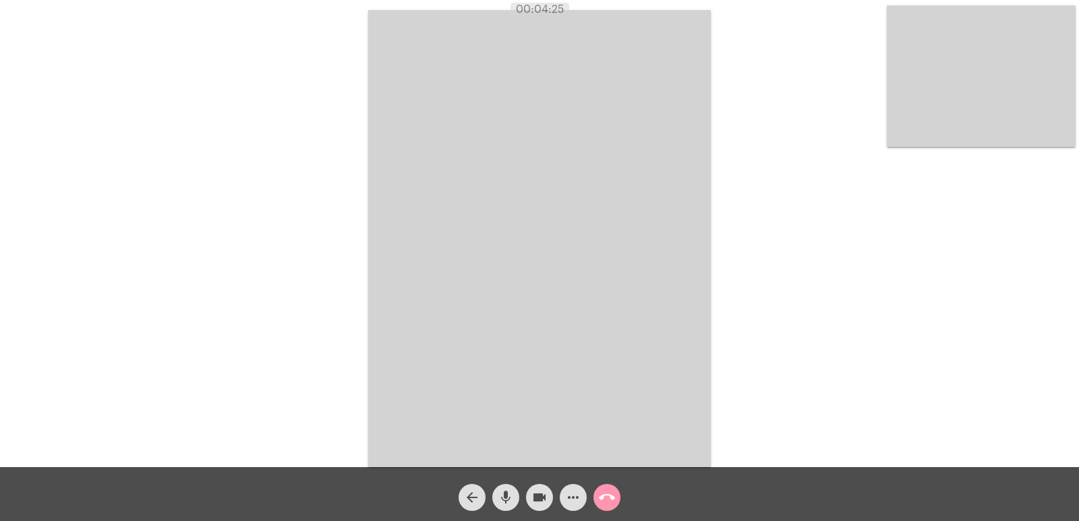
click at [618, 497] on button "call_end" at bounding box center [606, 497] width 27 height 27
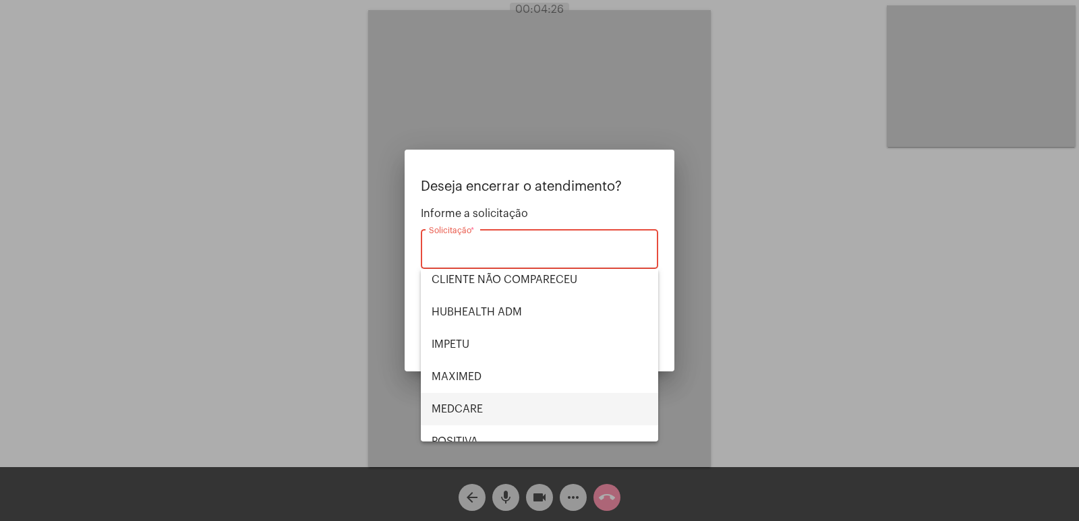
scroll to position [281, 0]
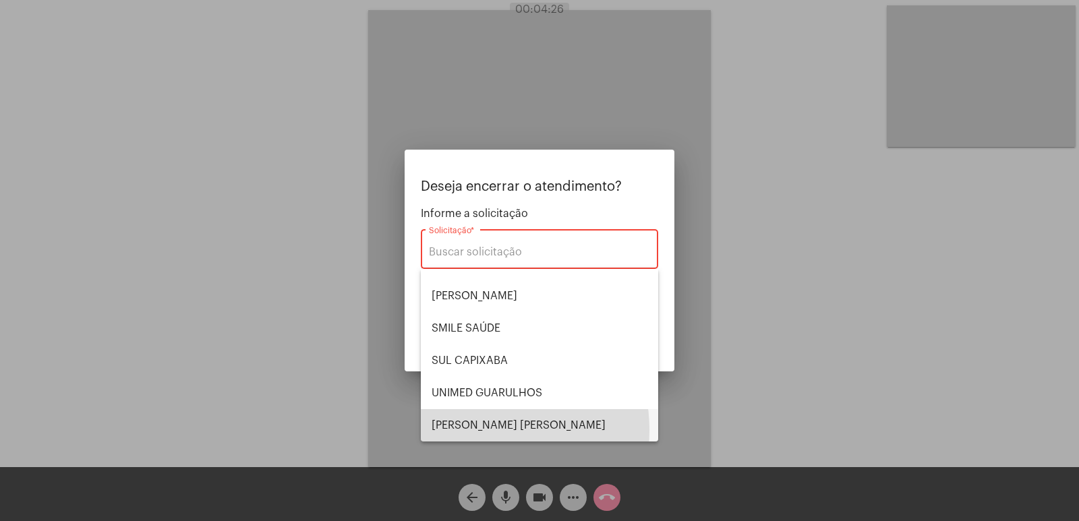
click at [474, 430] on span "[PERSON_NAME] [PERSON_NAME]" at bounding box center [540, 425] width 216 height 32
type input "[PERSON_NAME] [PERSON_NAME]"
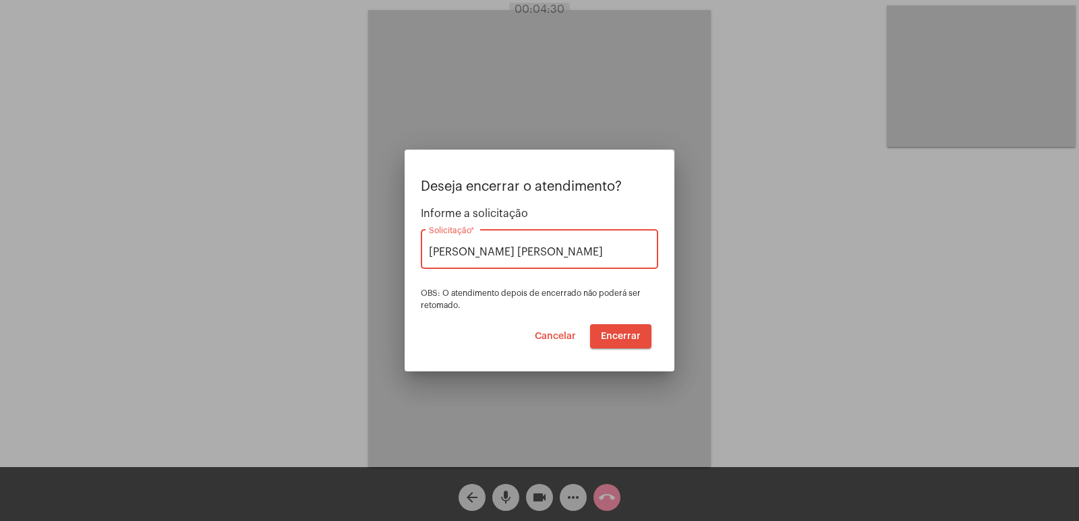
click at [604, 335] on span "Encerrar" at bounding box center [621, 336] width 40 height 9
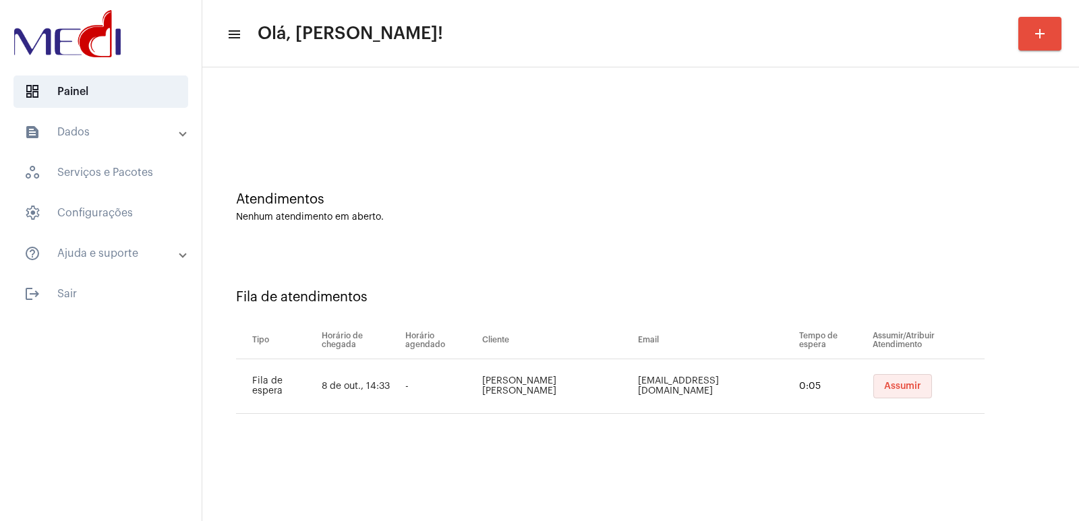
click at [904, 392] on button "Assumir" at bounding box center [902, 386] width 59 height 24
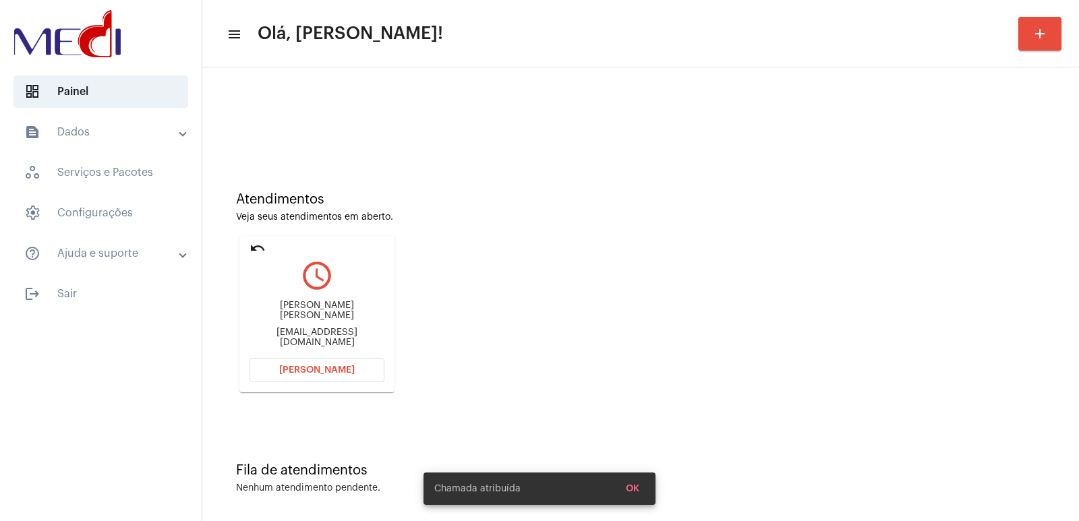
click at [314, 316] on div "Emerson Marcos Pereira" at bounding box center [317, 311] width 135 height 20
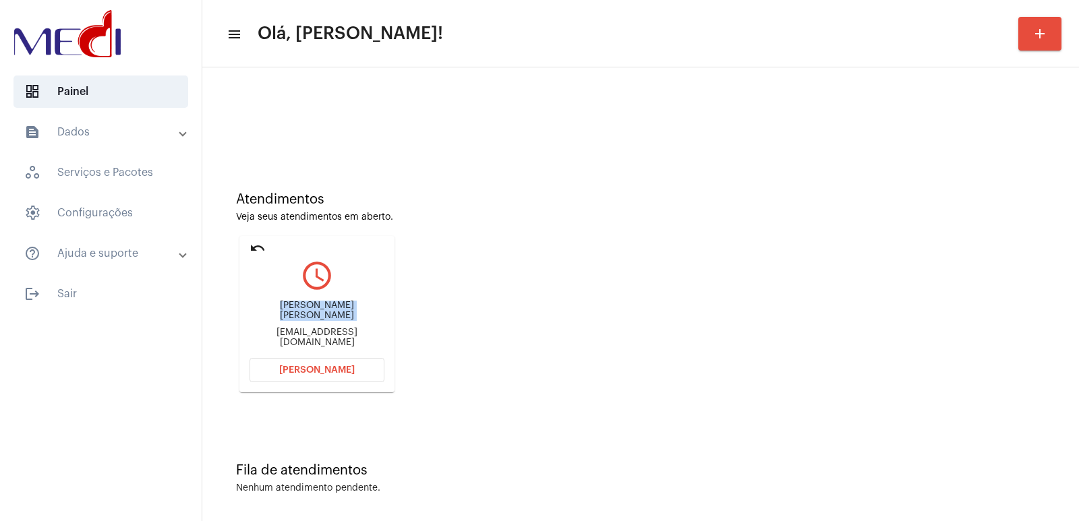
copy div "Emerson Marcos Pereira"
drag, startPoint x: 349, startPoint y: 369, endPoint x: 326, endPoint y: 329, distance: 45.9
click at [349, 370] on span "Abrir Chamada" at bounding box center [317, 370] width 76 height 9
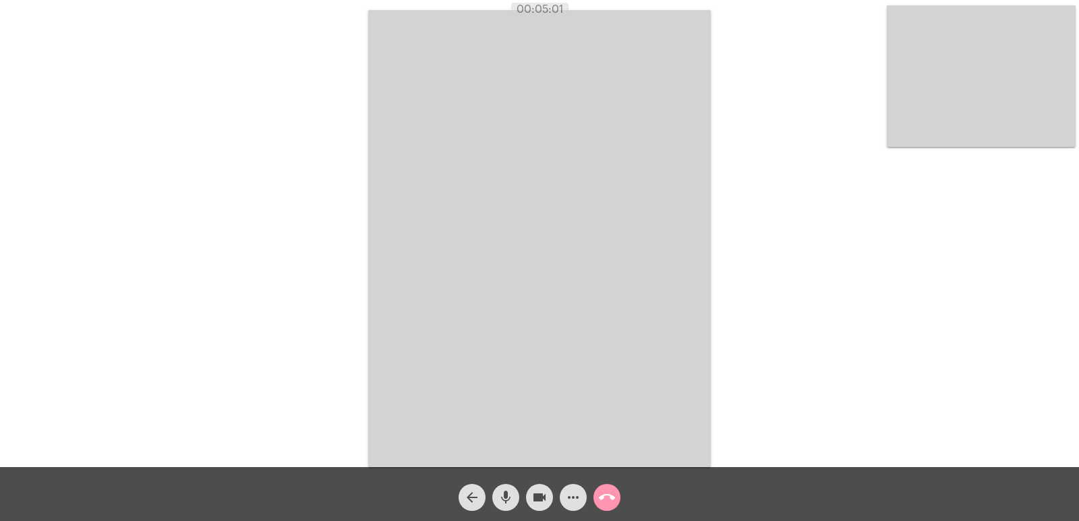
drag, startPoint x: 485, startPoint y: 324, endPoint x: 484, endPoint y: 338, distance: 13.5
click at [485, 324] on video at bounding box center [539, 238] width 343 height 457
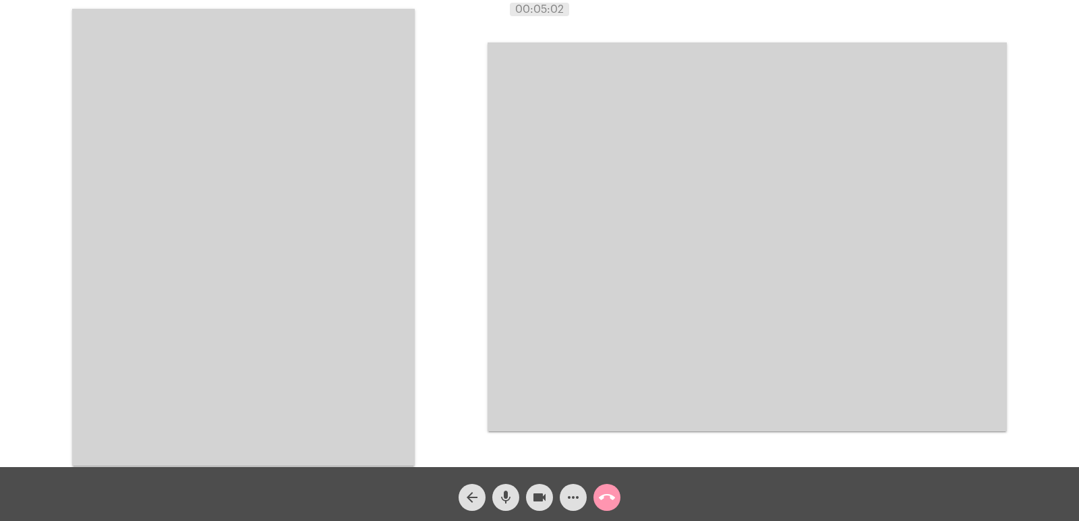
click at [298, 283] on video at bounding box center [243, 237] width 343 height 457
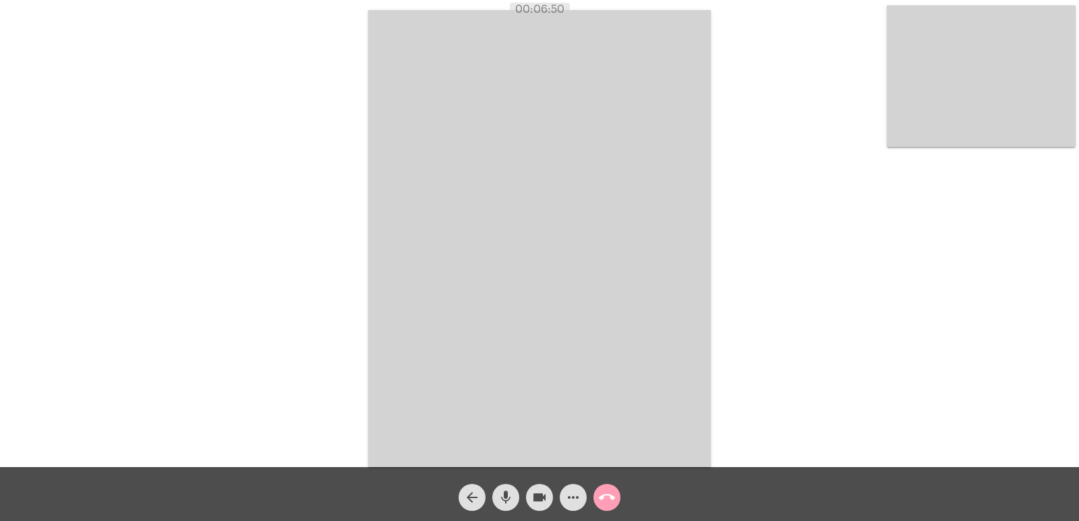
click at [613, 492] on mat-icon "call_end" at bounding box center [607, 498] width 16 height 16
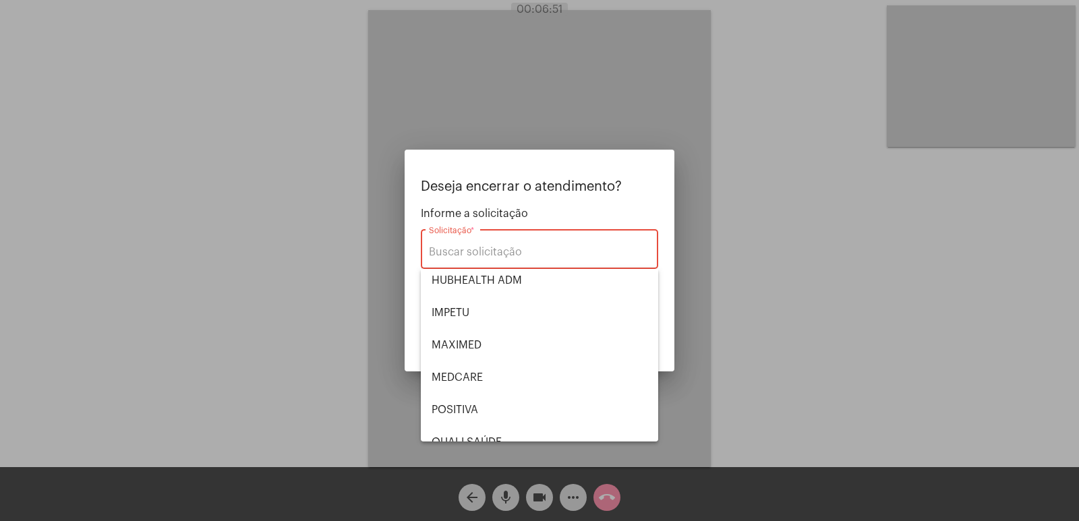
scroll to position [281, 0]
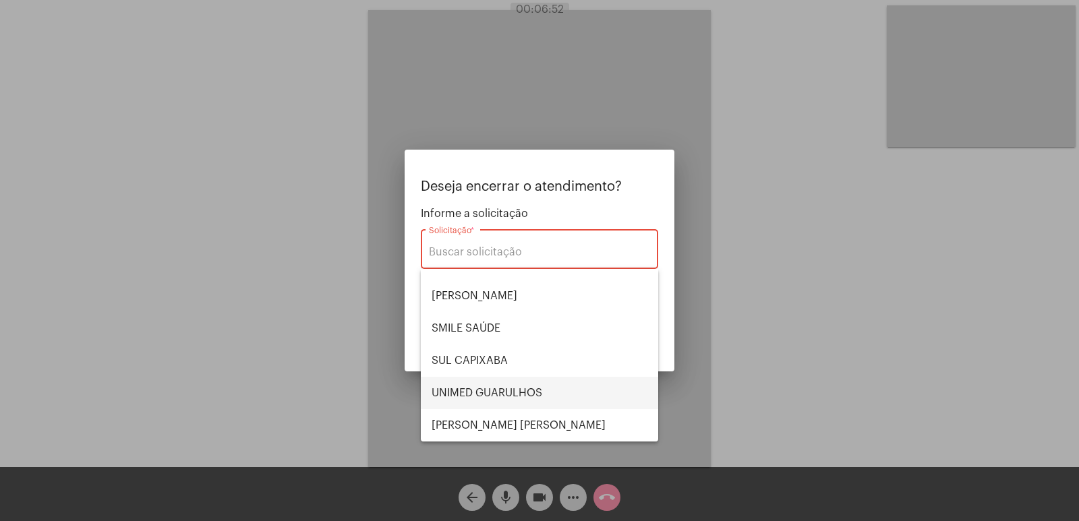
click at [536, 380] on span "UNIMED GUARULHOS" at bounding box center [540, 393] width 216 height 32
type input "UNIMED GUARULHOS"
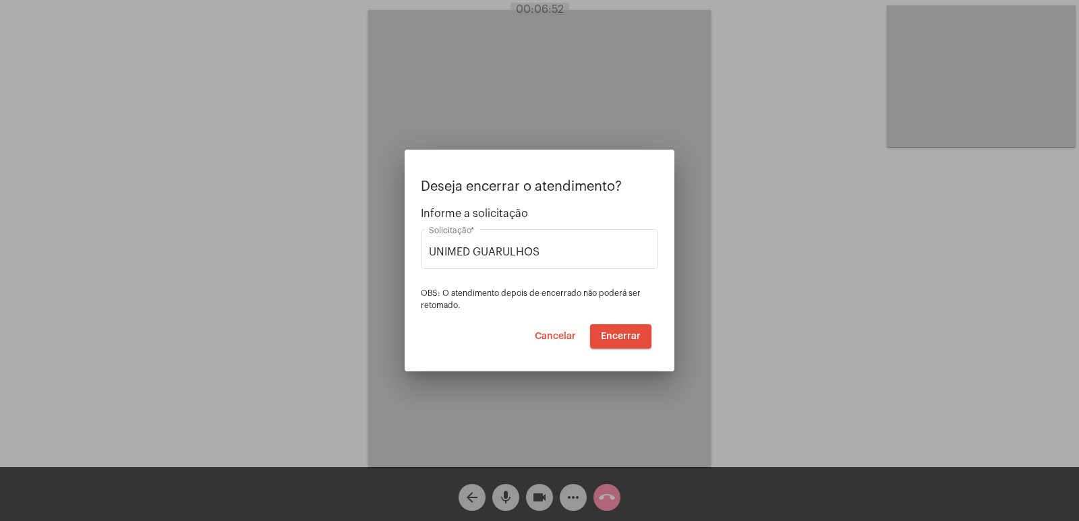
click at [623, 317] on div "Deseja encerrar o atendimento? Informe a solicitação UNIMED GUARULHOS Solicitaç…" at bounding box center [539, 263] width 237 height 169
click at [615, 338] on span "Encerrar" at bounding box center [621, 336] width 40 height 9
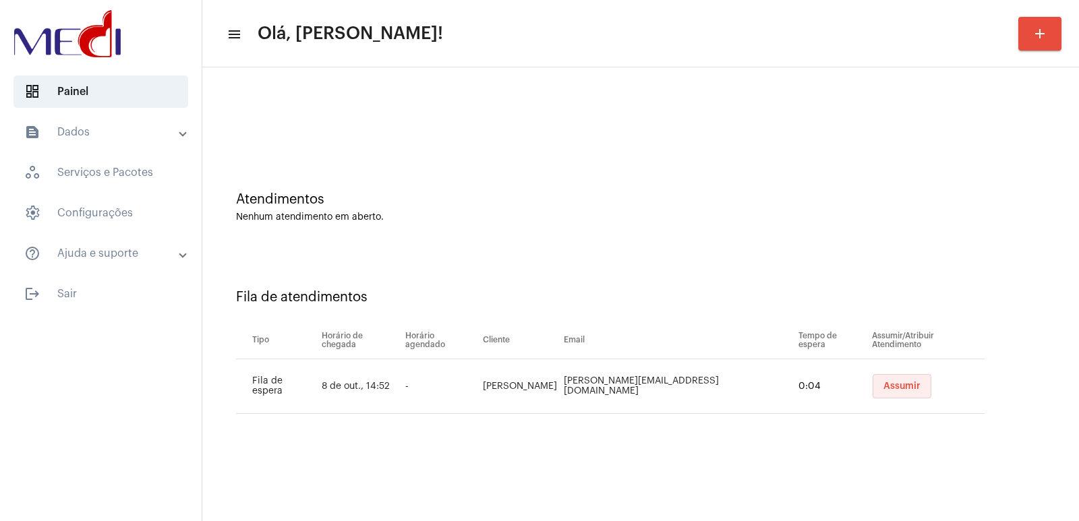
click at [883, 390] on span "Assumir" at bounding box center [901, 386] width 37 height 9
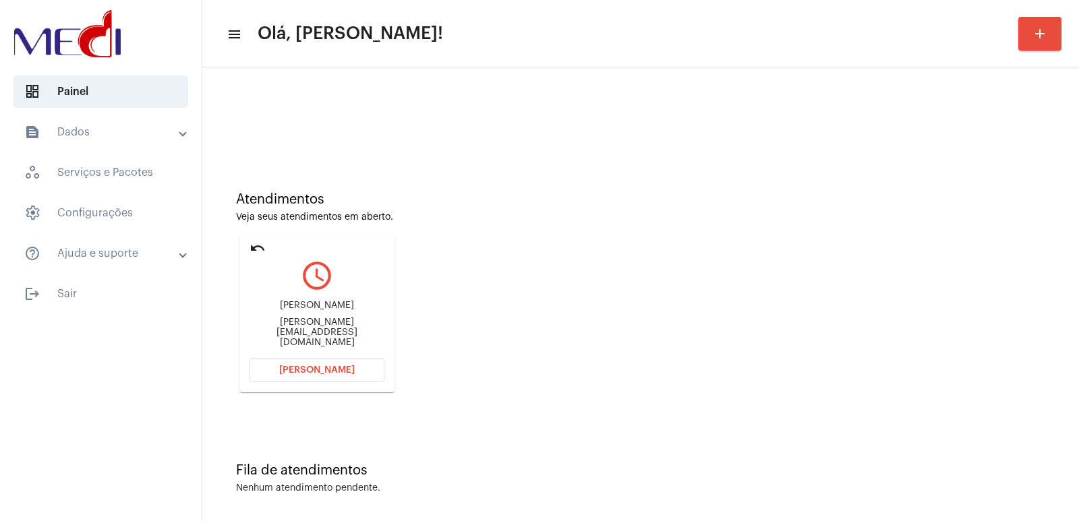
click at [339, 308] on div "Igor Martins Araujo igor.pucsp@gmail.com" at bounding box center [317, 324] width 135 height 61
copy div "Igor Martins Araujo"
click at [335, 367] on span "Abrir Chamada" at bounding box center [317, 370] width 76 height 9
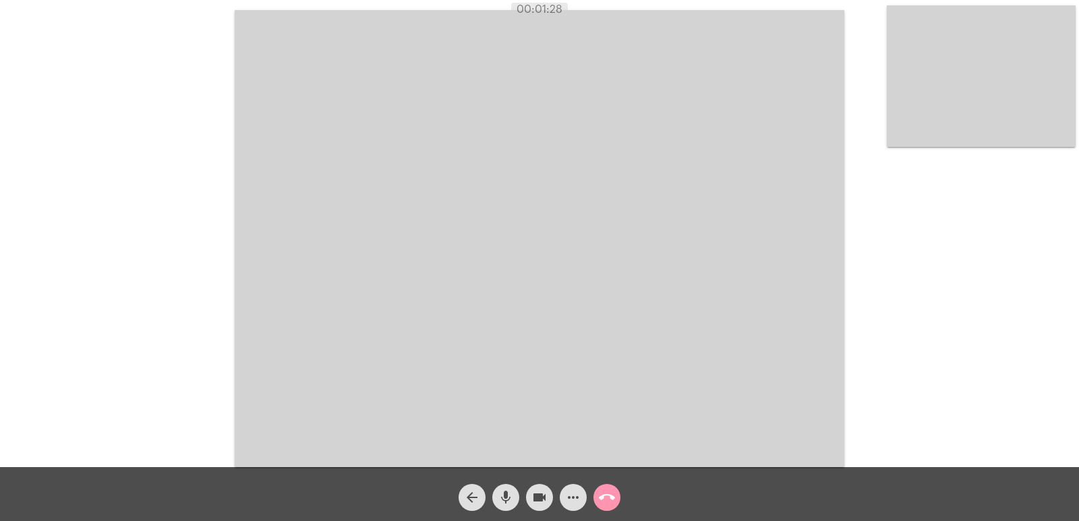
click at [958, 138] on video at bounding box center [981, 76] width 189 height 142
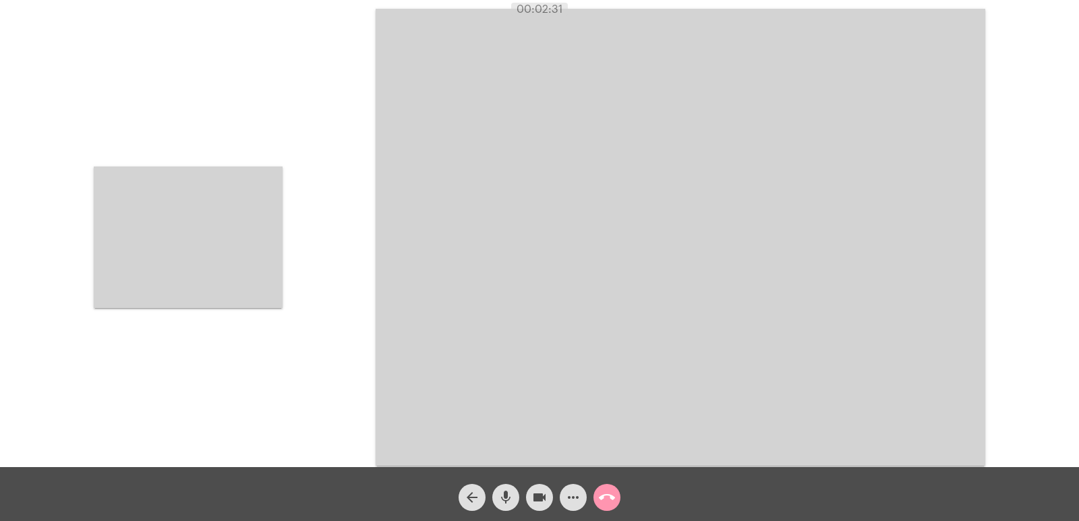
click at [266, 187] on video at bounding box center [188, 238] width 189 height 142
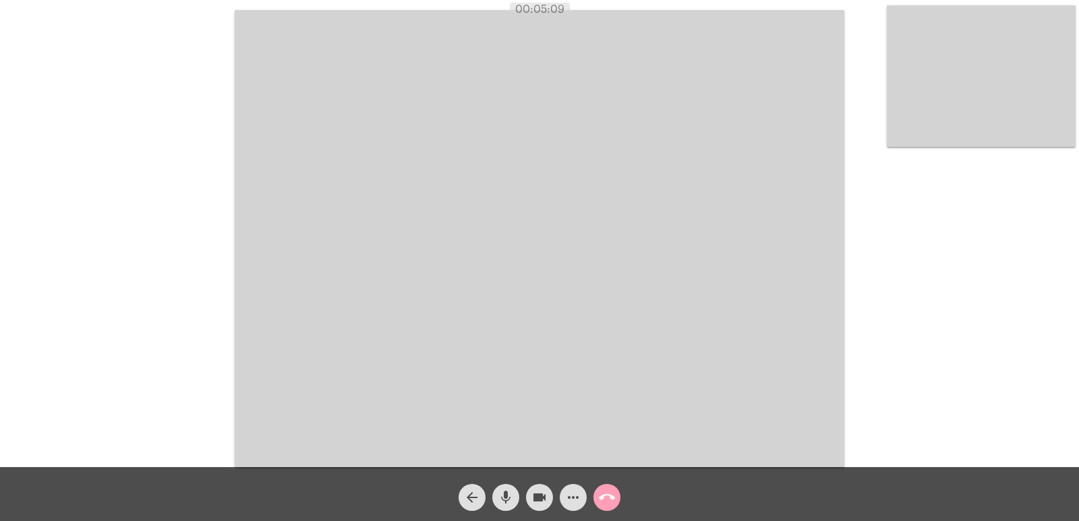
click at [609, 495] on mat-icon "call_end" at bounding box center [607, 498] width 16 height 16
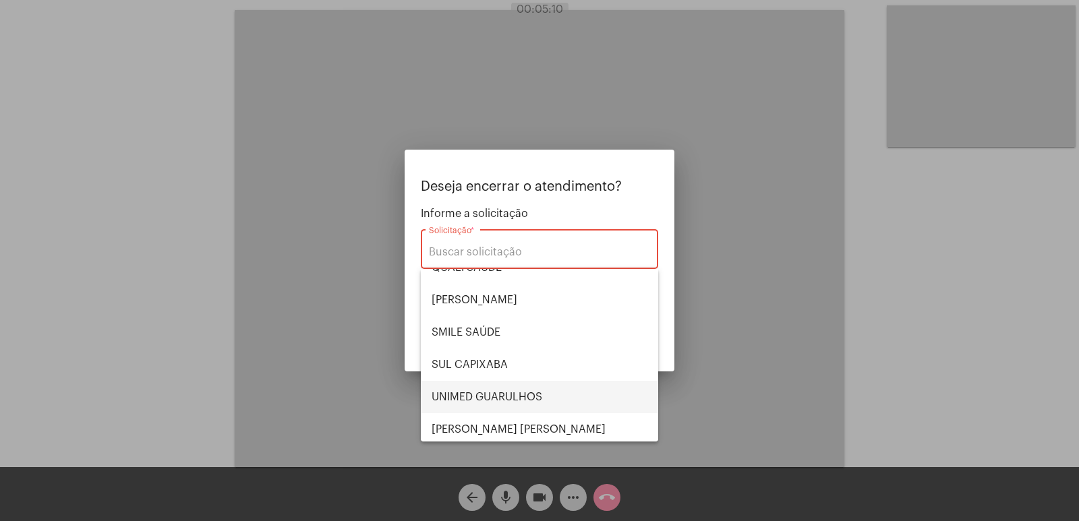
scroll to position [281, 0]
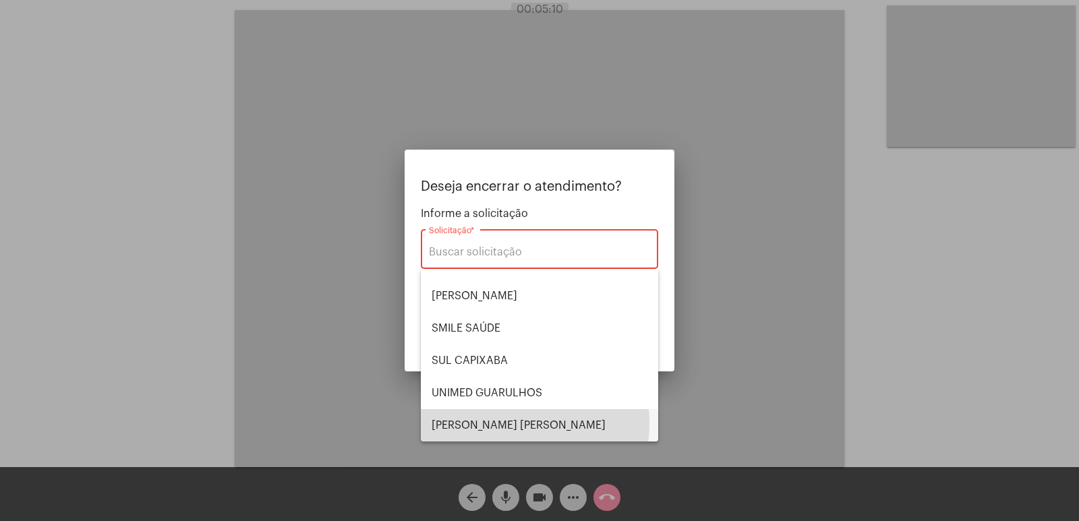
click at [504, 424] on span "VERA CRUZ" at bounding box center [540, 425] width 216 height 32
type input "VERA CRUZ"
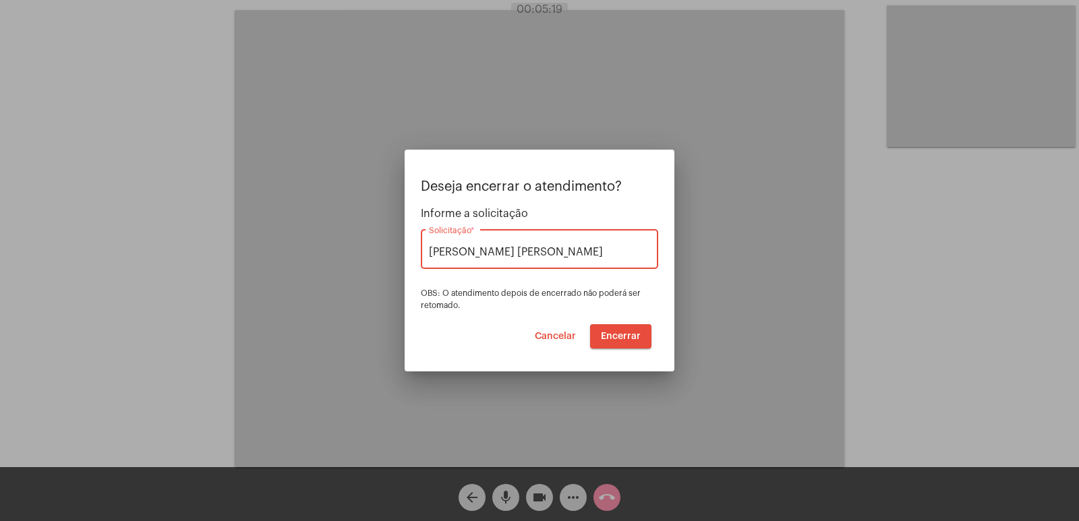
click at [615, 337] on span "Encerrar" at bounding box center [621, 336] width 40 height 9
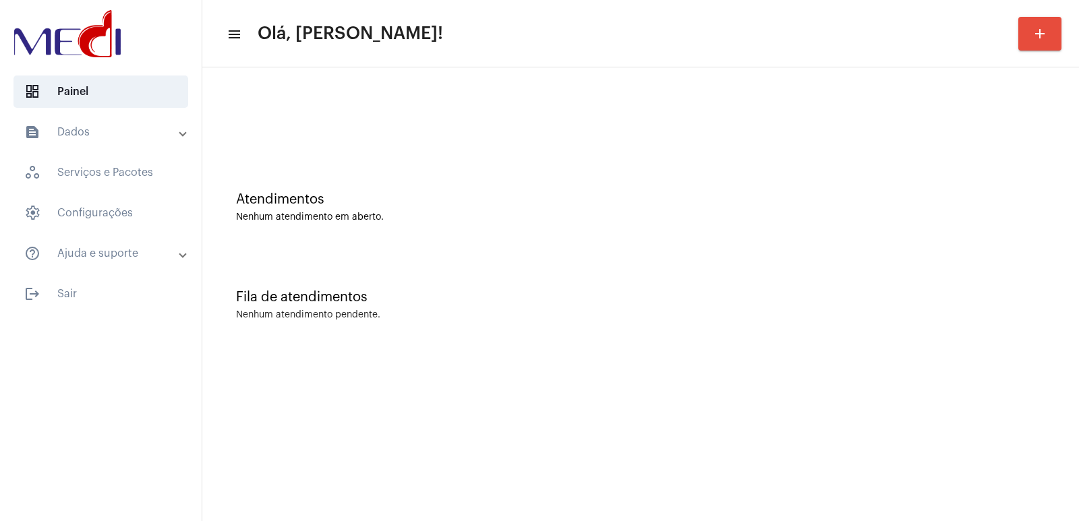
click at [279, 521] on mat-sidenav-content "menu Olá, [PERSON_NAME]! add Atendimentos Nenhum atendimento em aberto. Fila de…" at bounding box center [640, 260] width 877 height 521
click at [845, 263] on div "Fila de atendimentos Nenhum atendimento pendente." at bounding box center [640, 299] width 863 height 98
click at [900, 272] on div "Fila de atendimentos Nenhum atendimento pendente." at bounding box center [640, 299] width 863 height 98
click at [808, 351] on div "Atendimentos Nenhum atendimento em aberto. Fila de atendimentos Nenhum atendime…" at bounding box center [640, 210] width 877 height 287
